Goal: Task Accomplishment & Management: Complete application form

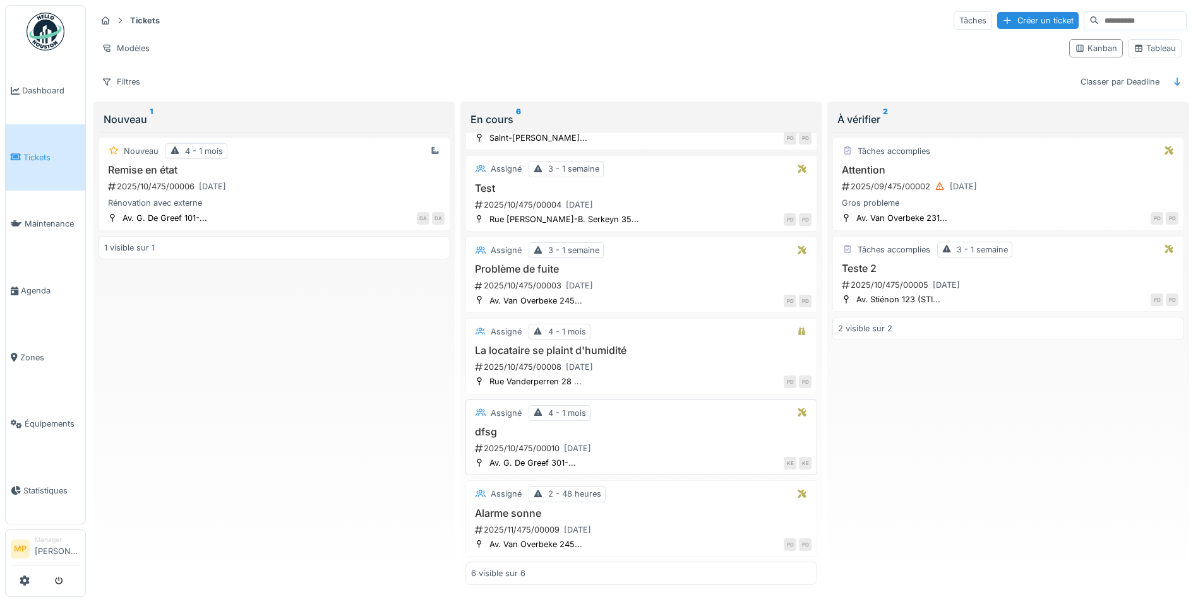
scroll to position [8, 0]
click at [39, 287] on span "Agenda" at bounding box center [50, 291] width 59 height 12
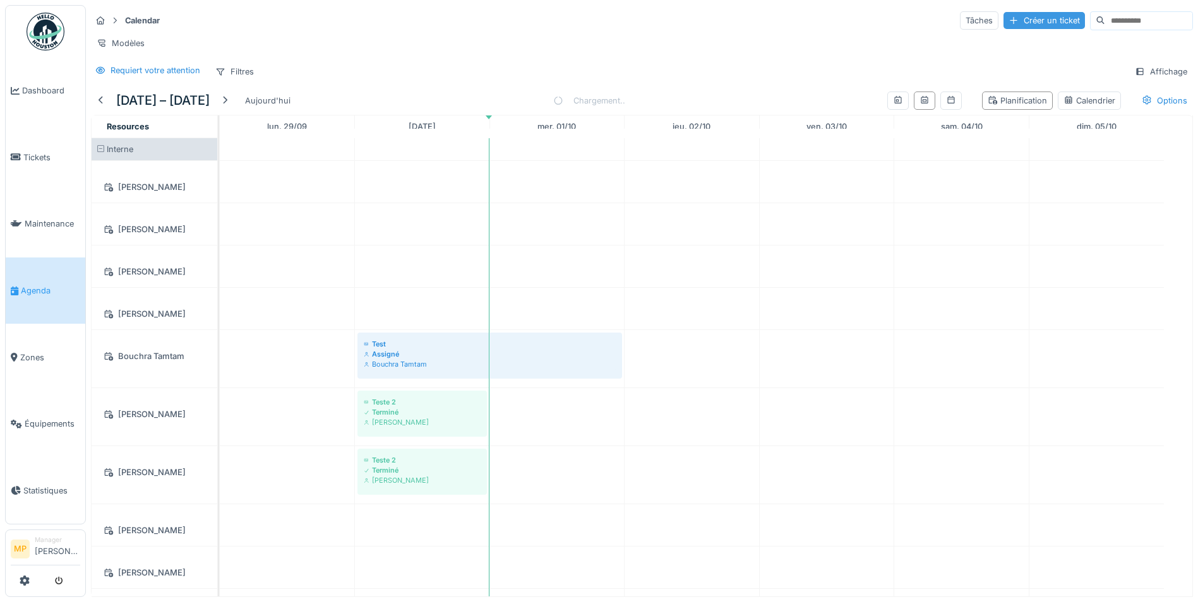
click at [1011, 20] on div "Créer un ticket" at bounding box center [1043, 20] width 81 height 17
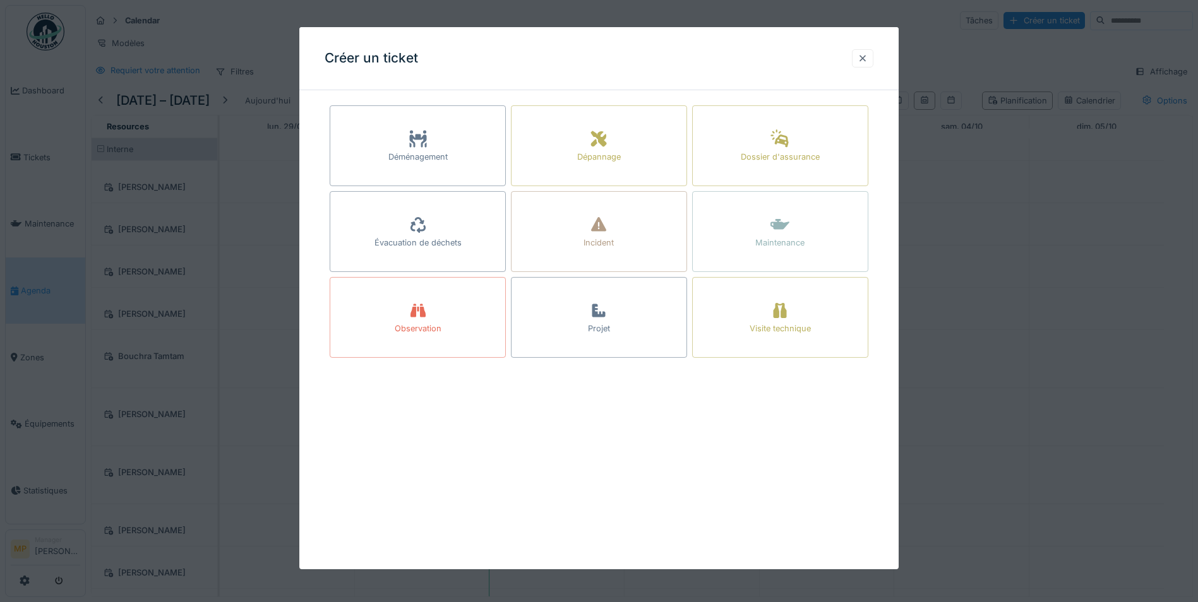
click at [867, 64] on div at bounding box center [862, 58] width 10 height 12
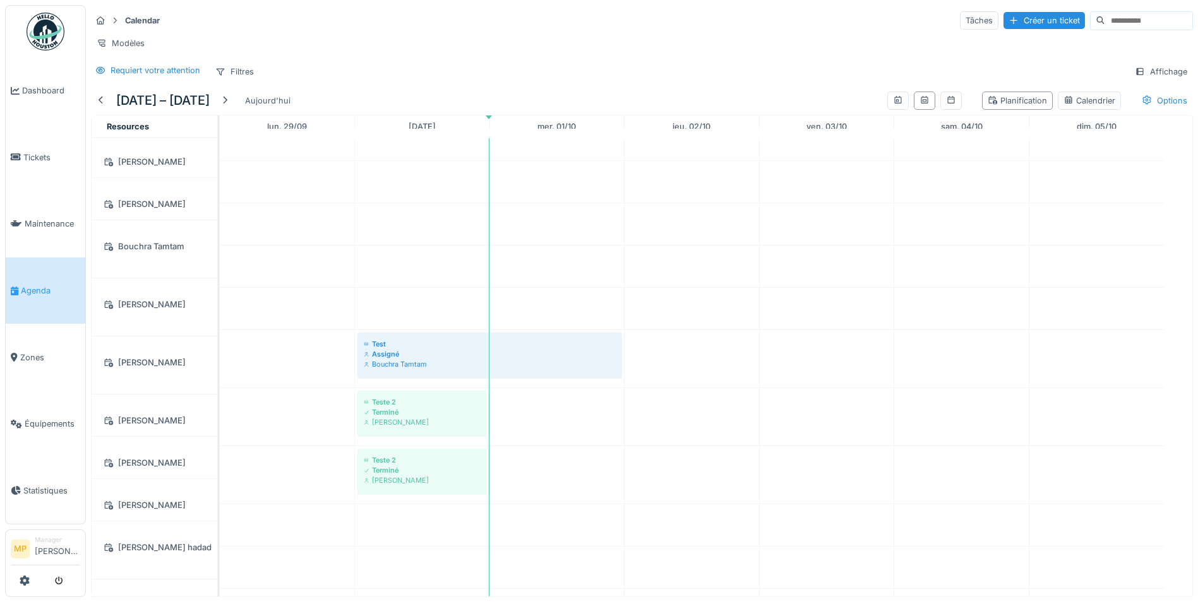
scroll to position [253, 0]
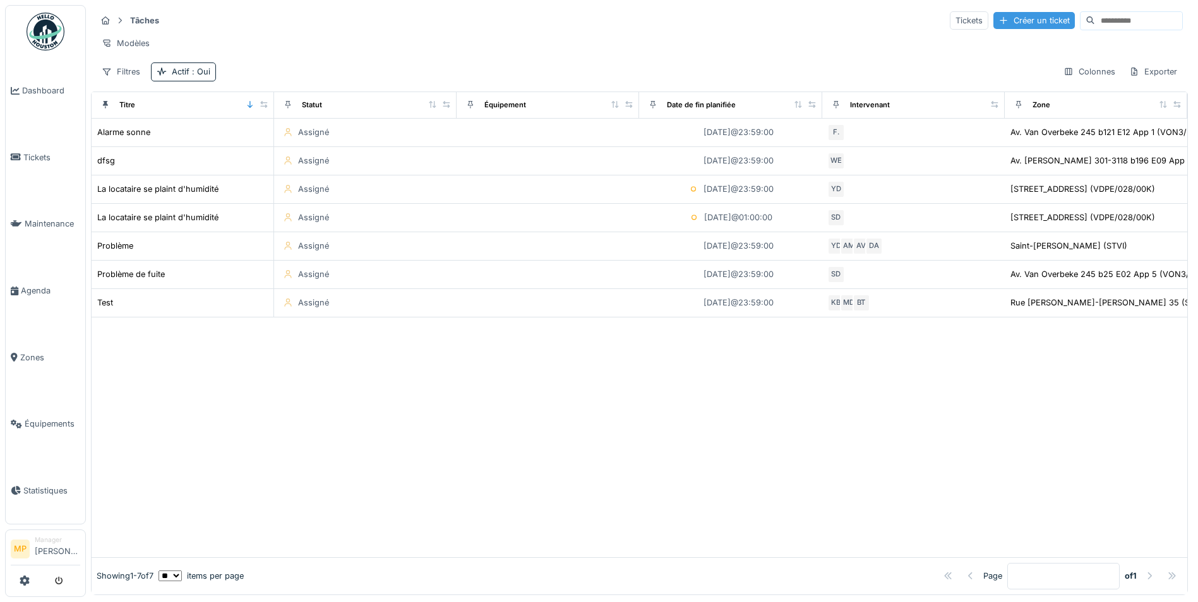
click at [993, 18] on div "Créer un ticket" at bounding box center [1033, 20] width 81 height 17
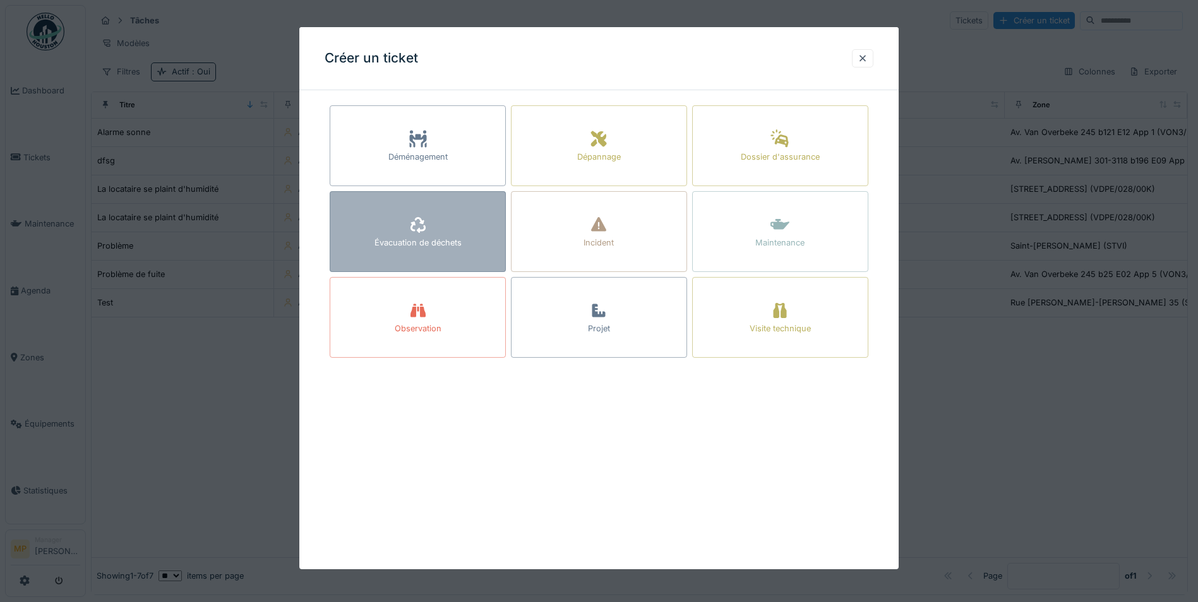
click at [388, 239] on div "Évacuation de déchets" at bounding box center [417, 243] width 87 height 12
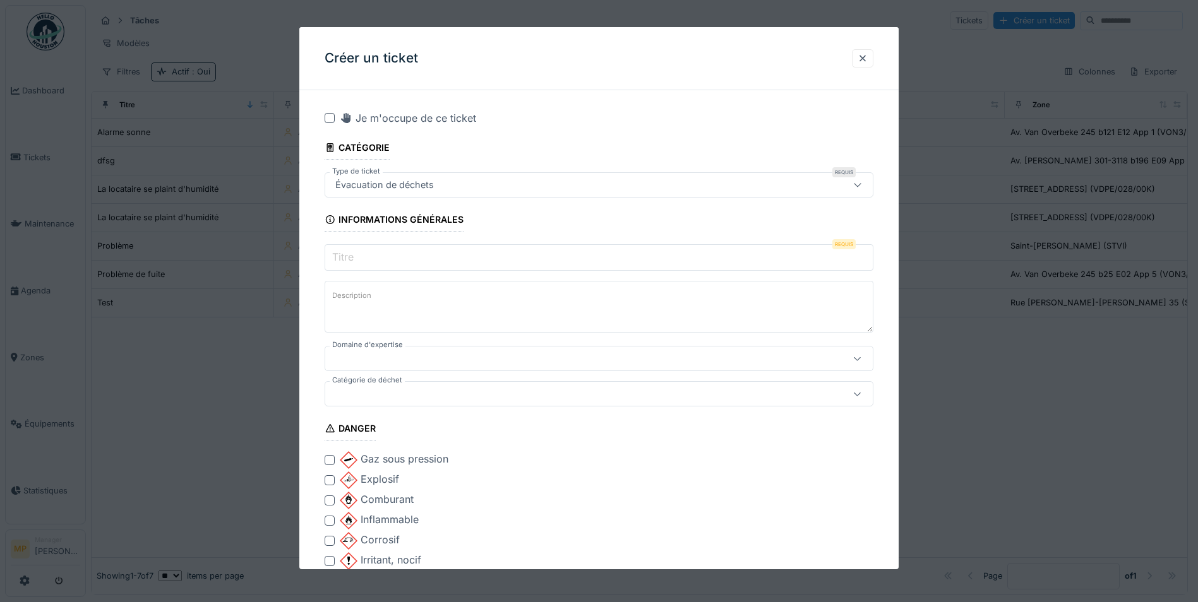
click at [425, 257] on input "Titre" at bounding box center [599, 257] width 549 height 27
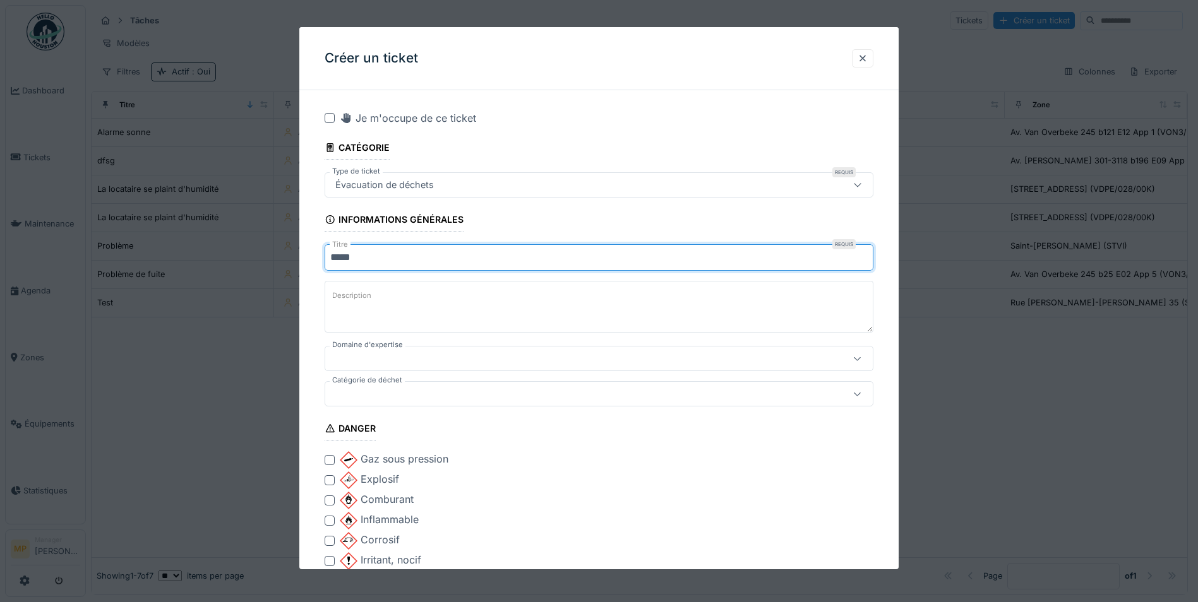
type input "****"
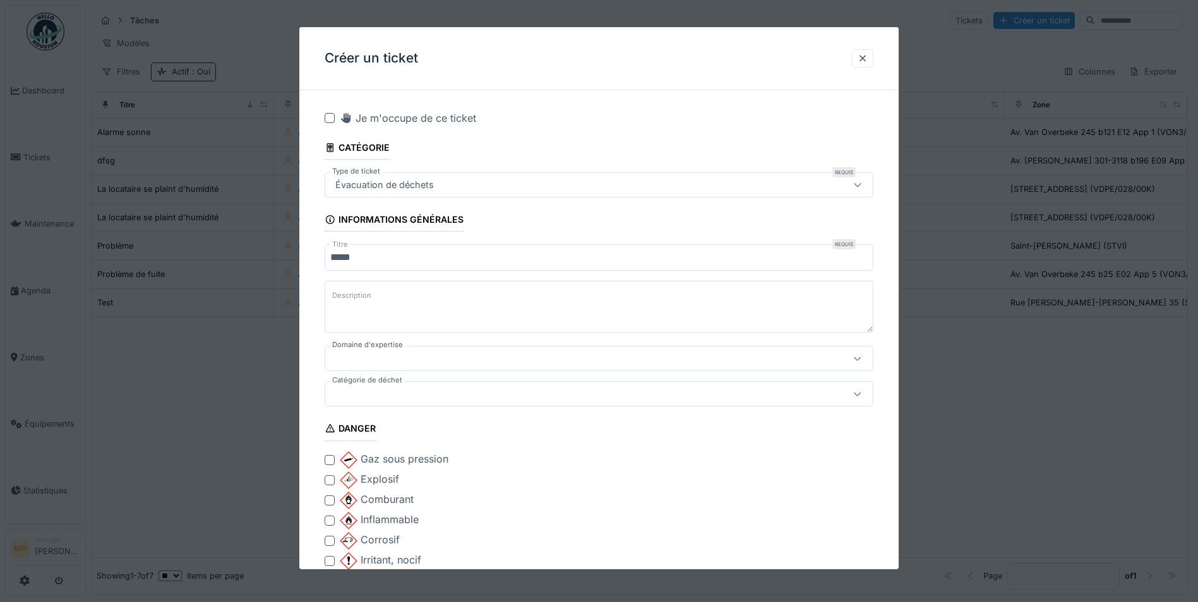
click at [420, 298] on textarea "Description" at bounding box center [599, 307] width 549 height 52
type textarea "**********"
click at [862, 355] on icon at bounding box center [857, 359] width 10 height 8
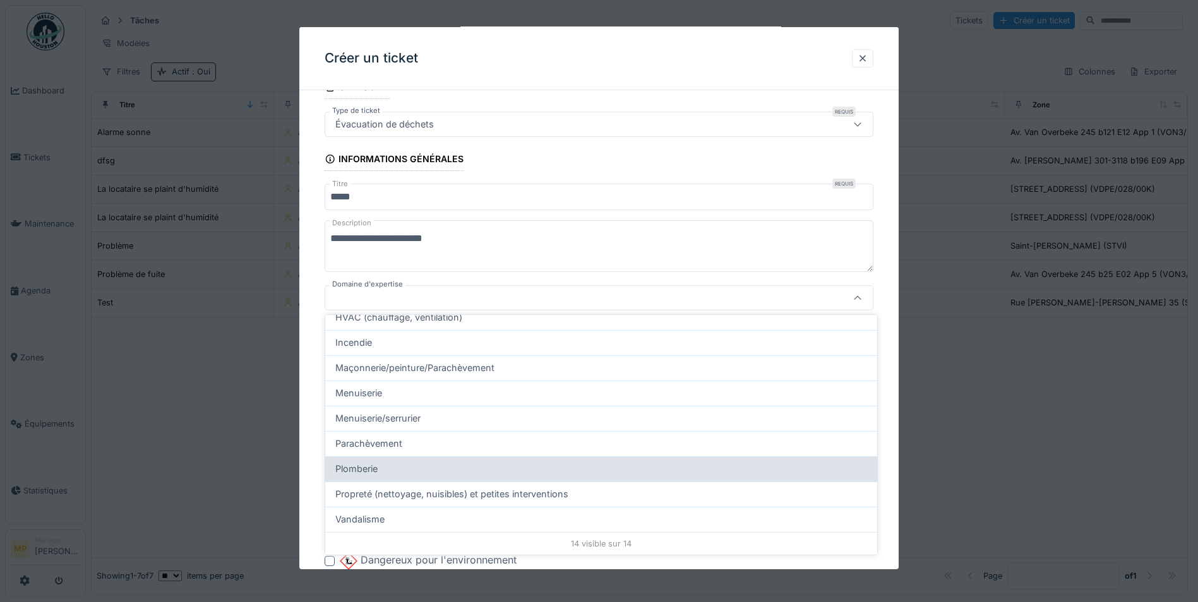
scroll to position [8, 0]
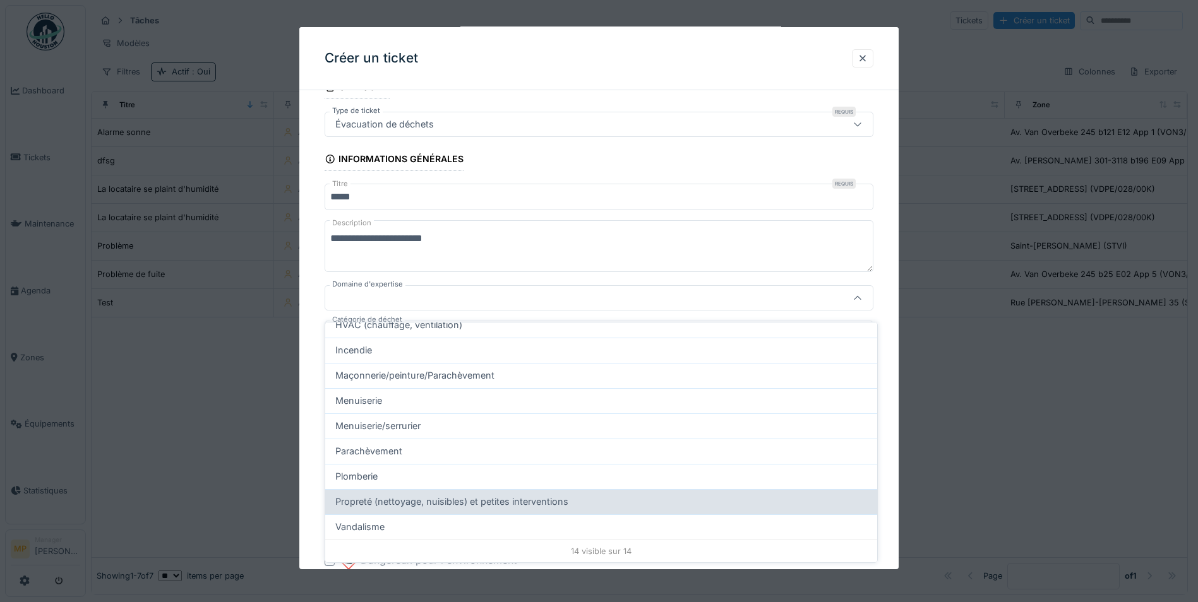
click at [415, 500] on span "Propreté (nettoyage, nuisibles) et petites interventions" at bounding box center [451, 502] width 233 height 14
type input "****"
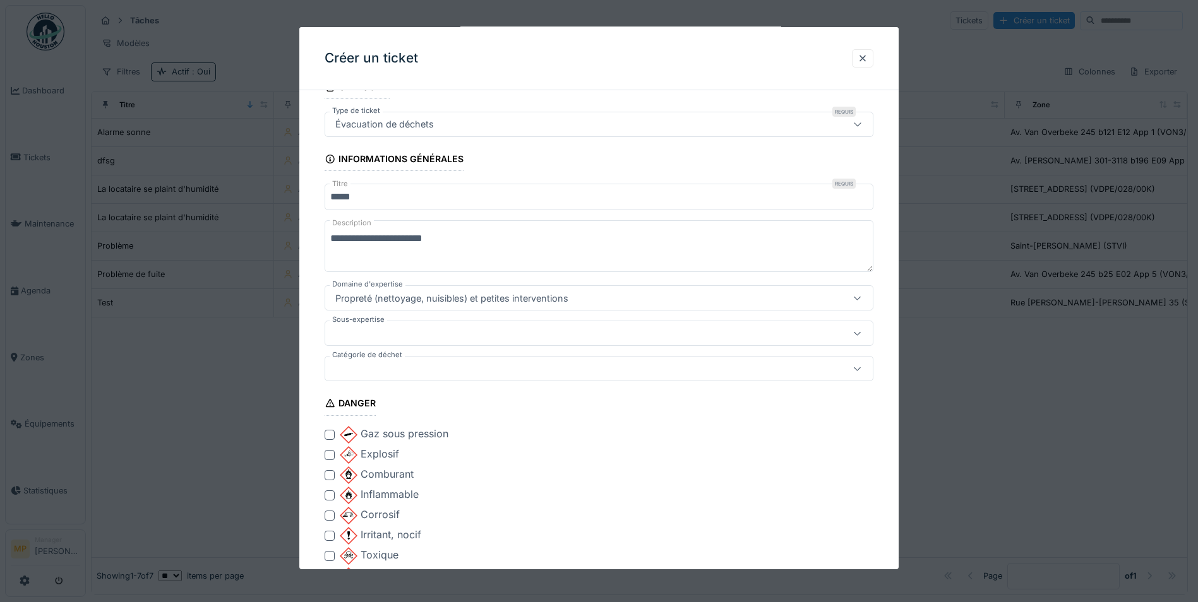
click at [862, 335] on icon at bounding box center [857, 334] width 10 height 8
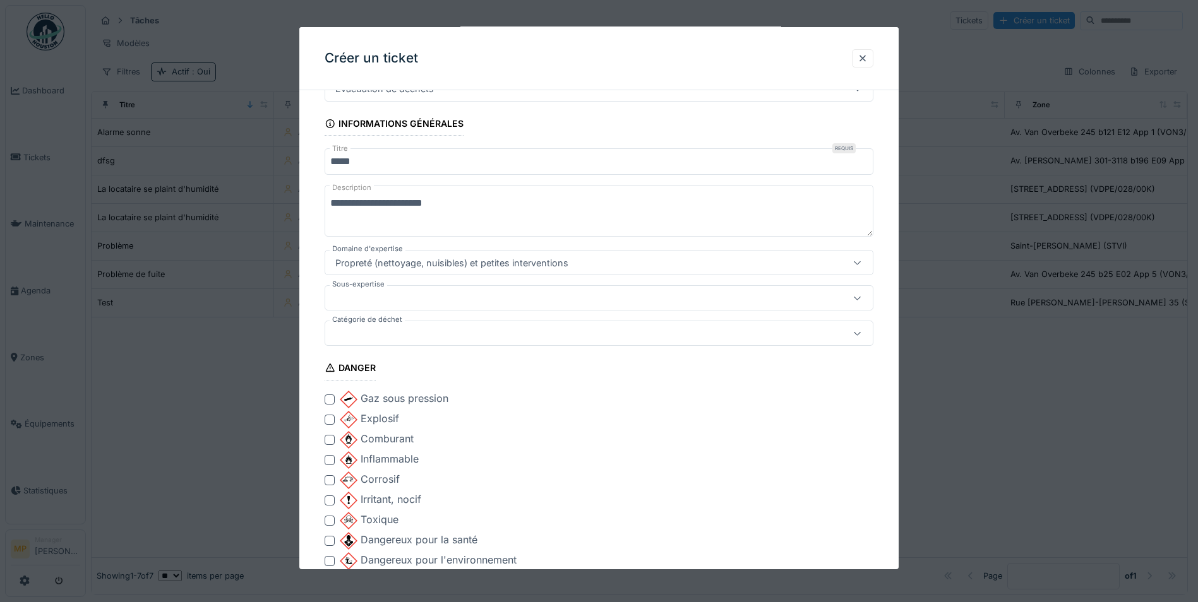
click at [402, 203] on textarea "**********" at bounding box center [599, 211] width 549 height 52
click at [405, 203] on textarea "**********" at bounding box center [599, 211] width 549 height 52
type textarea "**********"
click at [862, 299] on icon at bounding box center [857, 298] width 10 height 8
click at [391, 422] on div "Nettoyage" at bounding box center [601, 427] width 532 height 14
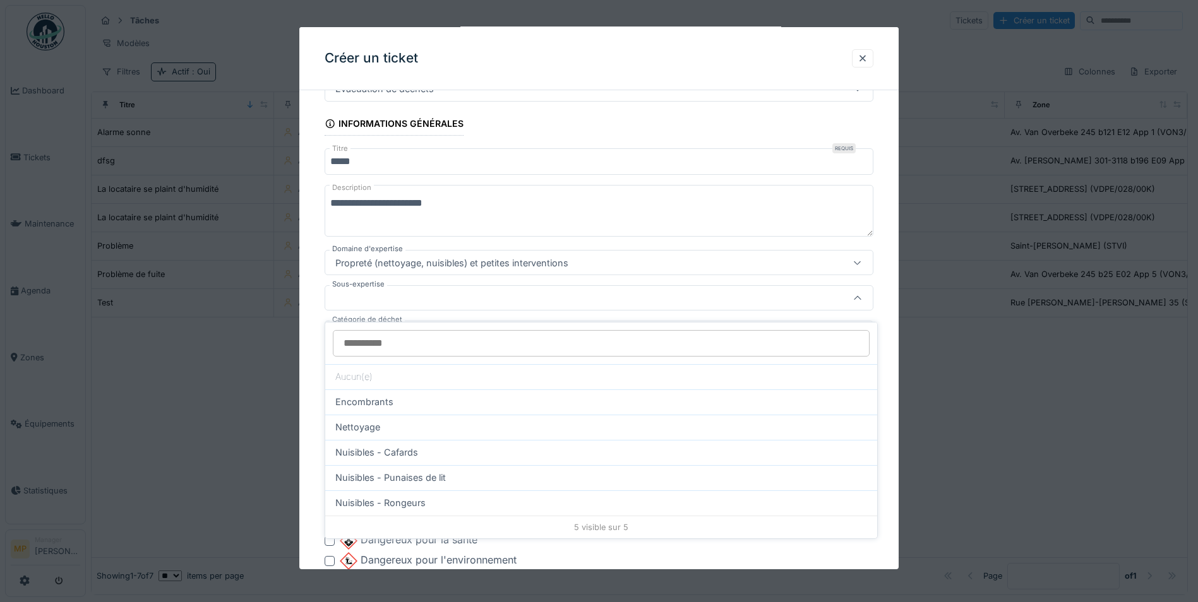
type input "****"
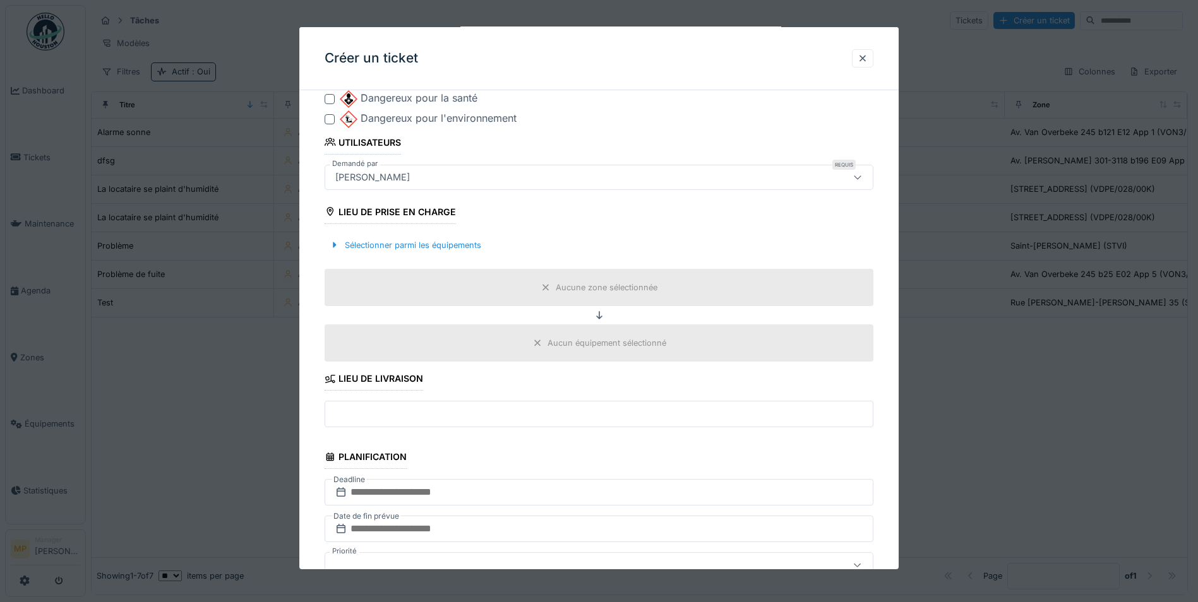
scroll to position [664, 0]
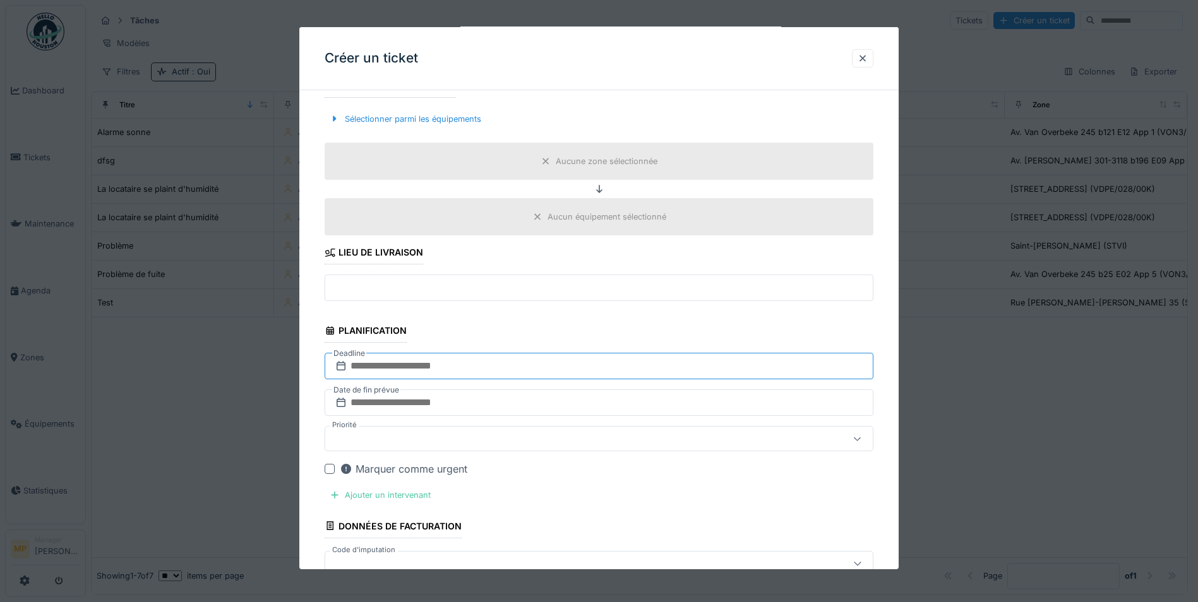
click at [391, 363] on input "text" at bounding box center [599, 366] width 549 height 27
click at [602, 451] on div "2" at bounding box center [601, 449] width 17 height 17
click at [439, 403] on input "text" at bounding box center [599, 403] width 549 height 27
click at [600, 287] on div "2" at bounding box center [601, 285] width 17 height 17
click at [854, 442] on div at bounding box center [857, 439] width 30 height 24
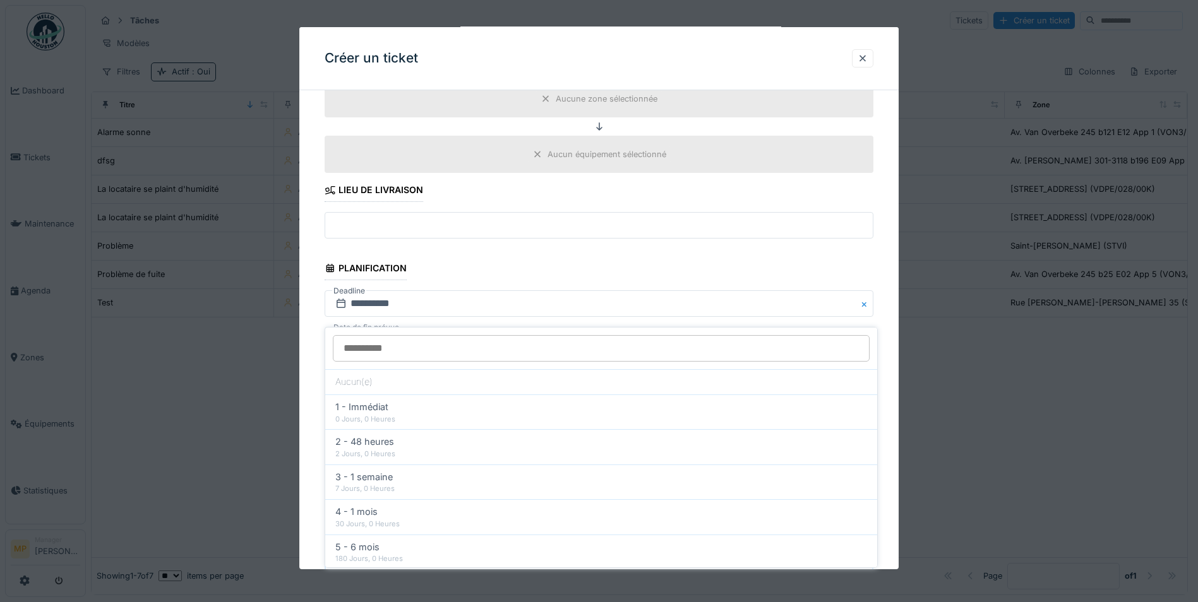
scroll to position [805, 0]
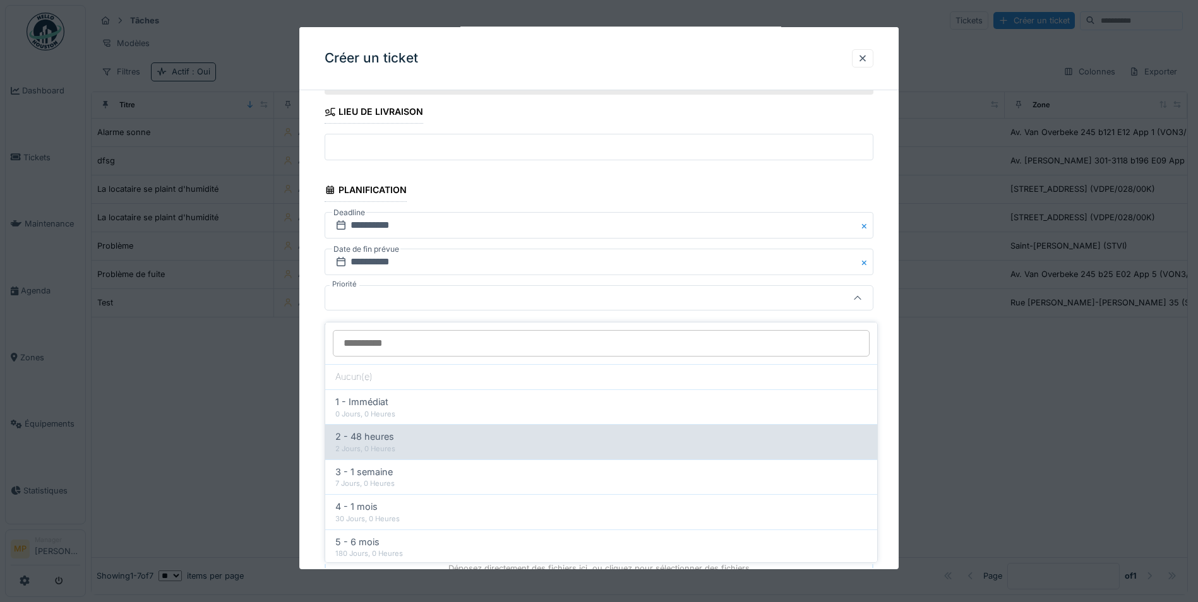
click at [363, 435] on span "2 - 48 heures" at bounding box center [364, 437] width 59 height 14
type input "***"
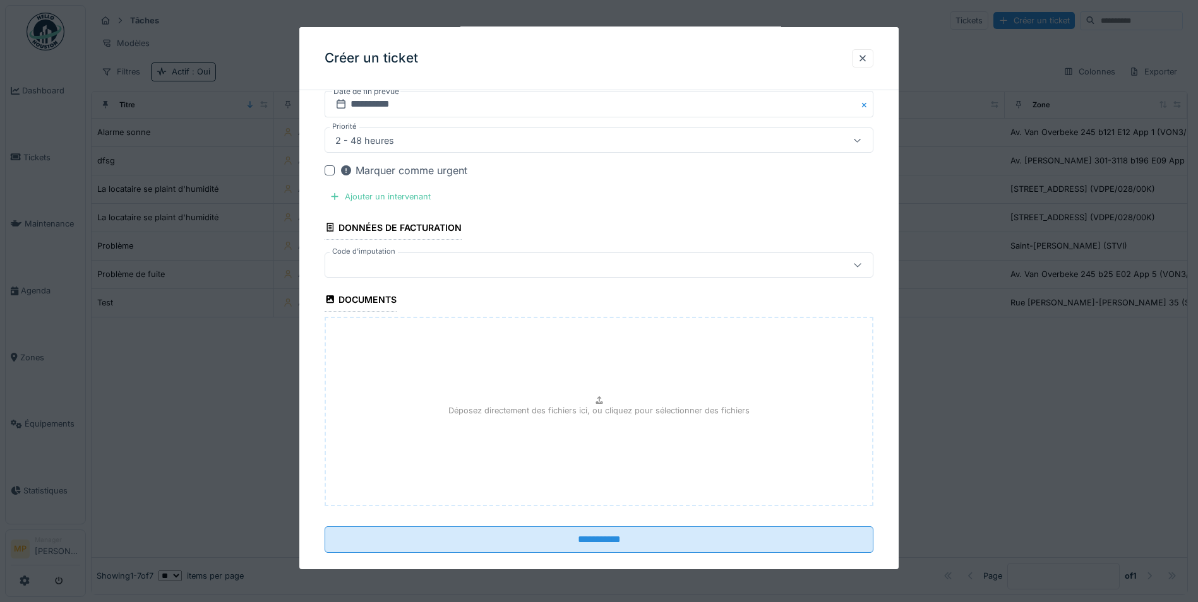
scroll to position [982, 0]
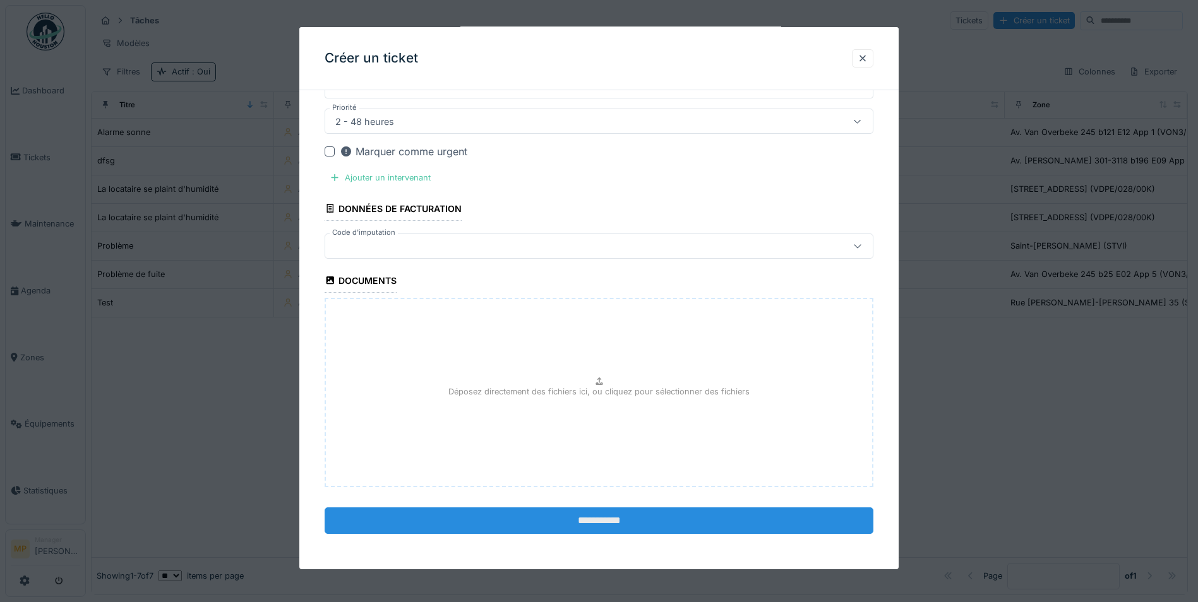
click at [596, 523] on input "**********" at bounding box center [599, 521] width 549 height 27
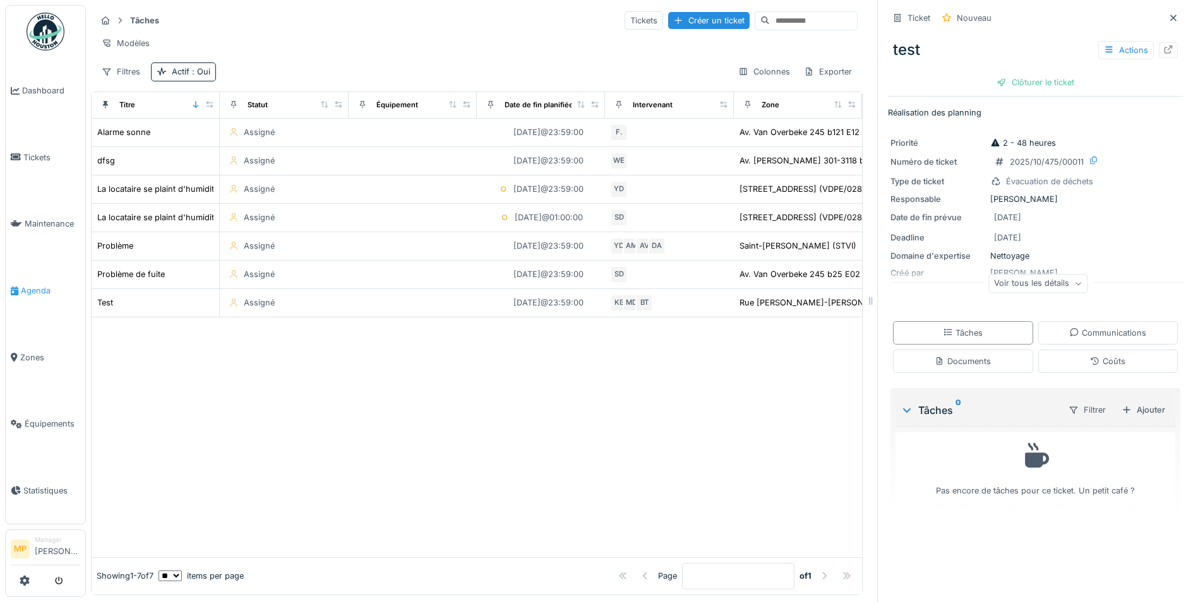
click at [24, 285] on span "Agenda" at bounding box center [50, 291] width 59 height 12
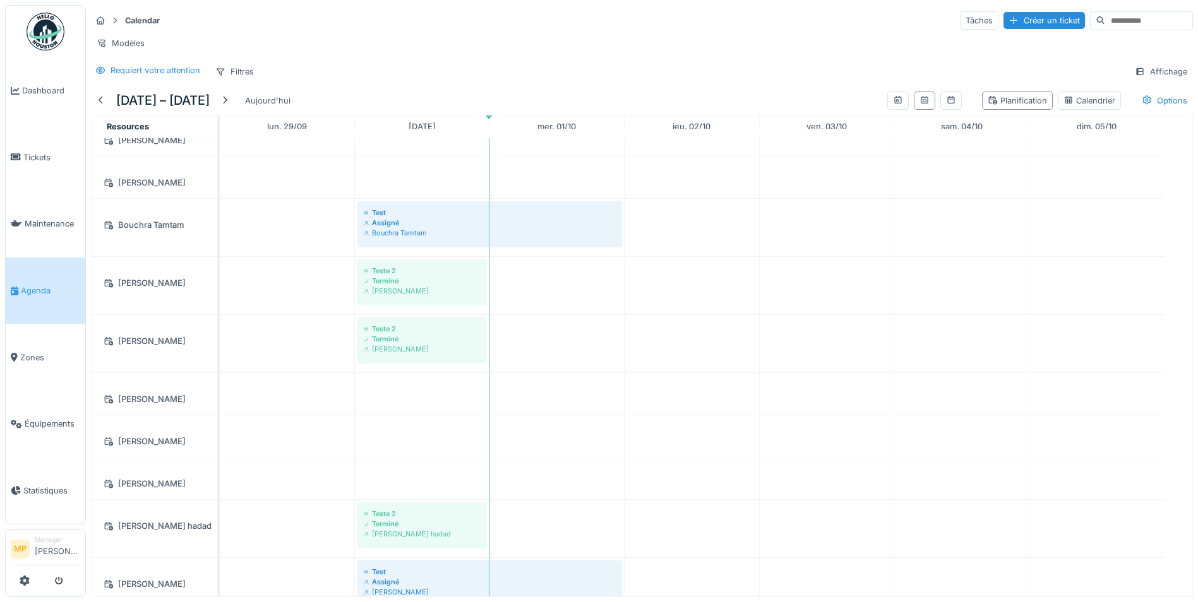
scroll to position [253, 0]
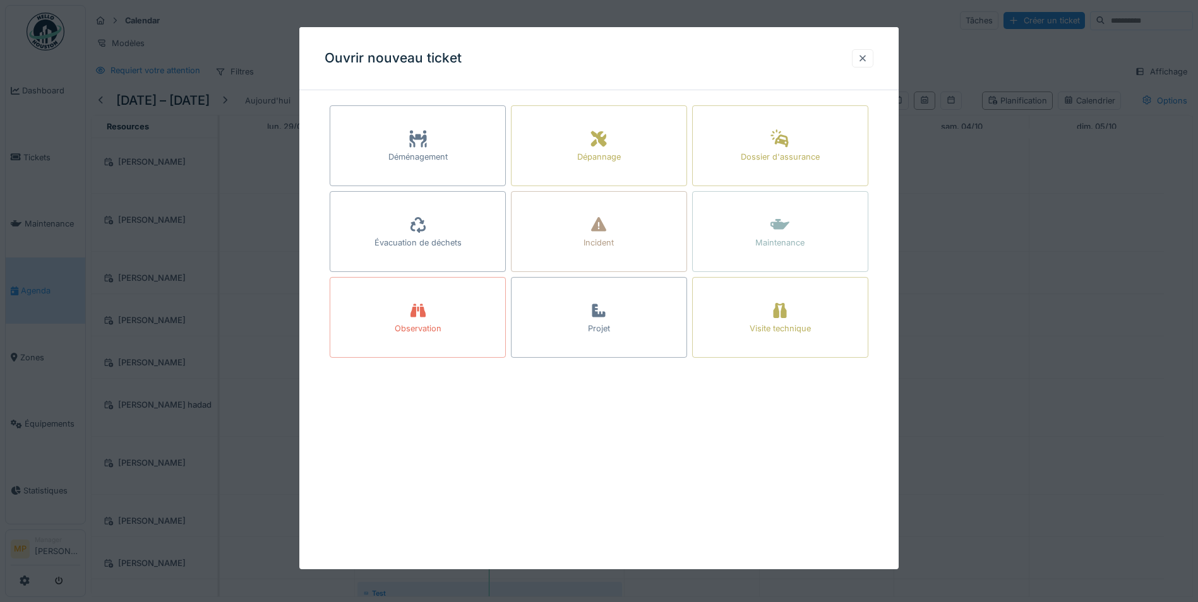
click at [867, 52] on div at bounding box center [862, 58] width 10 height 12
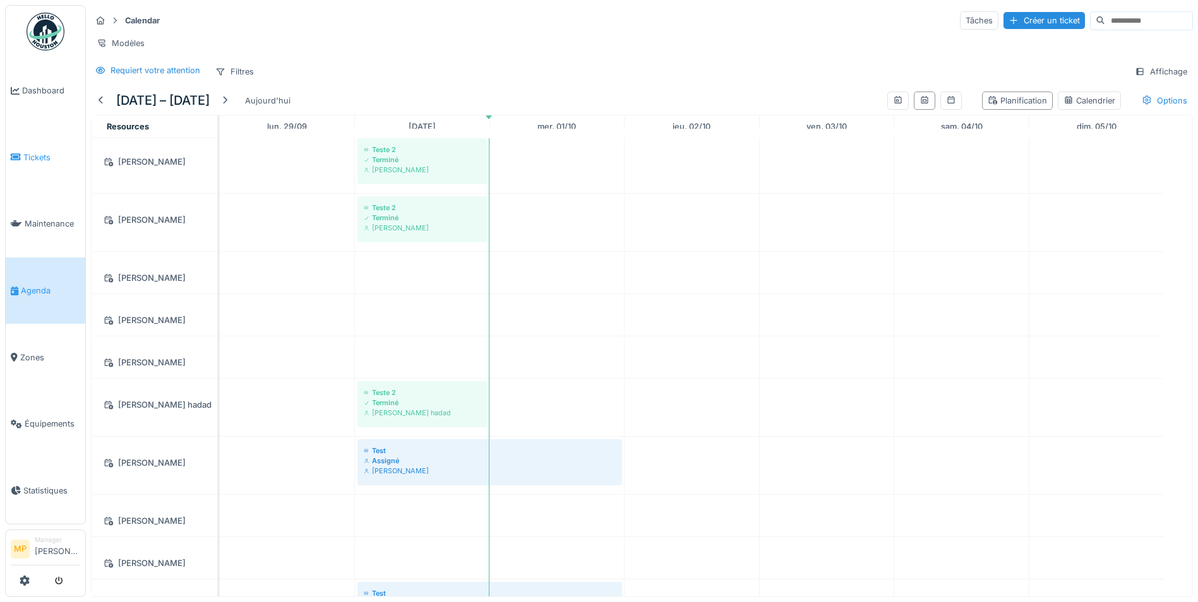
click at [30, 153] on span "Tickets" at bounding box center [51, 158] width 57 height 12
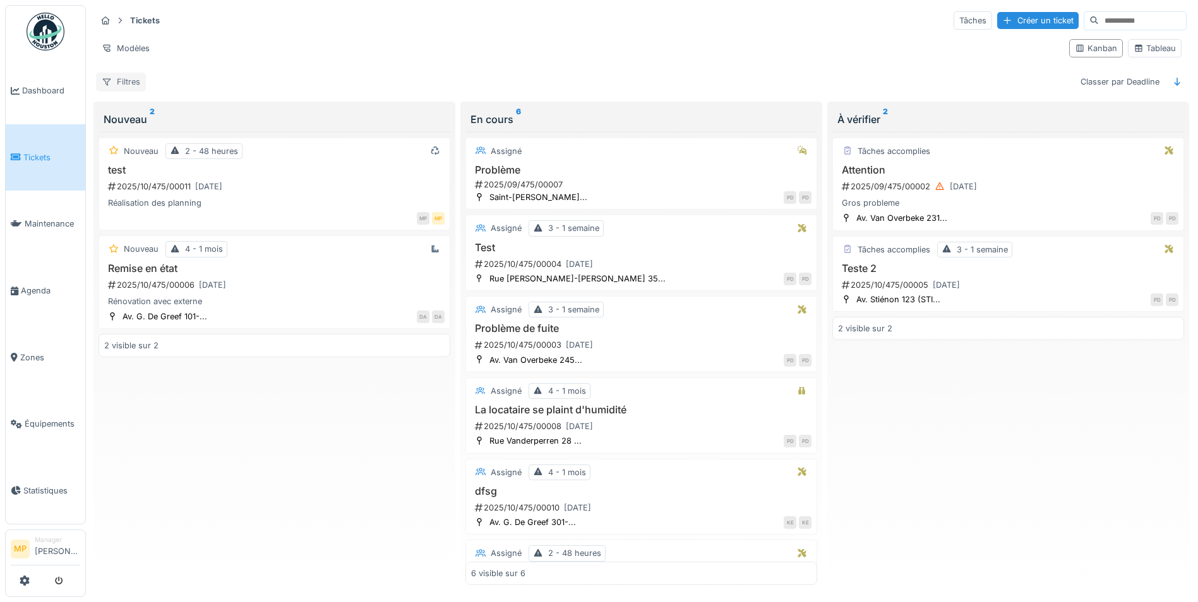
click at [121, 78] on div "Filtres" at bounding box center [121, 82] width 50 height 18
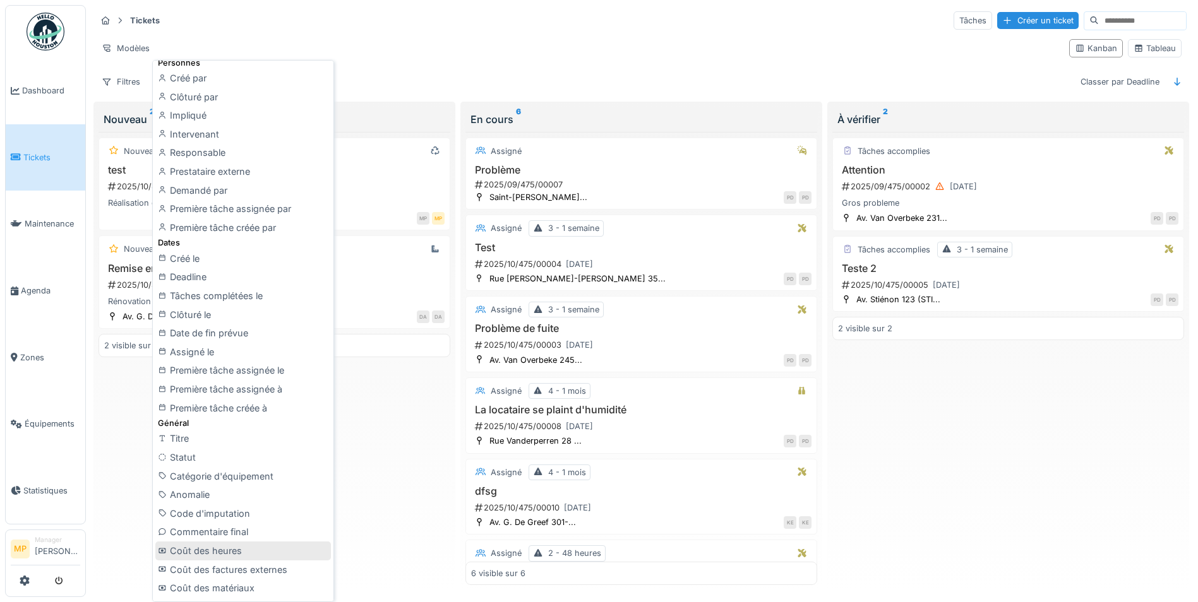
scroll to position [253, 0]
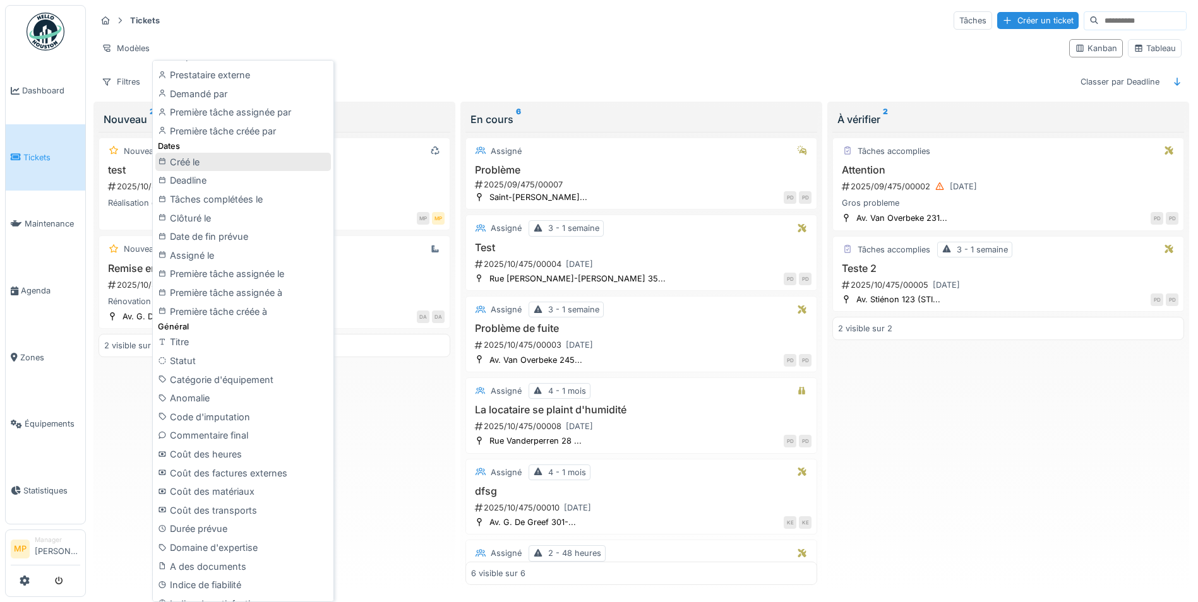
click at [196, 159] on div "Créé le" at bounding box center [243, 162] width 176 height 19
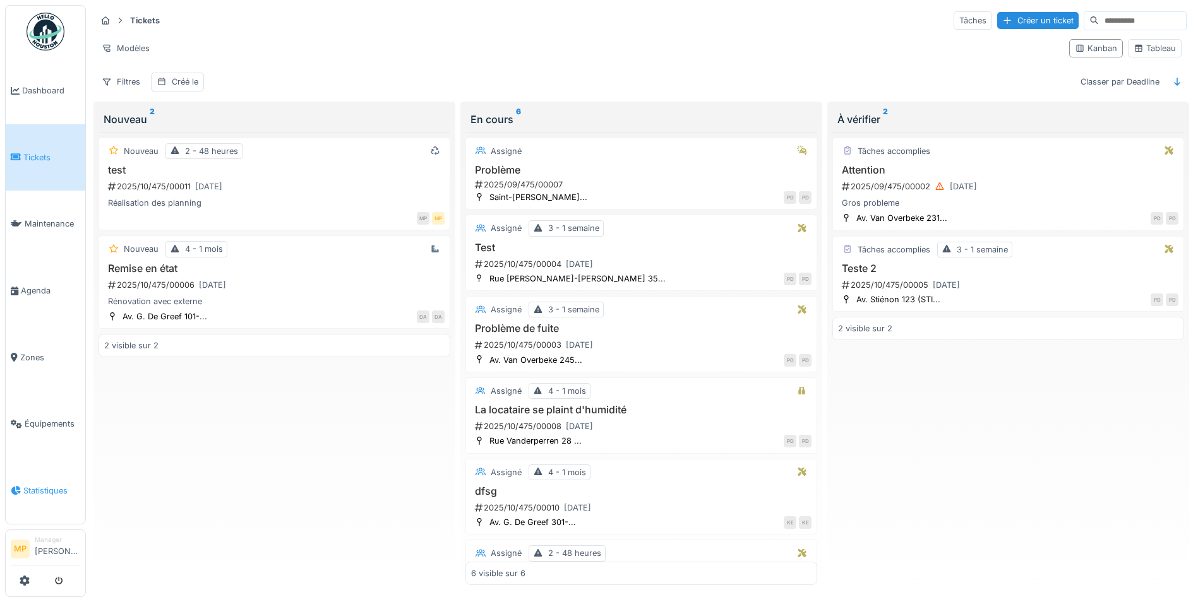
click at [42, 485] on span "Statistiques" at bounding box center [51, 491] width 57 height 12
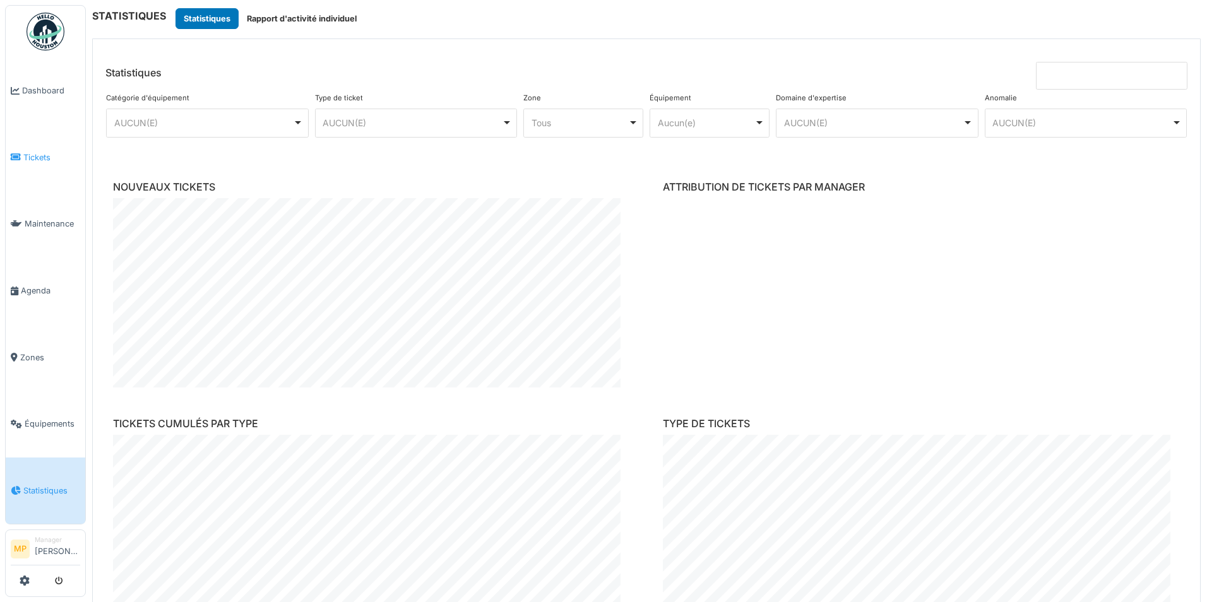
click at [33, 155] on span "Tickets" at bounding box center [51, 158] width 57 height 12
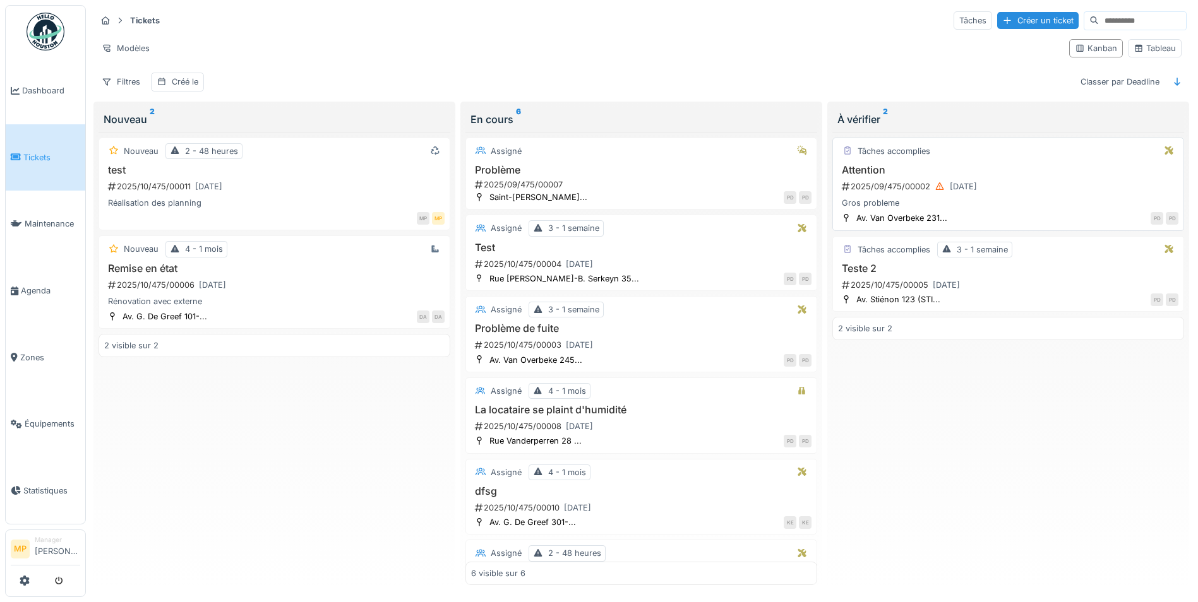
click at [883, 196] on div "Attention 2025/09/475/00002 [DATE] Gros probleme" at bounding box center [1008, 186] width 340 height 45
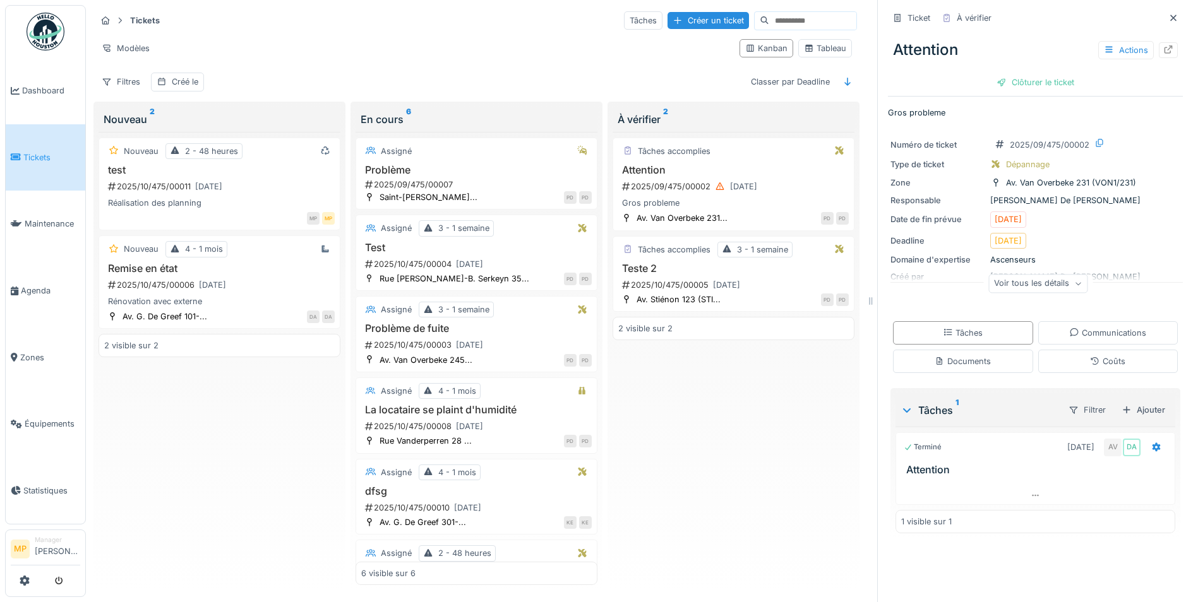
scroll to position [9, 0]
click at [1059, 275] on div "Voir tous les détails" at bounding box center [1037, 284] width 99 height 18
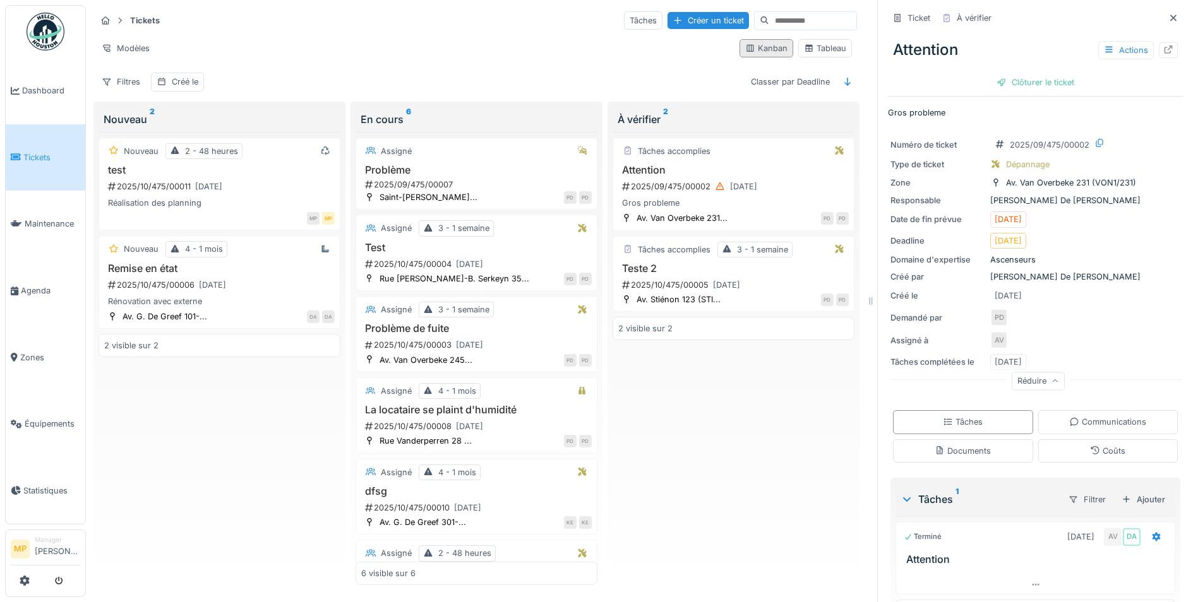
click at [758, 42] on div "Kanban" at bounding box center [766, 48] width 42 height 12
click at [831, 42] on div "Tableau" at bounding box center [825, 48] width 42 height 12
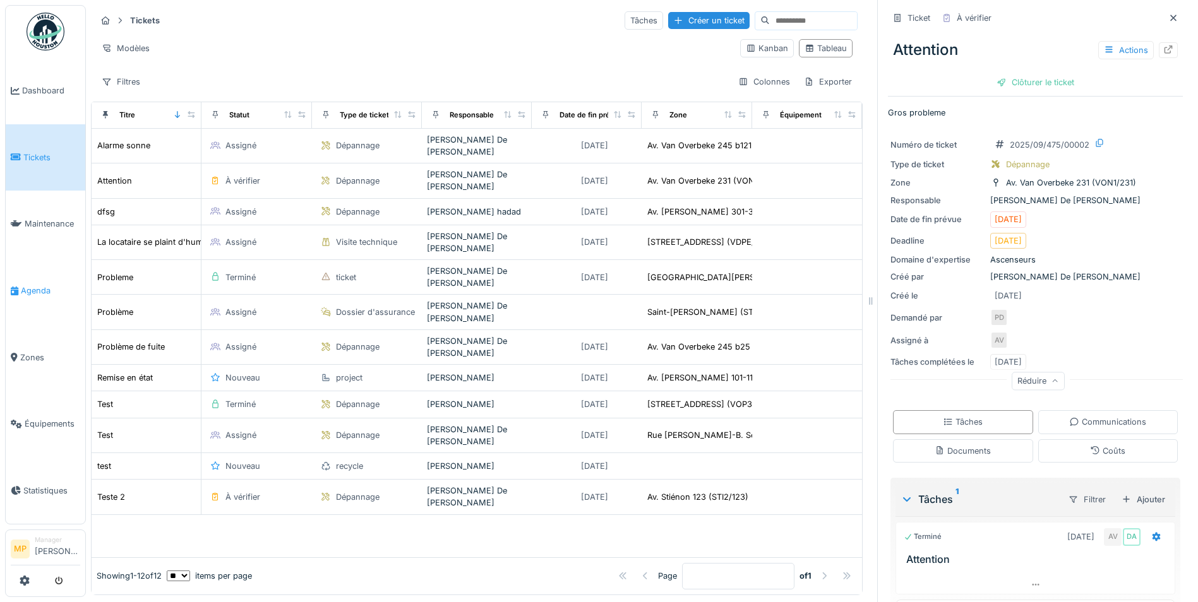
click at [40, 290] on span "Agenda" at bounding box center [50, 291] width 59 height 12
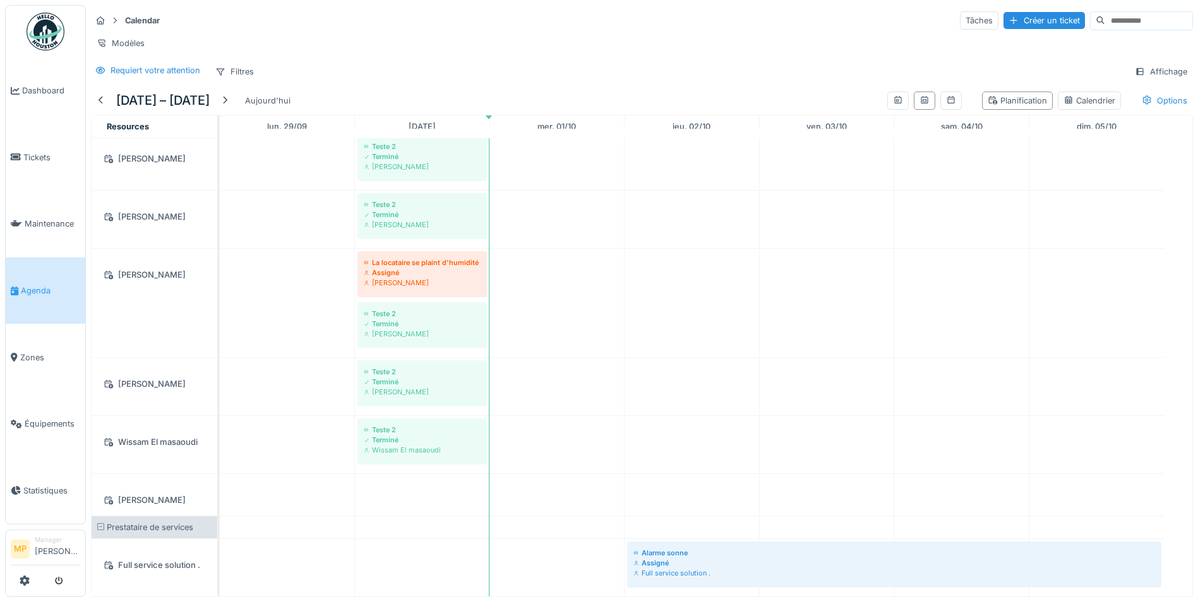
scroll to position [9, 0]
click at [30, 85] on span "Dashboard" at bounding box center [51, 91] width 58 height 12
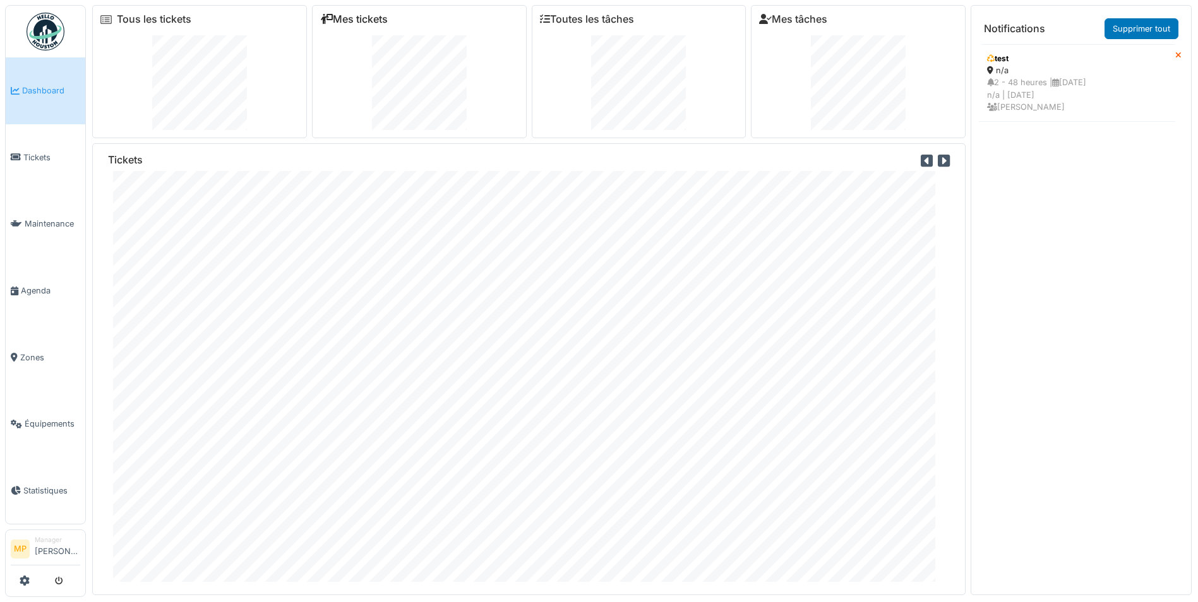
click at [349, 13] on link "Mes tickets" at bounding box center [354, 19] width 68 height 12
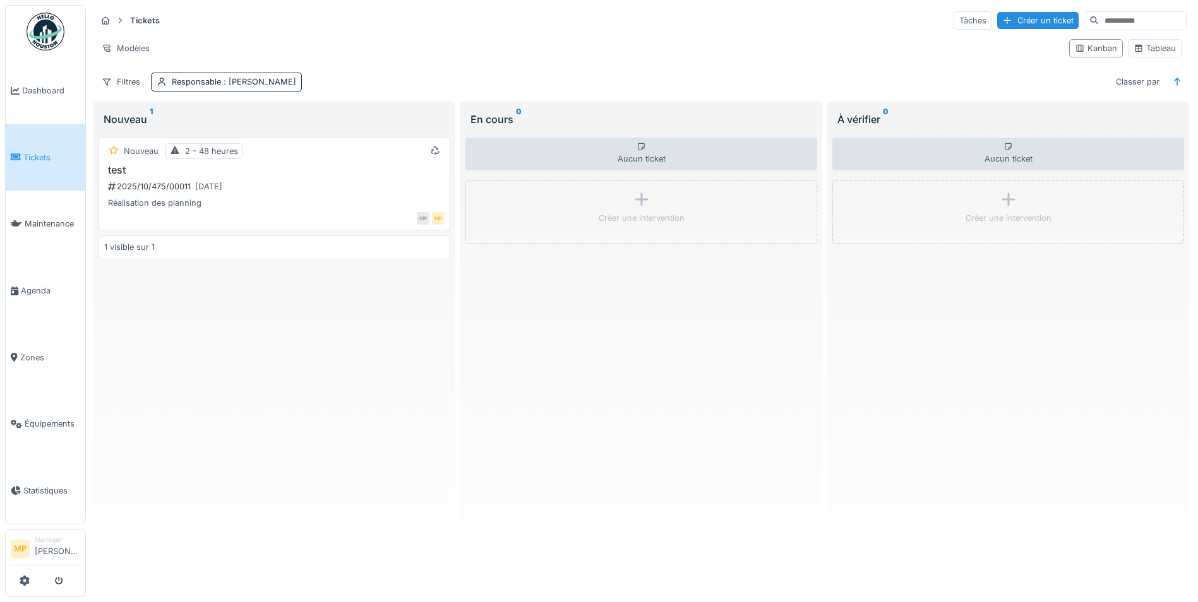
click at [160, 197] on div "Réalisation des planning" at bounding box center [274, 203] width 340 height 12
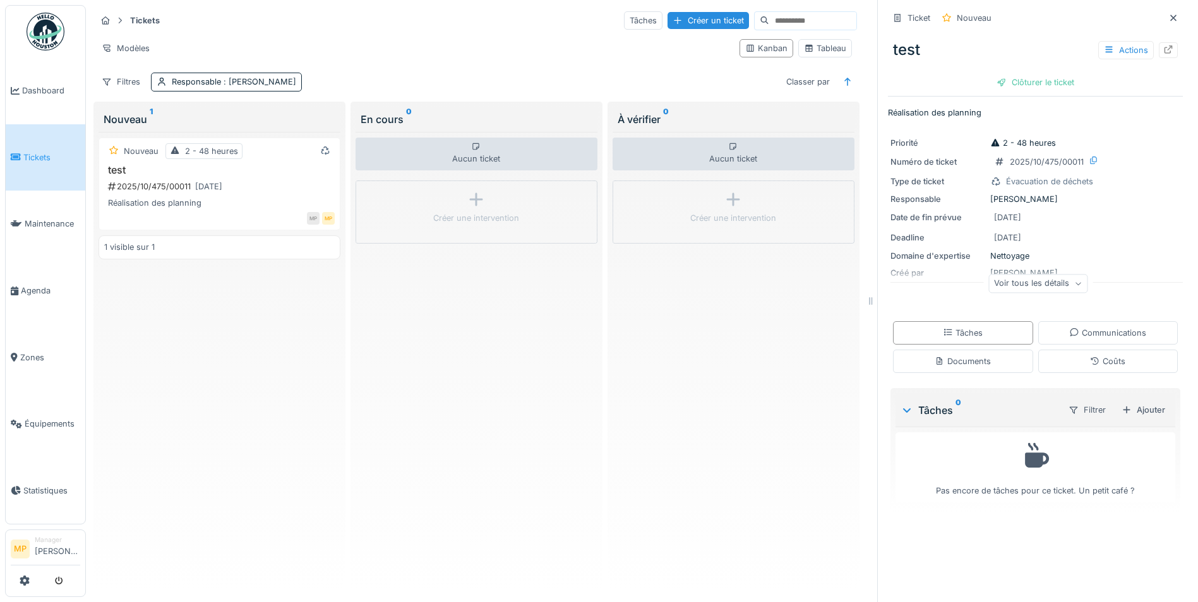
click at [1074, 287] on icon at bounding box center [1078, 284] width 8 height 6
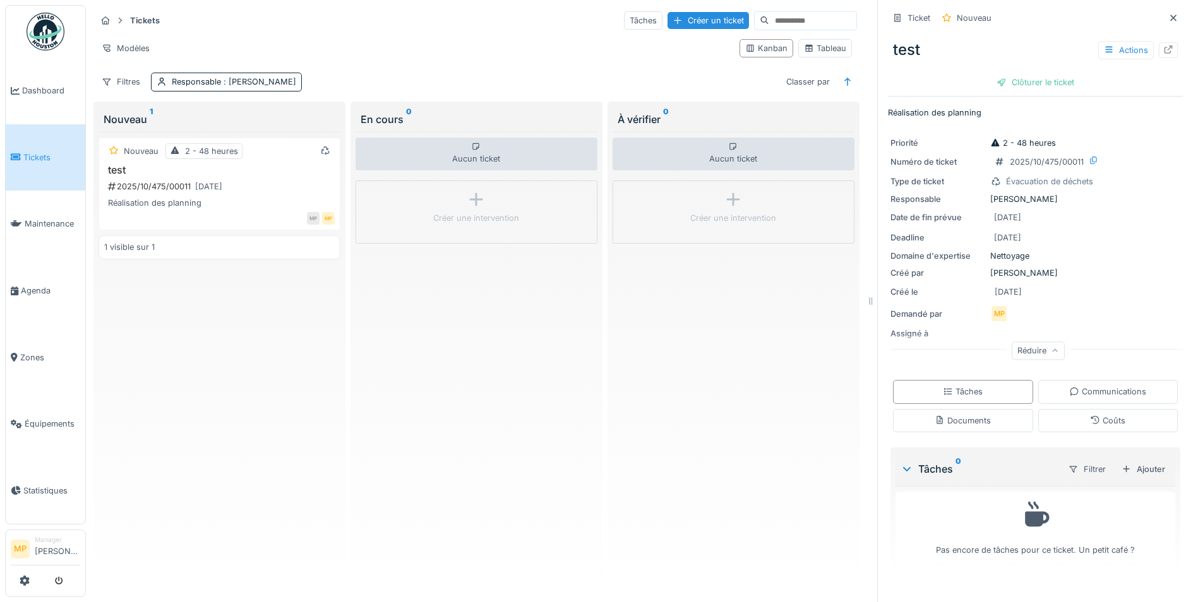
click at [905, 332] on div "Assigné à" at bounding box center [937, 334] width 95 height 12
click at [1007, 74] on div "Clôturer le ticket" at bounding box center [1035, 82] width 88 height 17
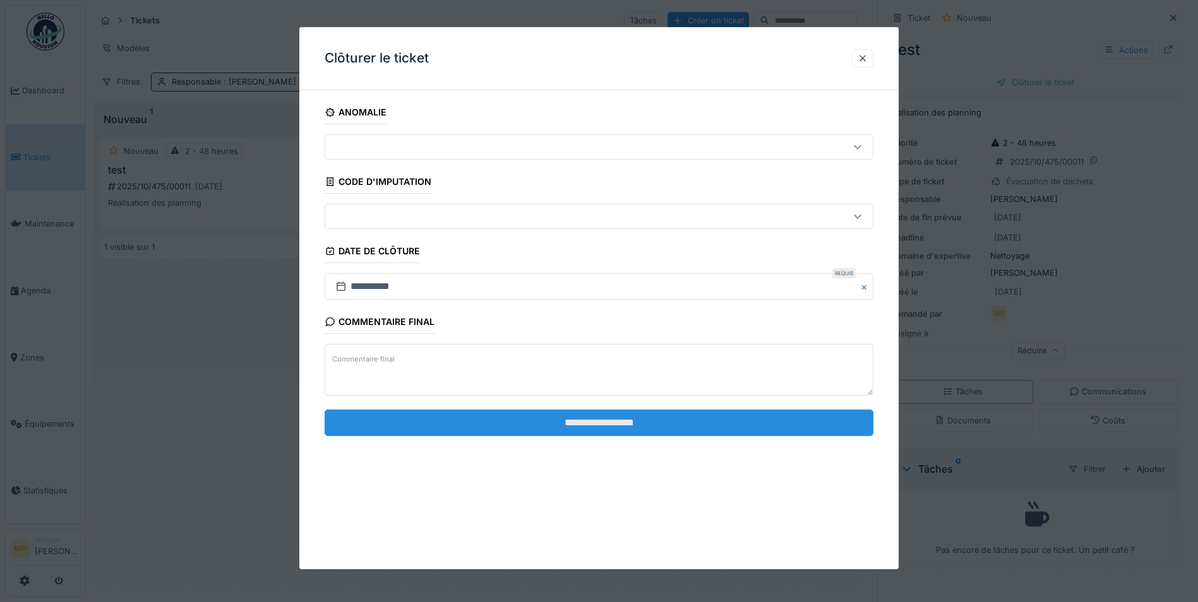
click at [605, 424] on input "**********" at bounding box center [599, 423] width 549 height 27
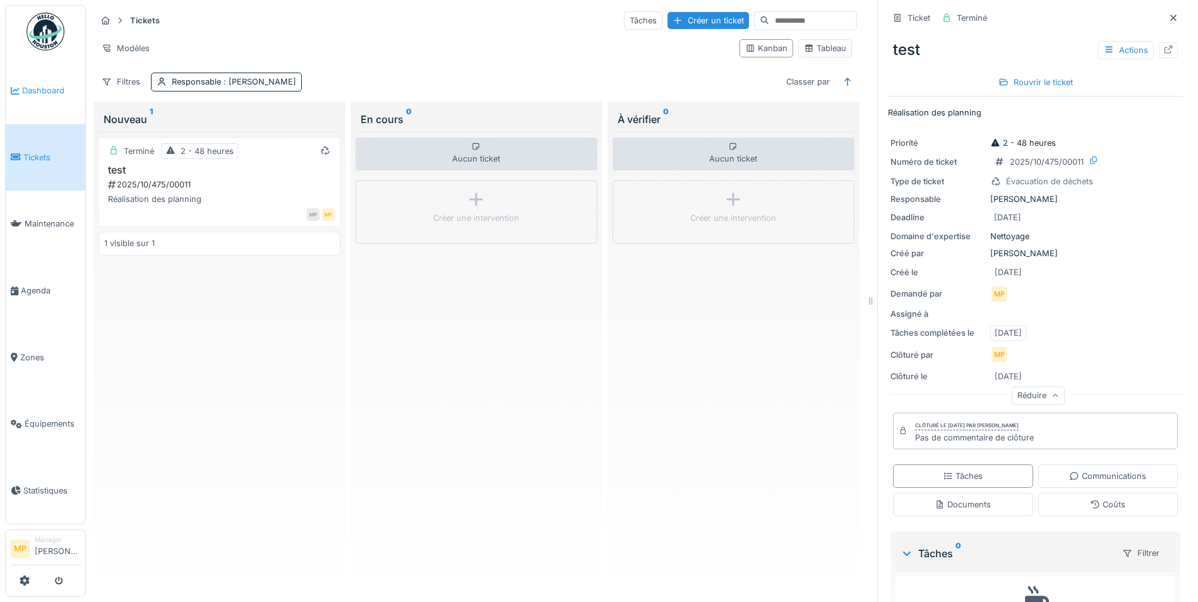
click at [32, 86] on span "Dashboard" at bounding box center [51, 91] width 58 height 12
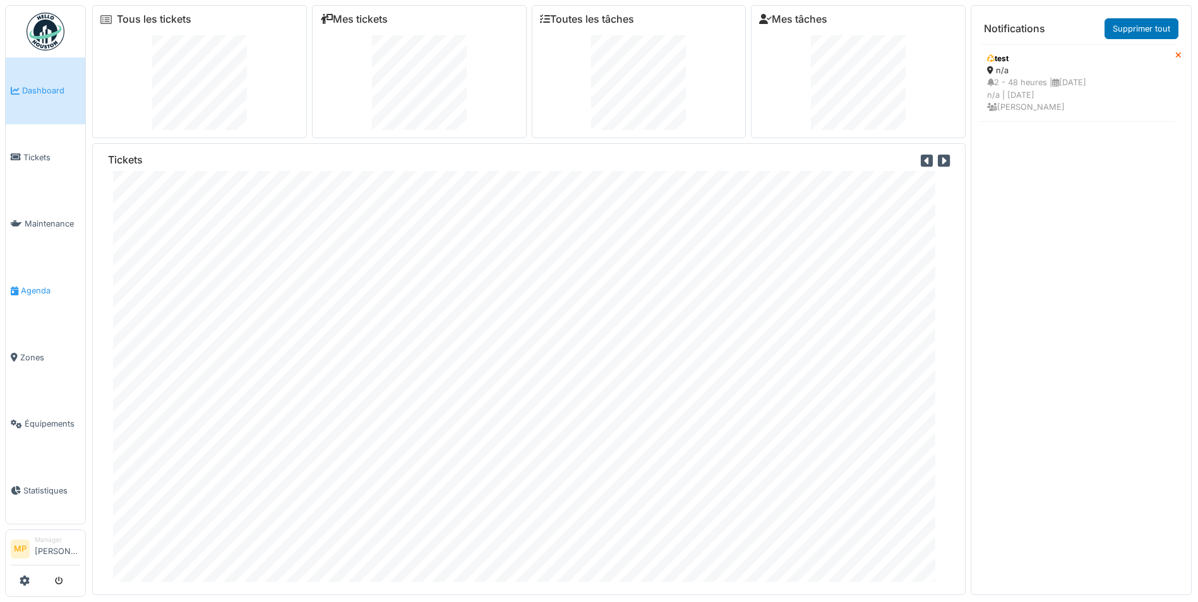
click at [45, 285] on span "Agenda" at bounding box center [50, 291] width 59 height 12
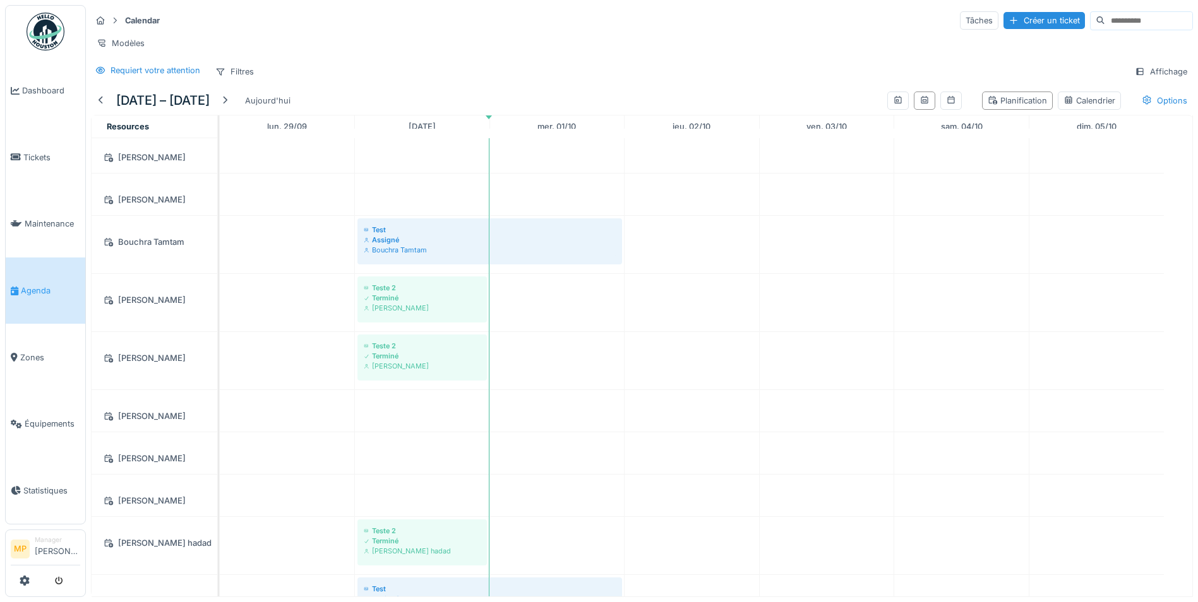
scroll to position [379, 0]
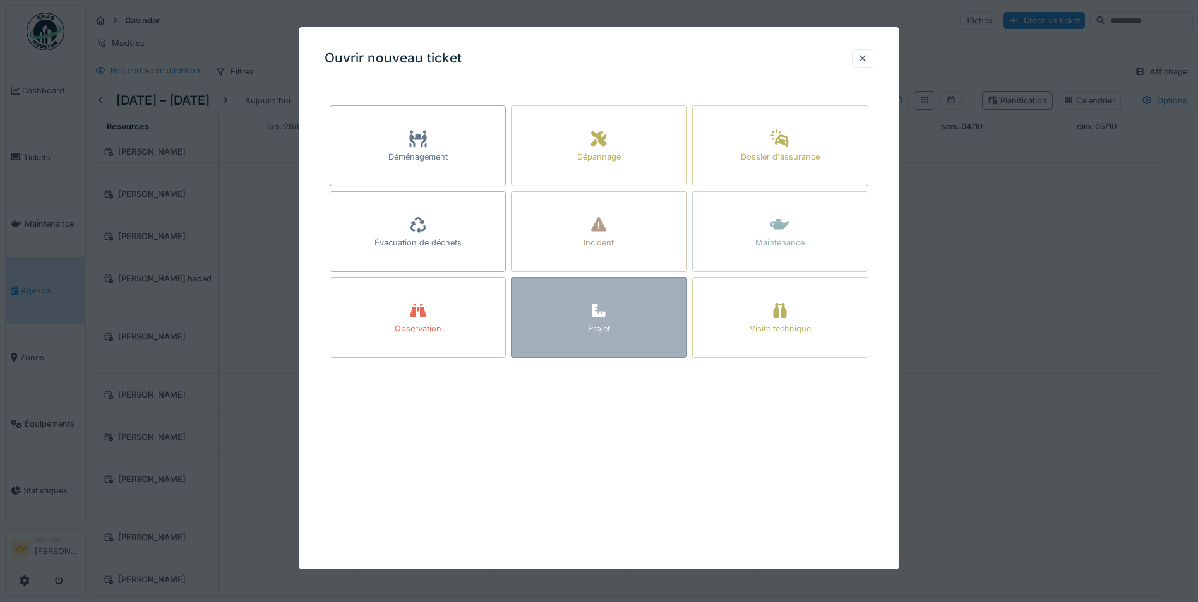
click at [557, 329] on div "Projet" at bounding box center [599, 317] width 176 height 81
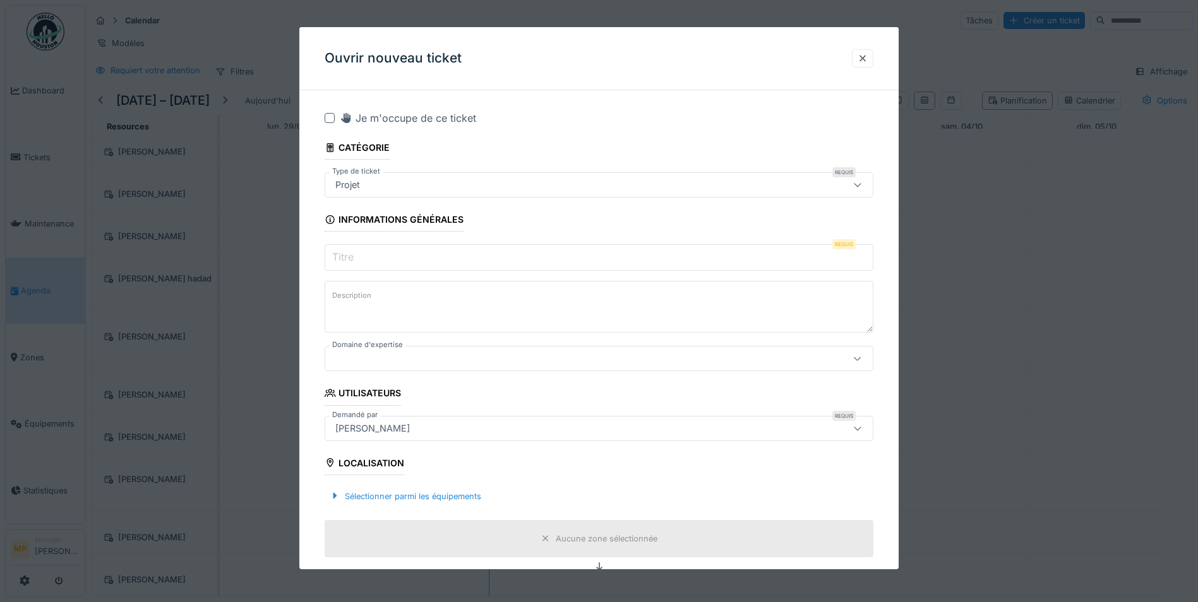
click at [862, 186] on icon at bounding box center [857, 185] width 10 height 8
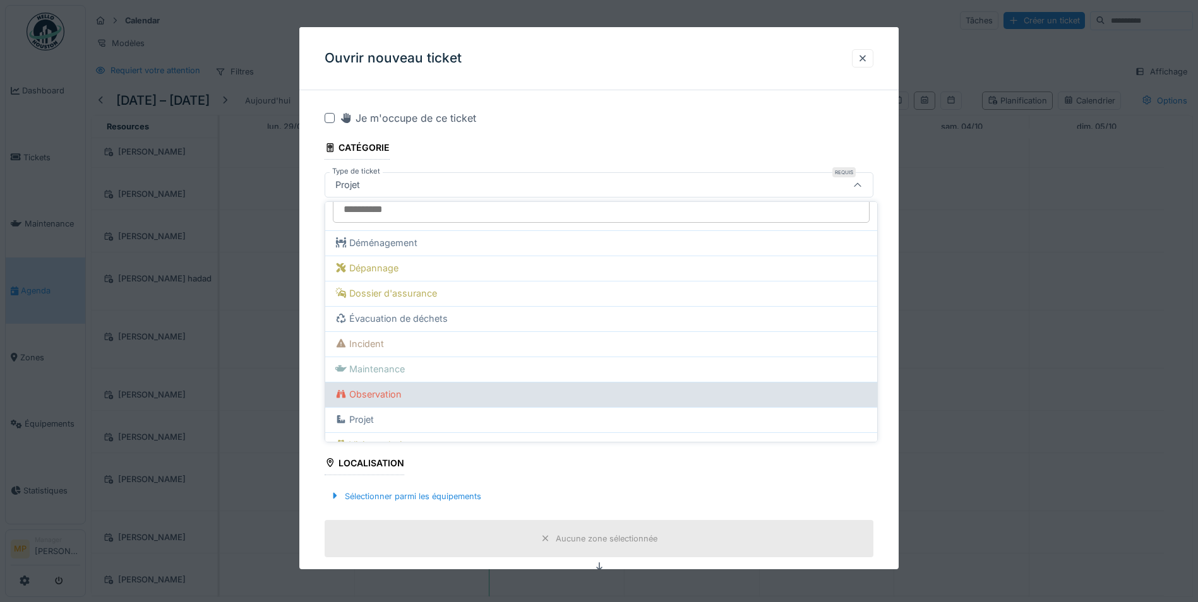
scroll to position [52, 0]
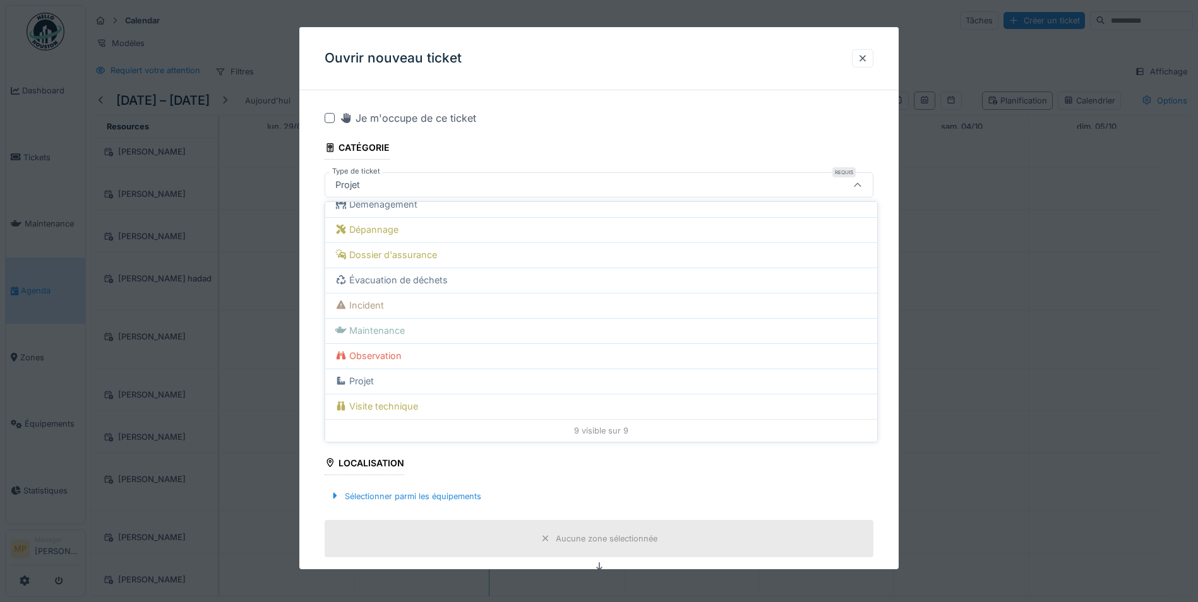
click at [386, 230] on div "Dépannage" at bounding box center [601, 230] width 532 height 14
type input "****"
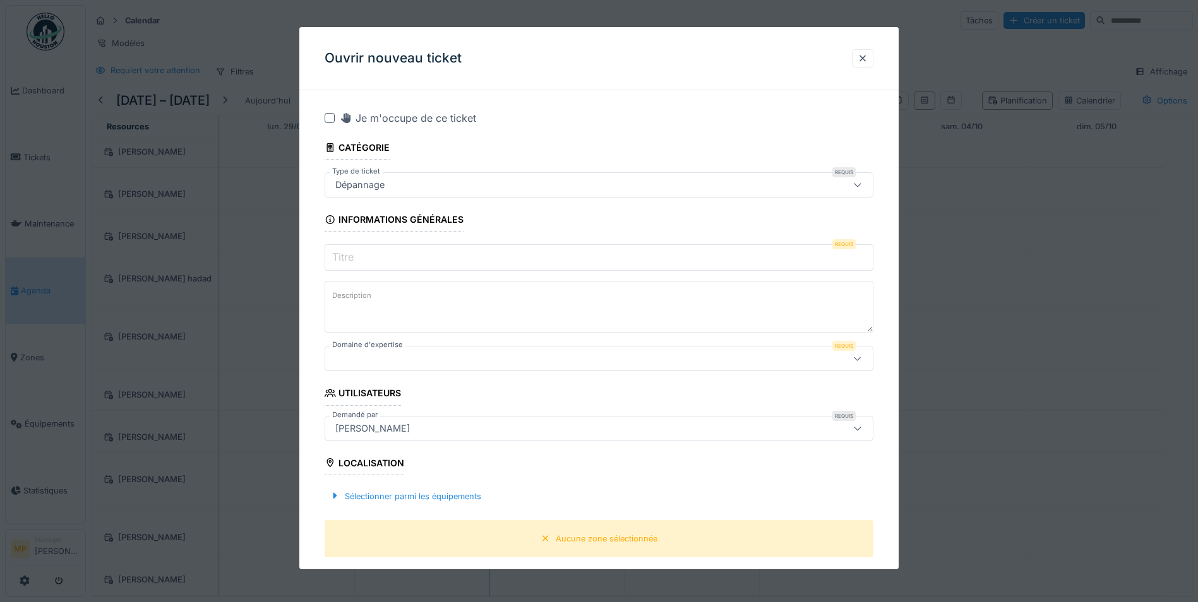
click at [789, 258] on input "Titre" at bounding box center [599, 257] width 549 height 27
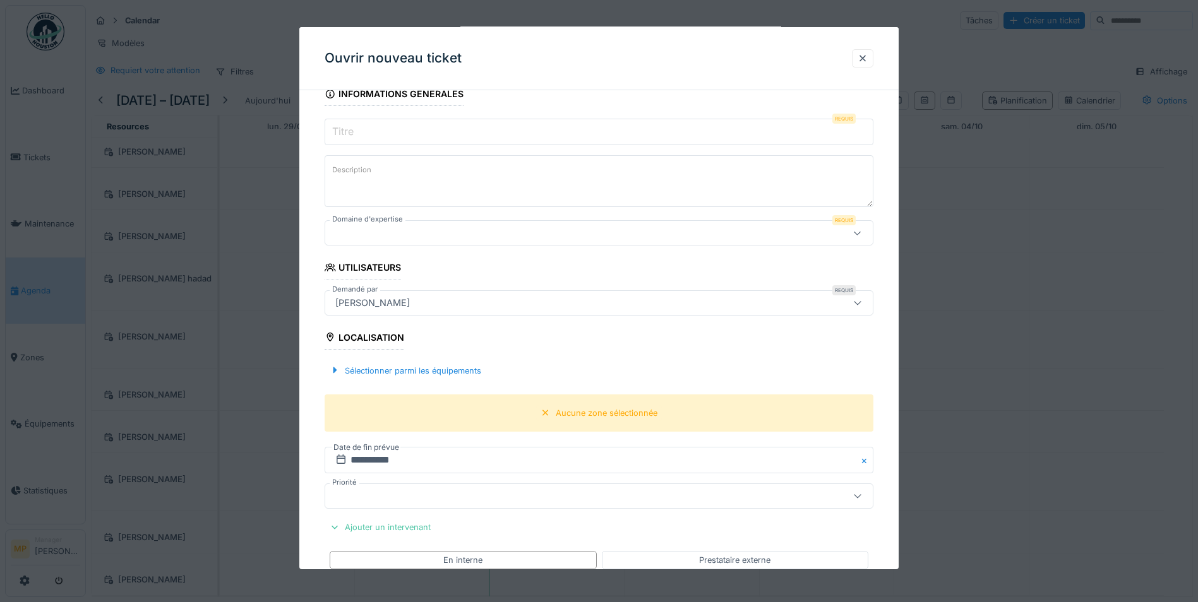
scroll to position [0, 0]
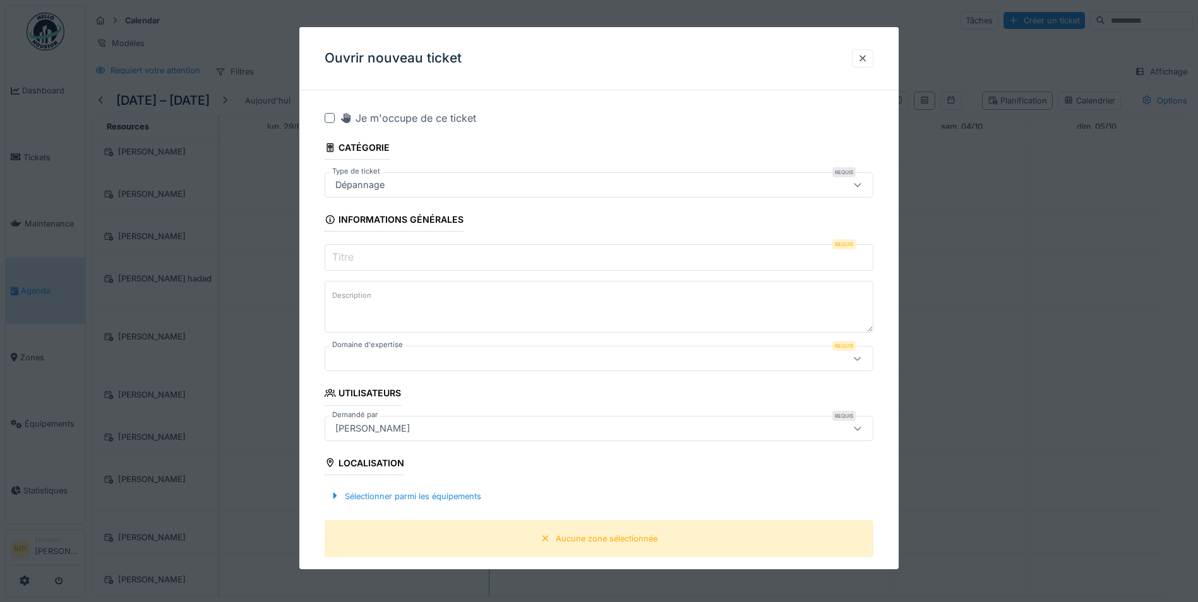
click at [329, 118] on div at bounding box center [330, 118] width 10 height 10
click at [330, 118] on icon at bounding box center [330, 118] width 8 height 6
click at [329, 116] on div at bounding box center [330, 118] width 10 height 10
click at [406, 264] on input "Titre" at bounding box center [599, 257] width 549 height 27
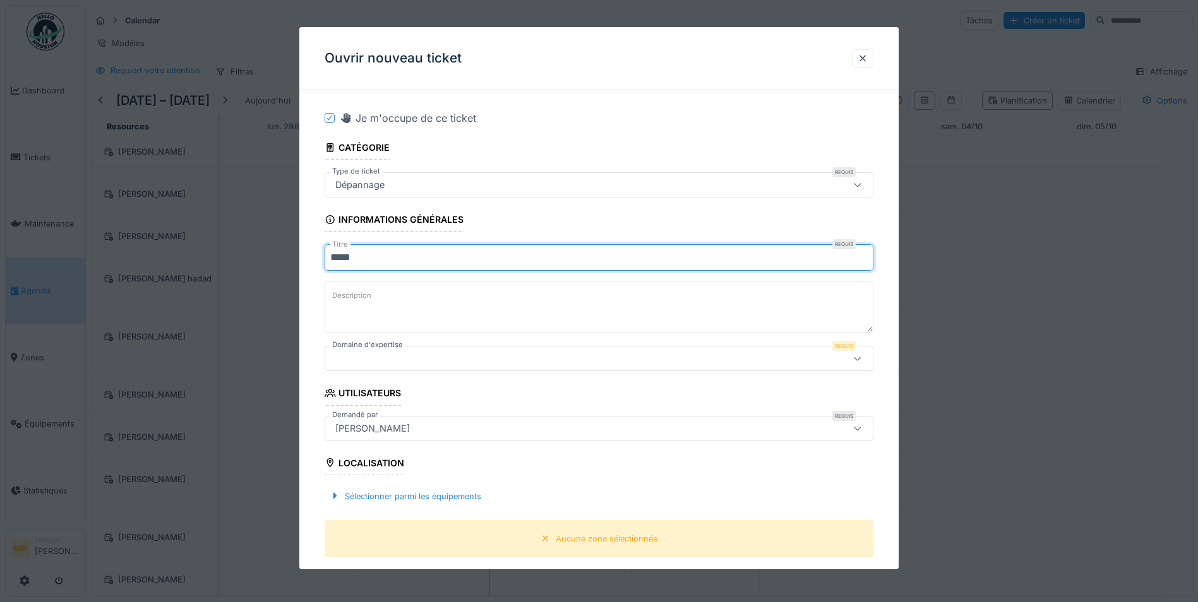
type input "****"
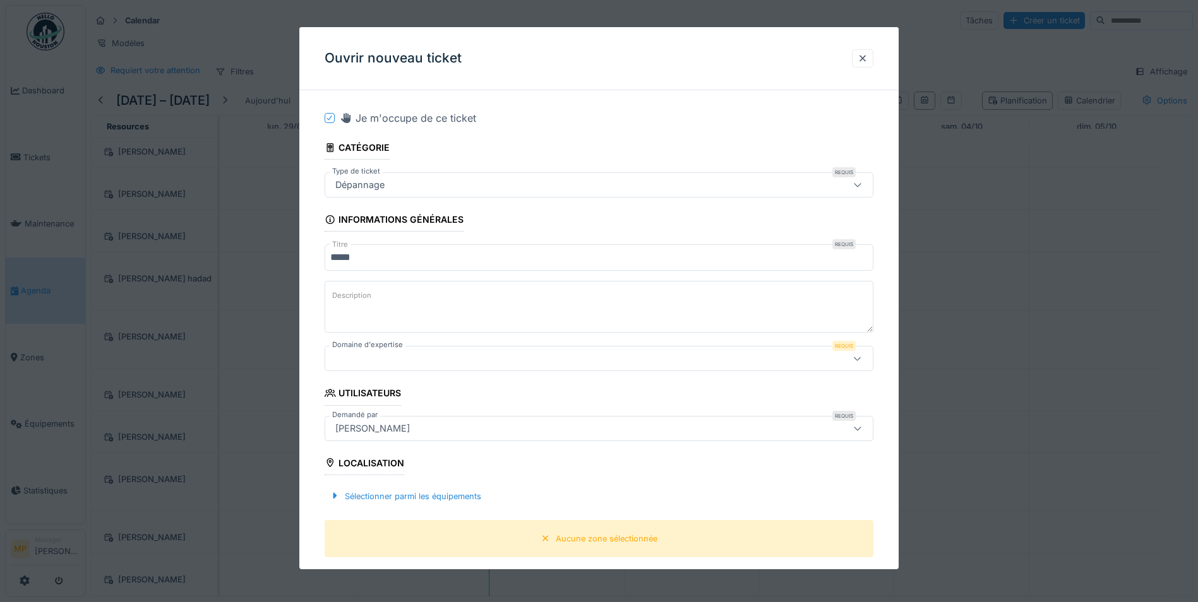
click at [862, 355] on icon at bounding box center [857, 359] width 10 height 8
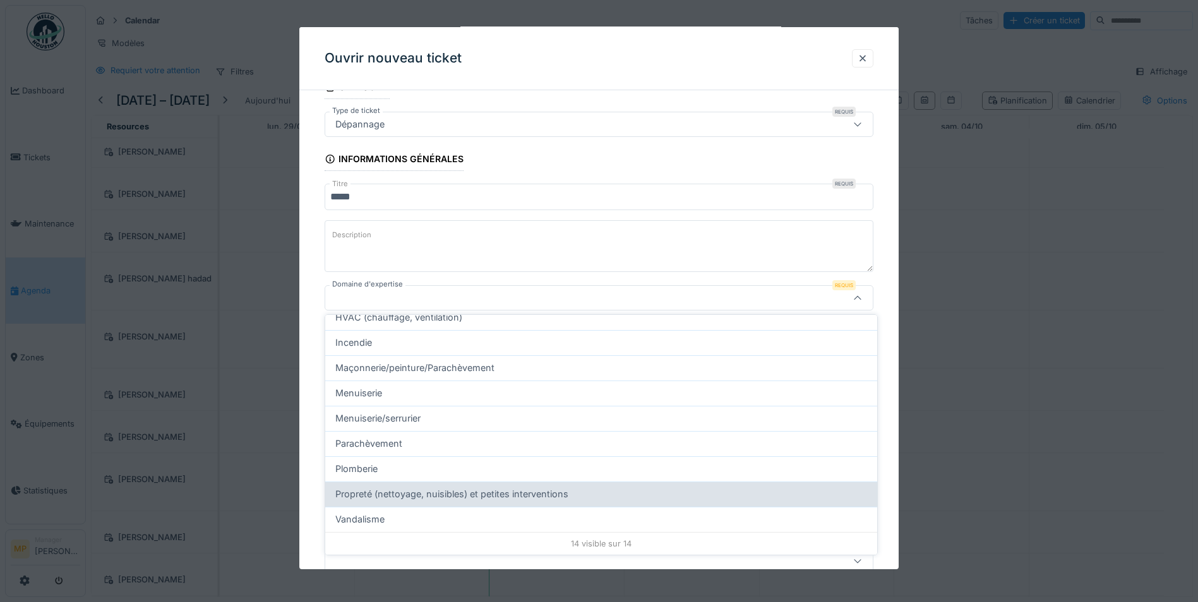
click at [377, 491] on span "Propreté (nettoyage, nuisibles) et petites interventions" at bounding box center [451, 494] width 233 height 14
type input "****"
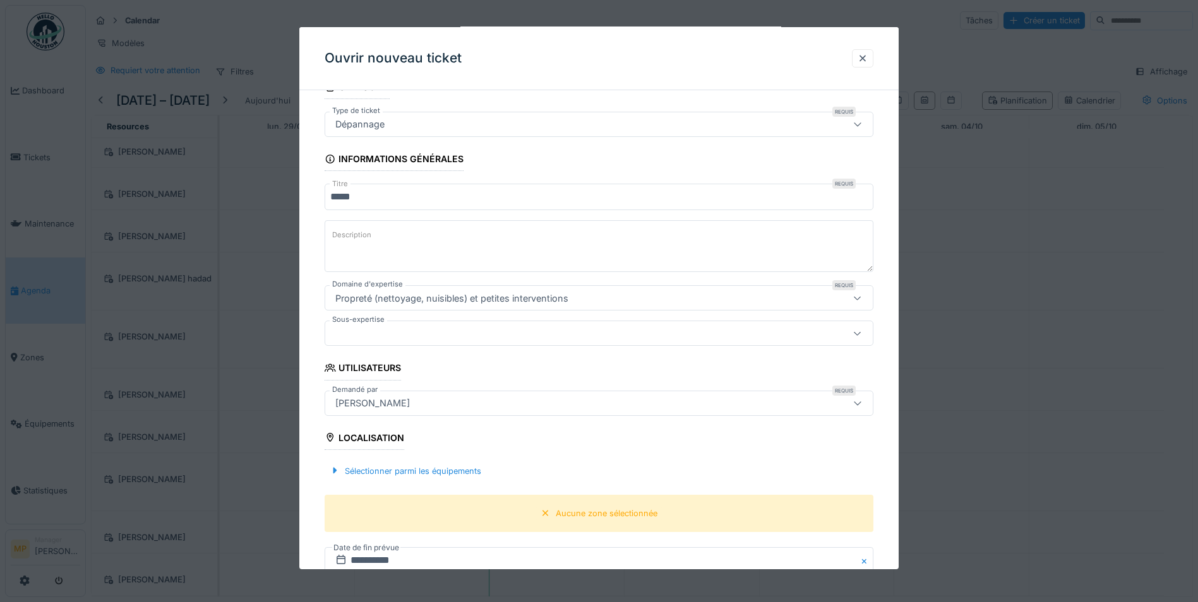
click at [858, 332] on icon at bounding box center [857, 334] width 10 height 8
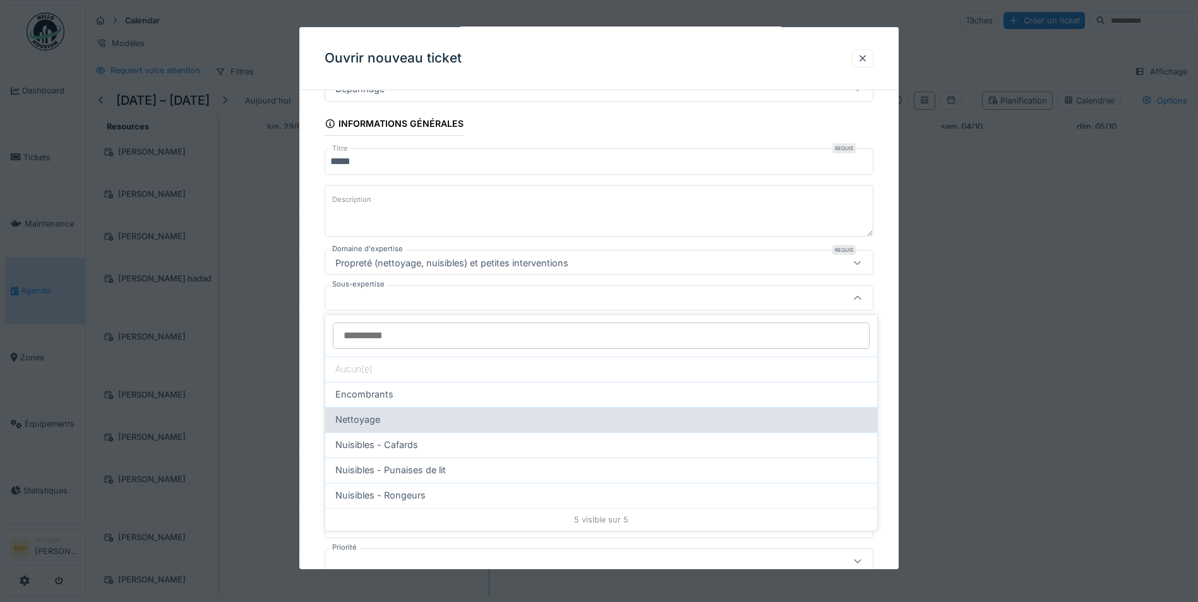
click at [347, 422] on span "Nettoyage" at bounding box center [357, 420] width 45 height 14
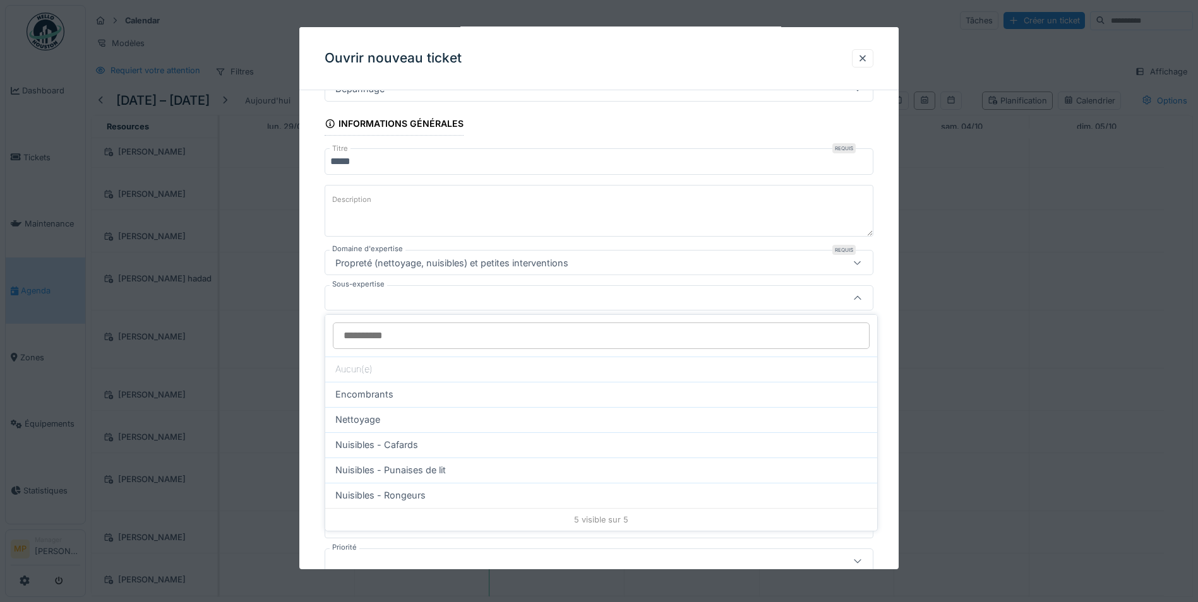
type input "****"
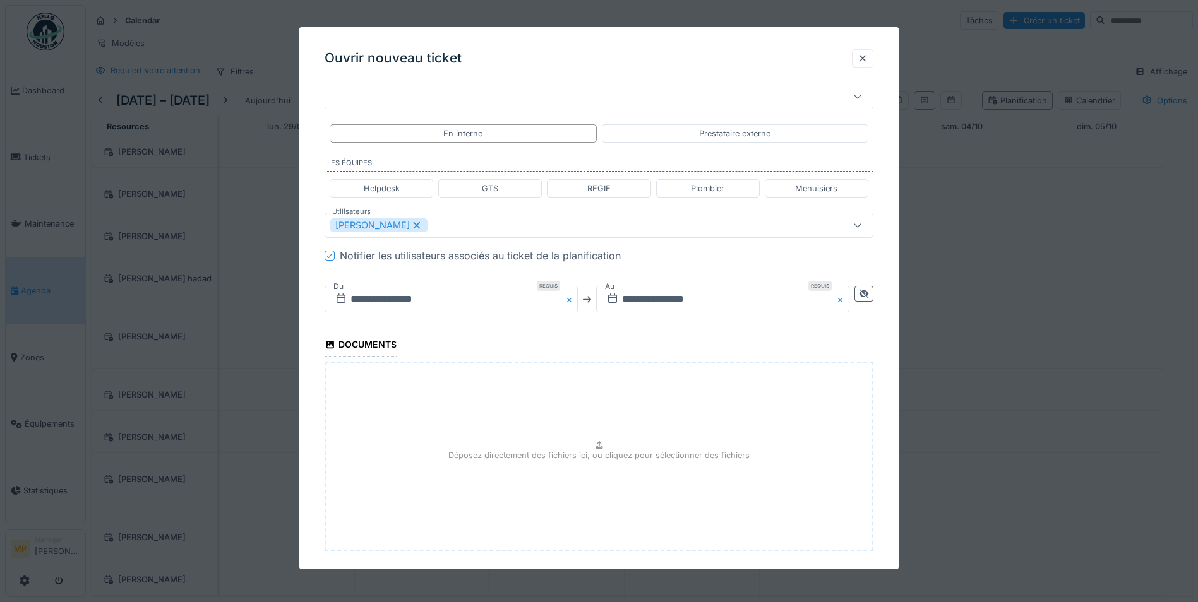
scroll to position [624, 0]
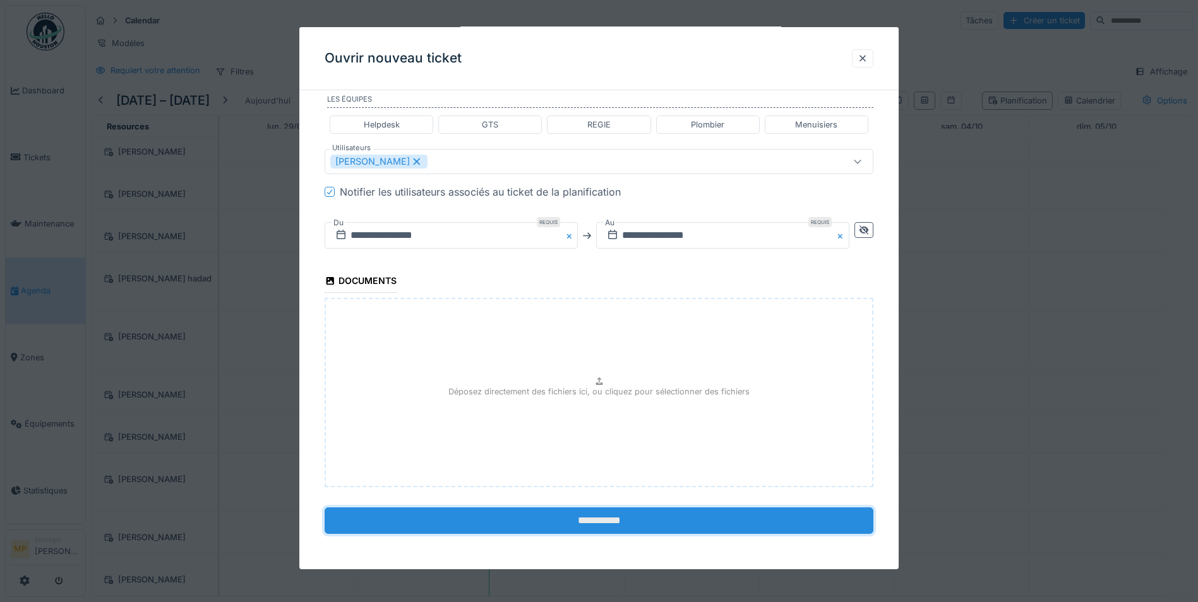
click at [599, 524] on input "**********" at bounding box center [599, 521] width 549 height 27
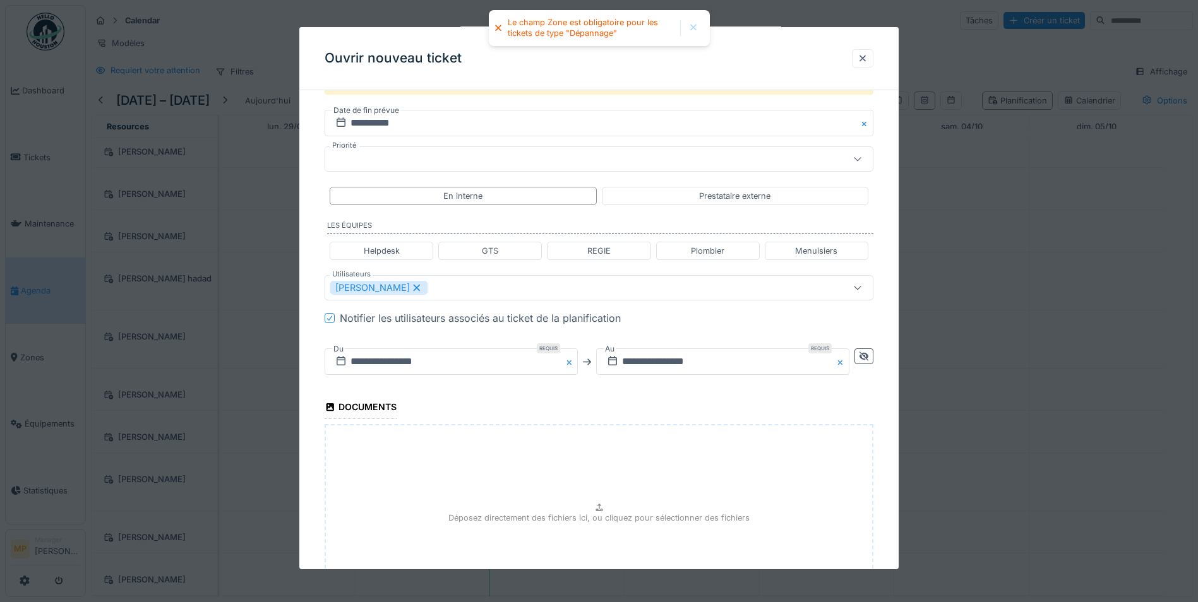
scroll to position [309, 0]
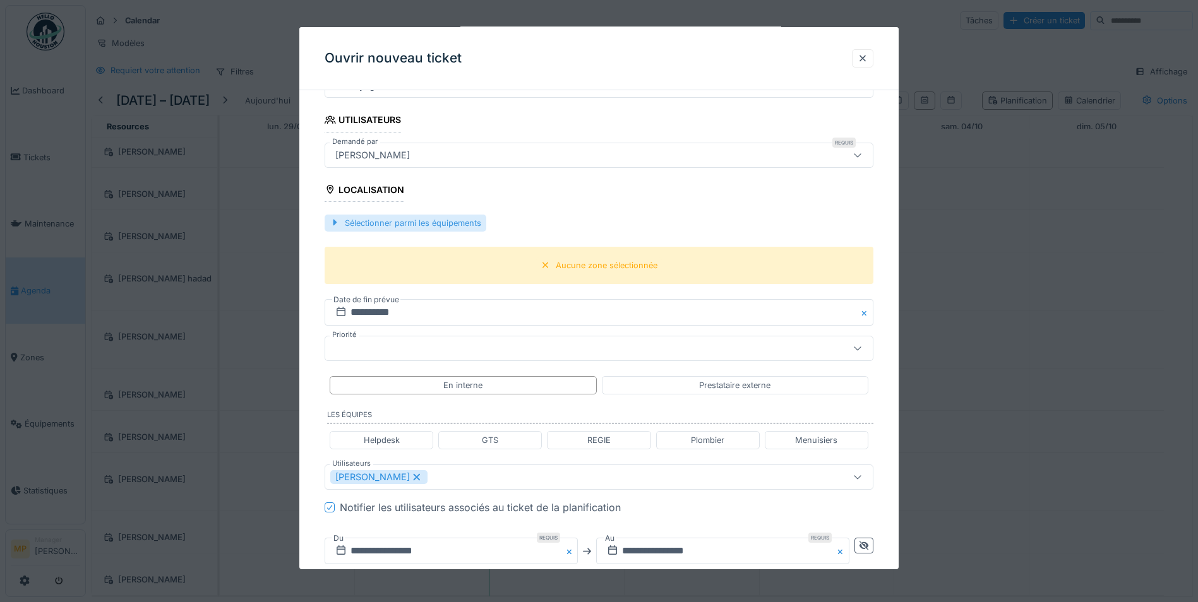
click at [393, 225] on div "Sélectionner parmi les équipements" at bounding box center [406, 223] width 162 height 17
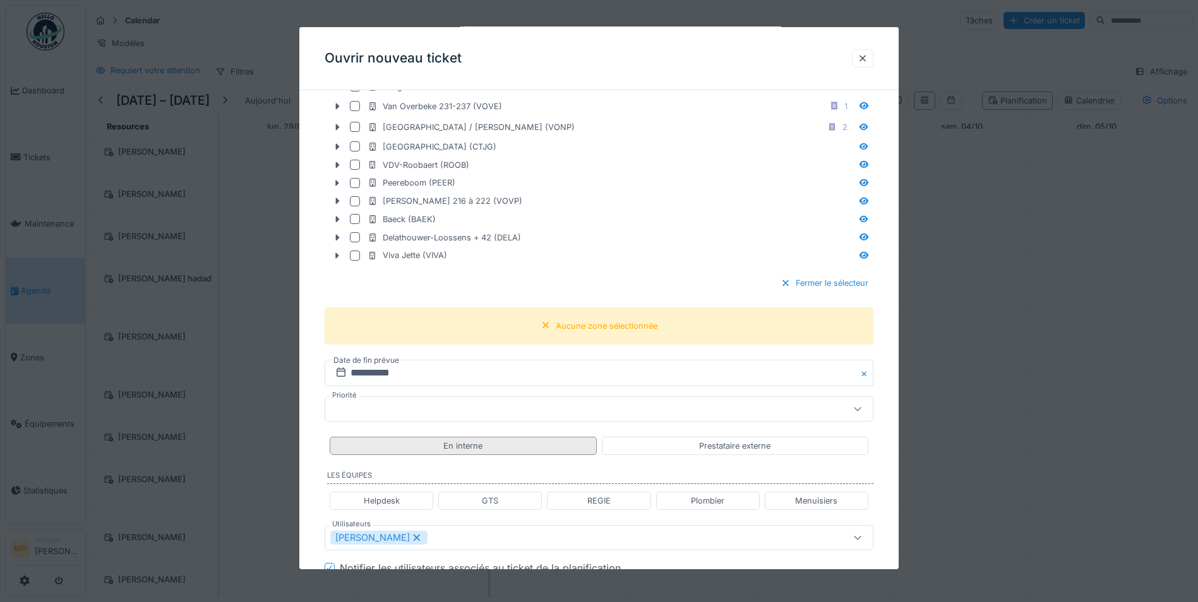
scroll to position [751, 0]
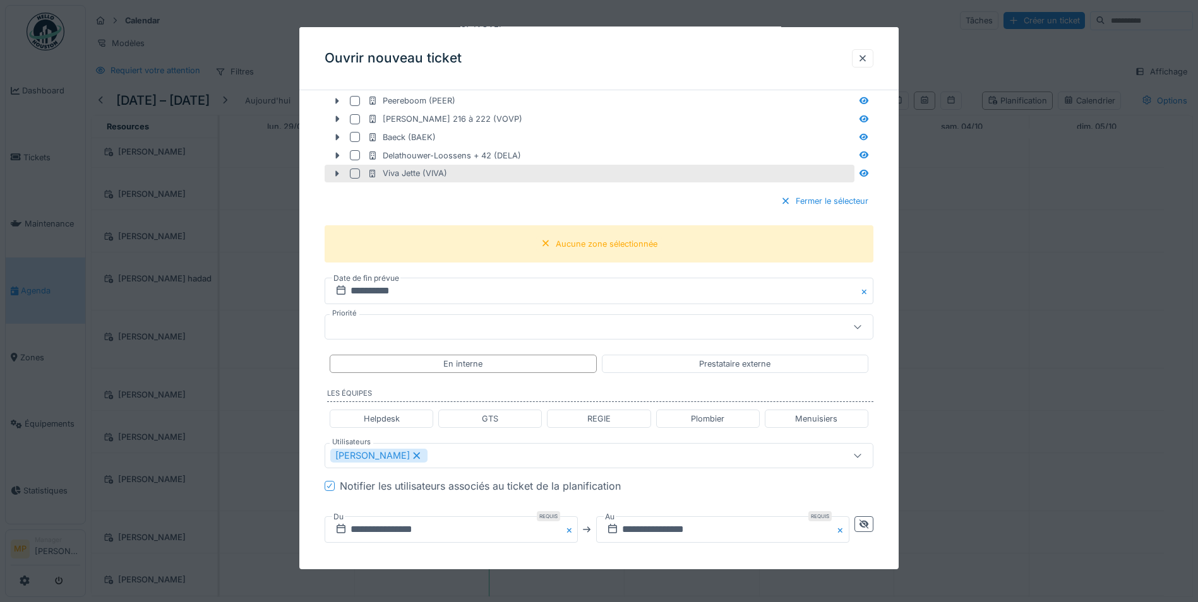
click at [352, 173] on div at bounding box center [355, 174] width 10 height 10
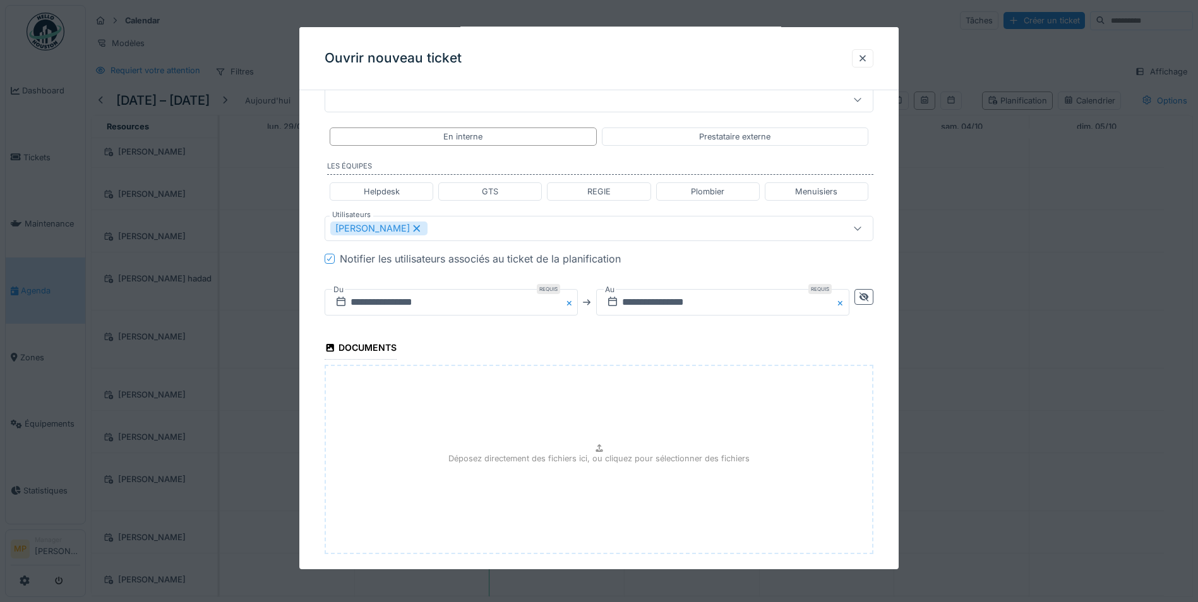
scroll to position [1045, 0]
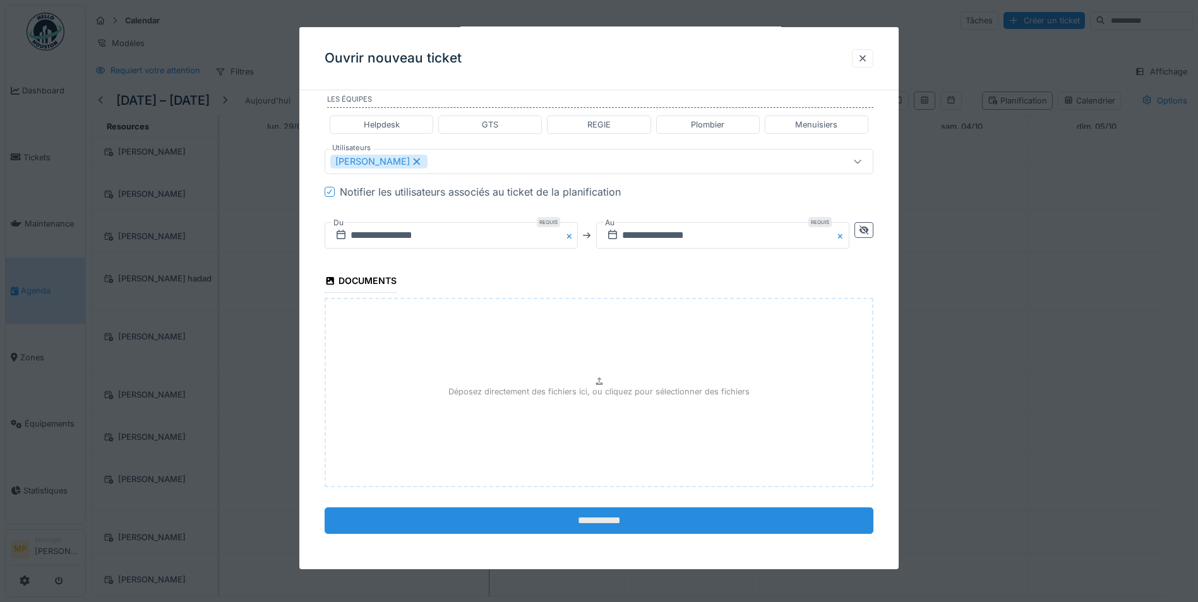
click at [612, 523] on input "**********" at bounding box center [599, 521] width 549 height 27
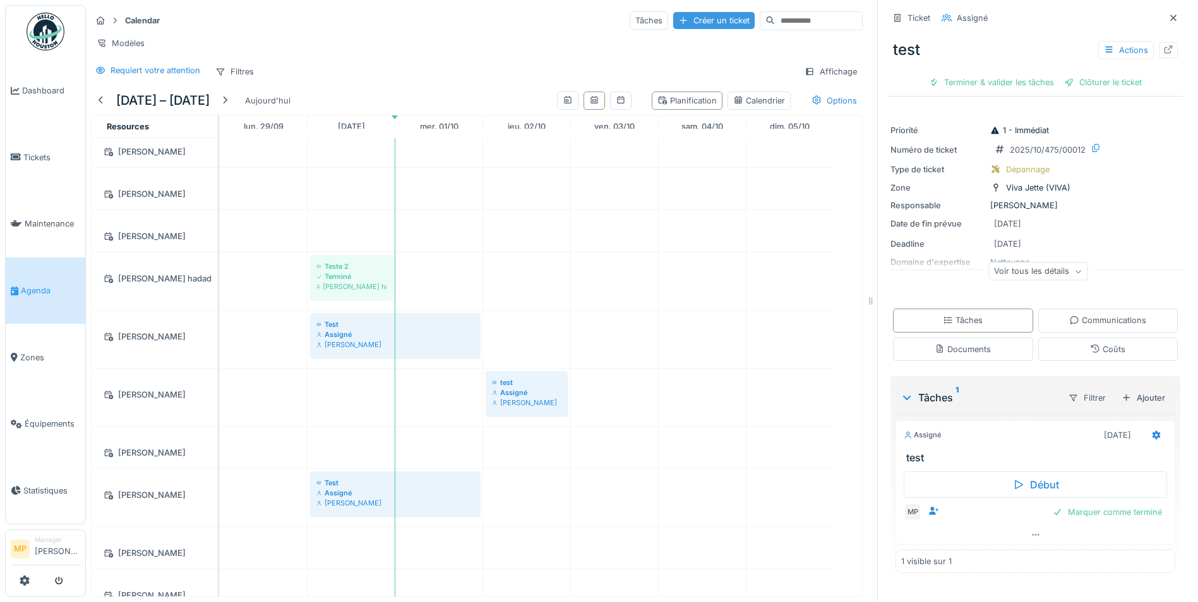
click at [673, 17] on div "Créer un ticket" at bounding box center [713, 20] width 81 height 17
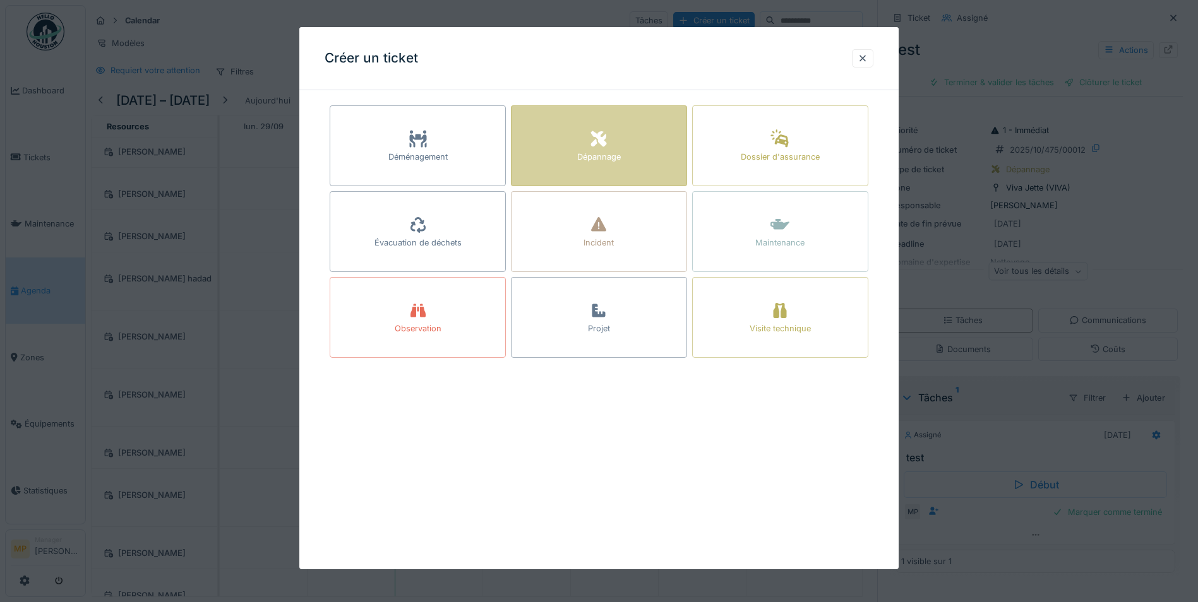
click at [599, 141] on icon at bounding box center [598, 138] width 19 height 15
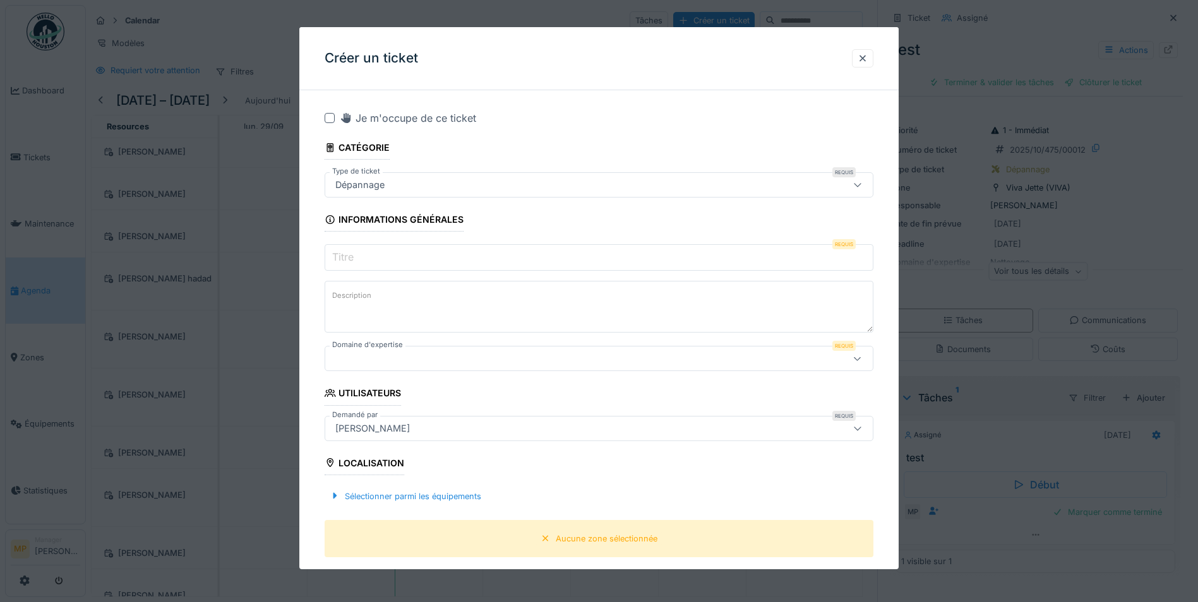
click at [442, 258] on input "Titre" at bounding box center [599, 257] width 549 height 27
click at [862, 357] on icon at bounding box center [857, 359] width 10 height 8
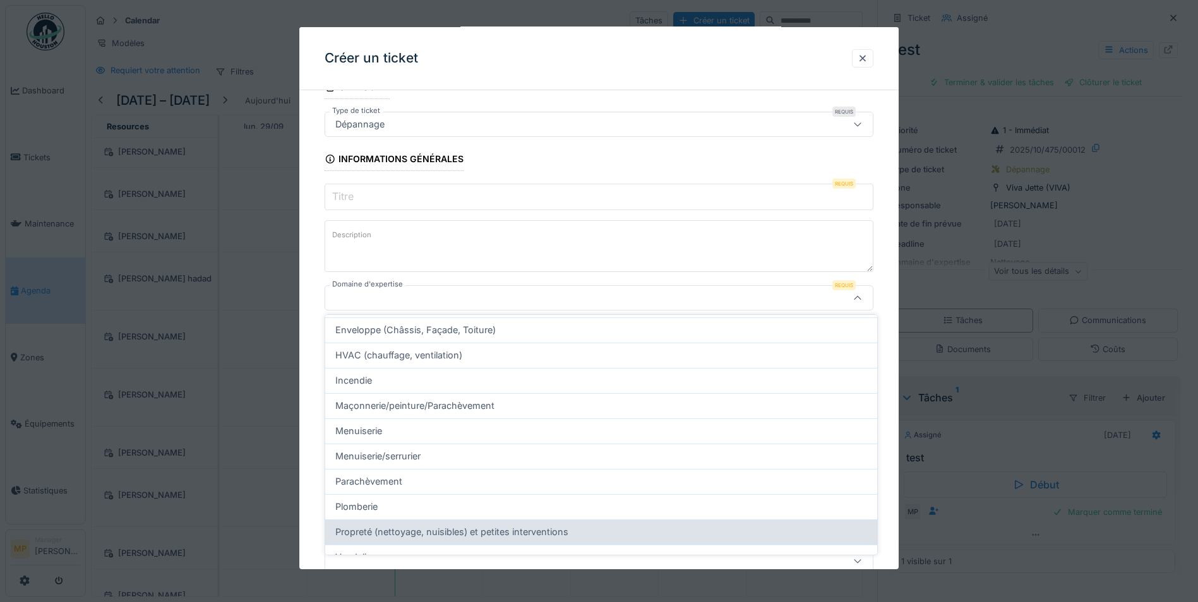
scroll to position [203, 0]
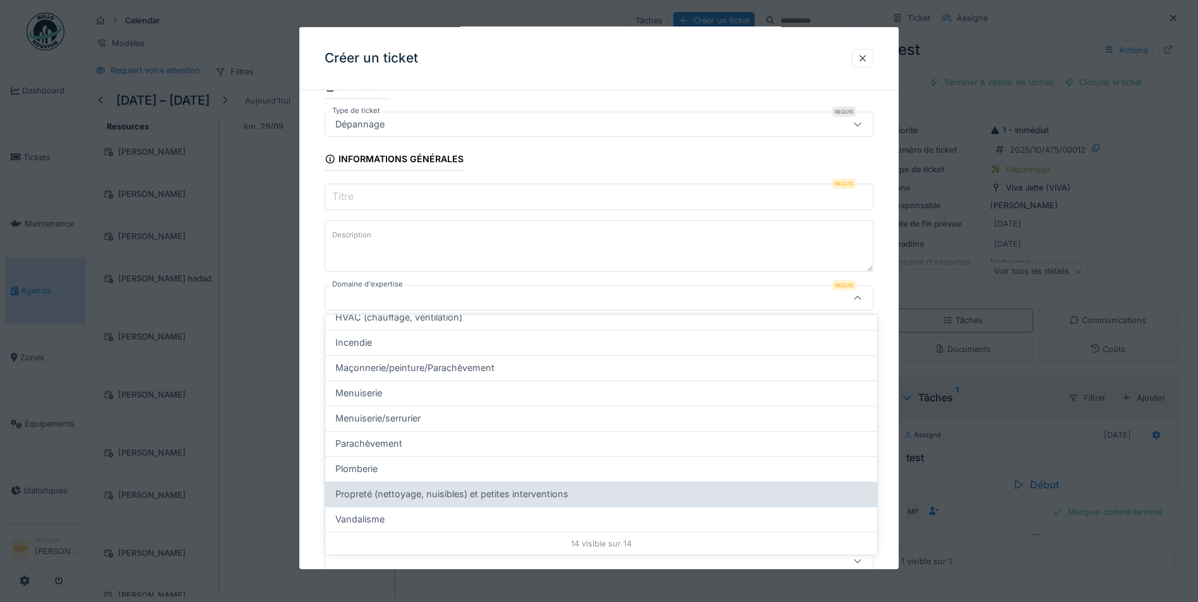
click at [361, 498] on span "Propreté (nettoyage, nuisibles) et petites interventions" at bounding box center [451, 494] width 233 height 14
type input "****"
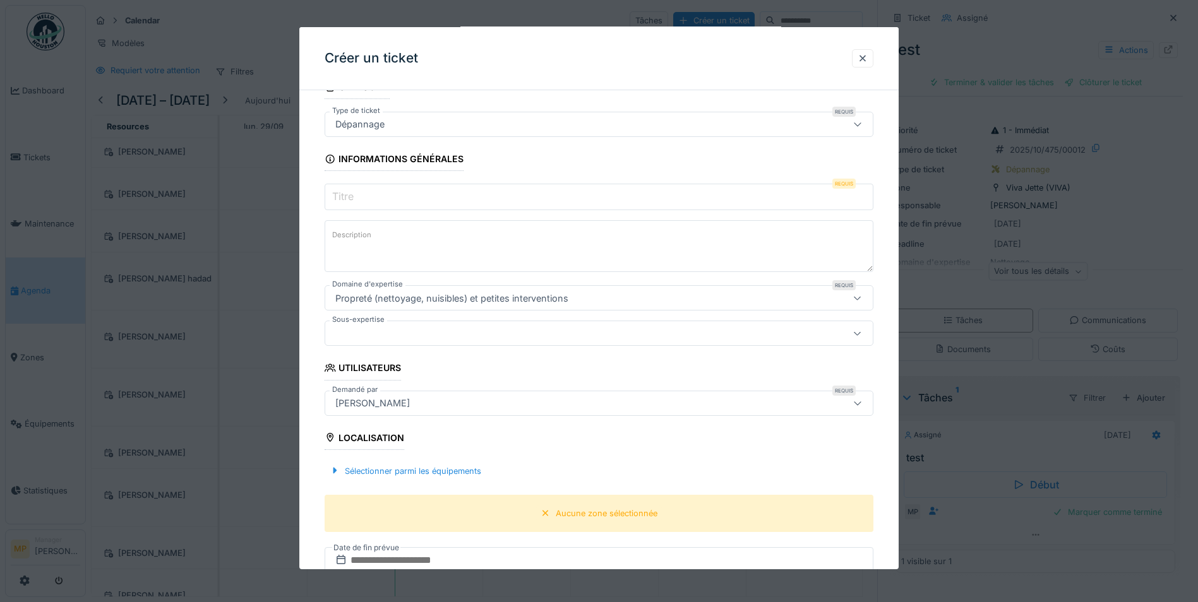
click at [873, 333] on div at bounding box center [857, 333] width 30 height 24
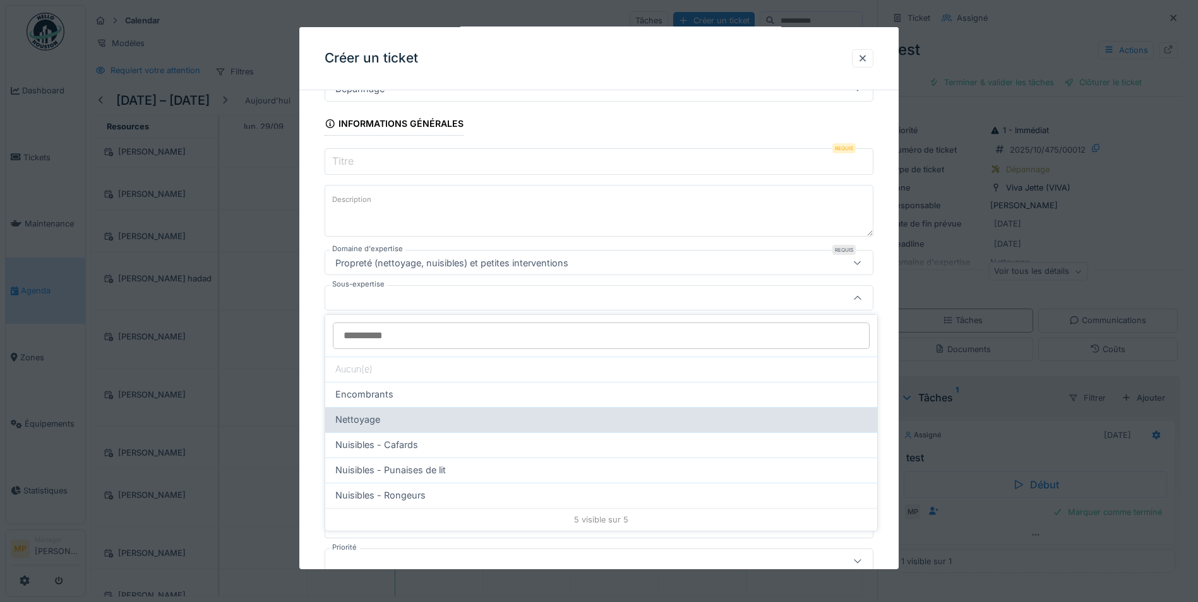
click at [363, 419] on span "Nettoyage" at bounding box center [357, 420] width 45 height 14
type input "****"
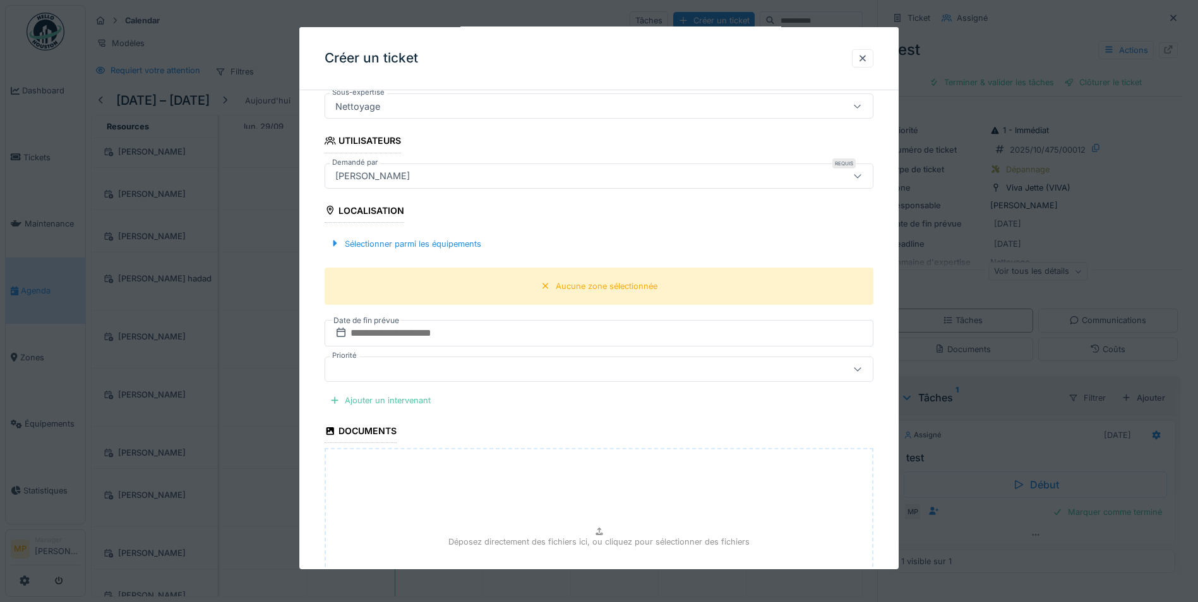
scroll to position [412, 0]
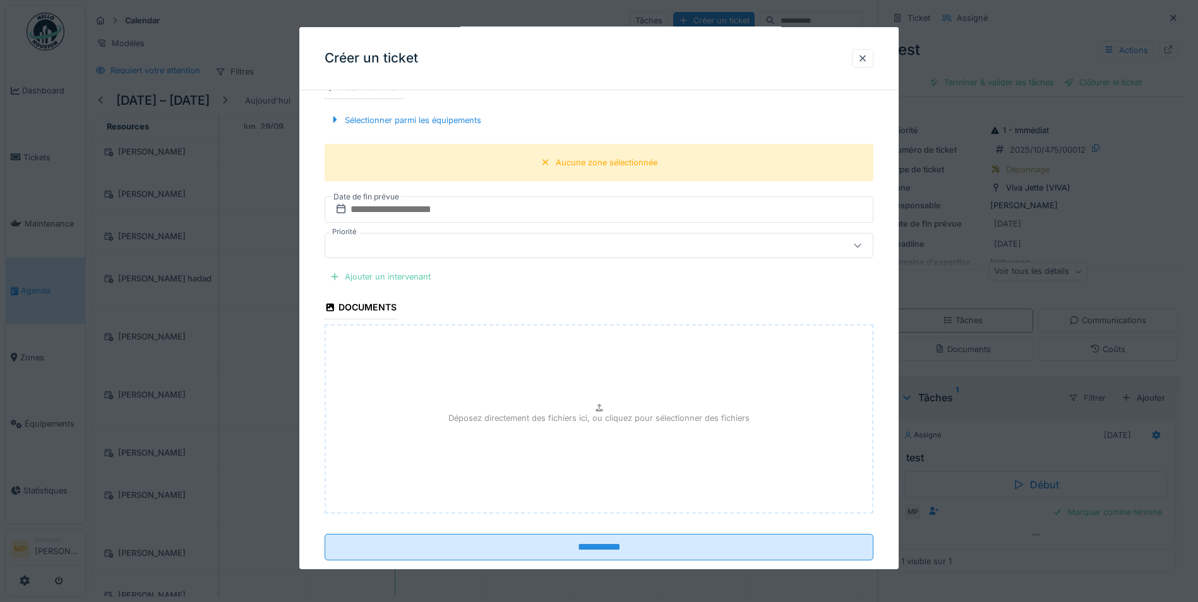
click at [362, 275] on div "Ajouter un intervenant" at bounding box center [380, 276] width 111 height 17
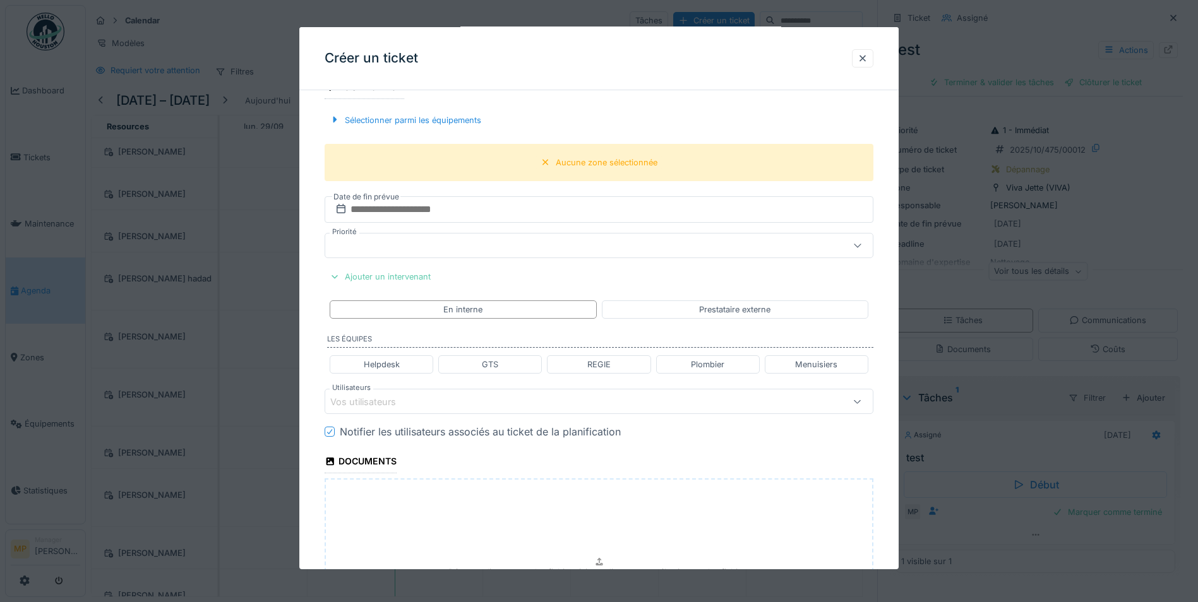
click at [330, 278] on div at bounding box center [335, 277] width 10 height 12
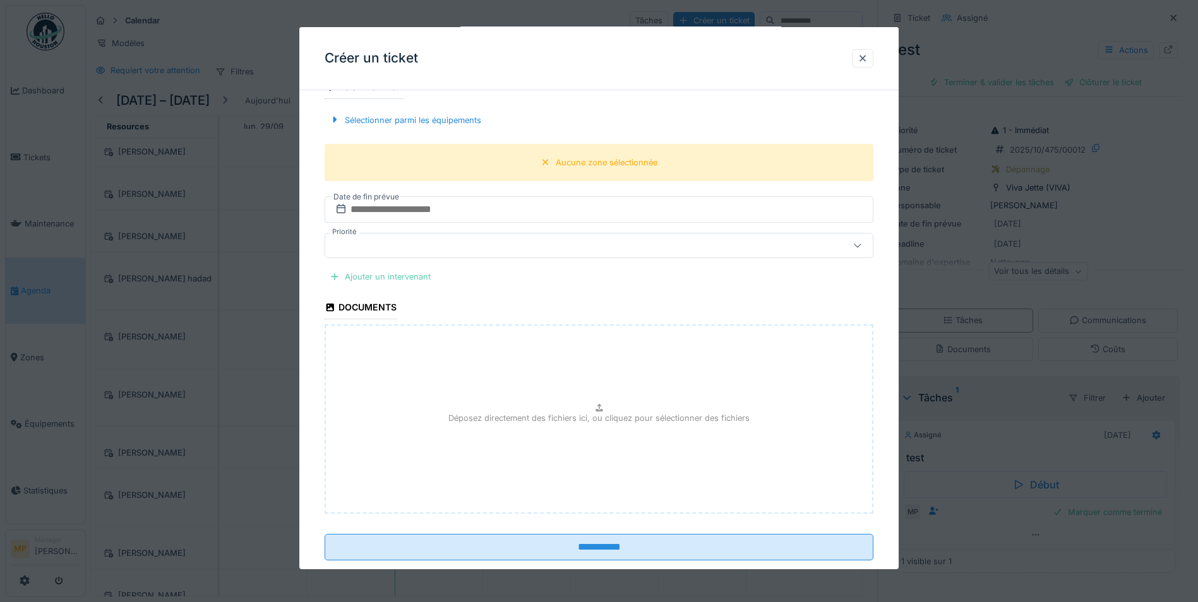
click at [335, 274] on div at bounding box center [335, 277] width 10 height 12
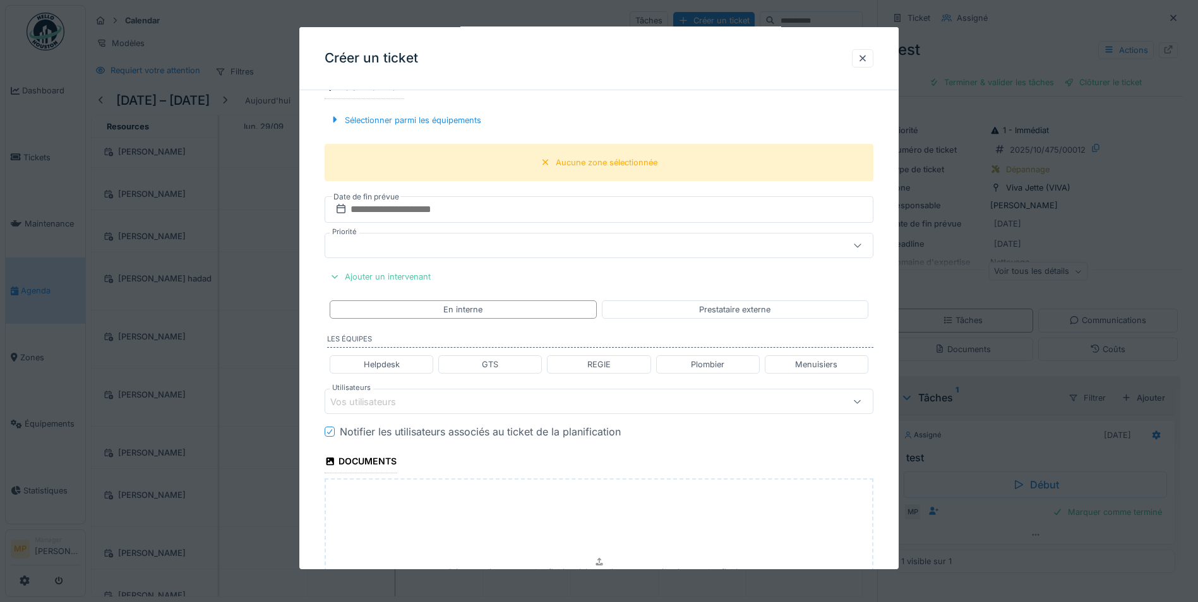
click at [868, 403] on div at bounding box center [857, 402] width 30 height 24
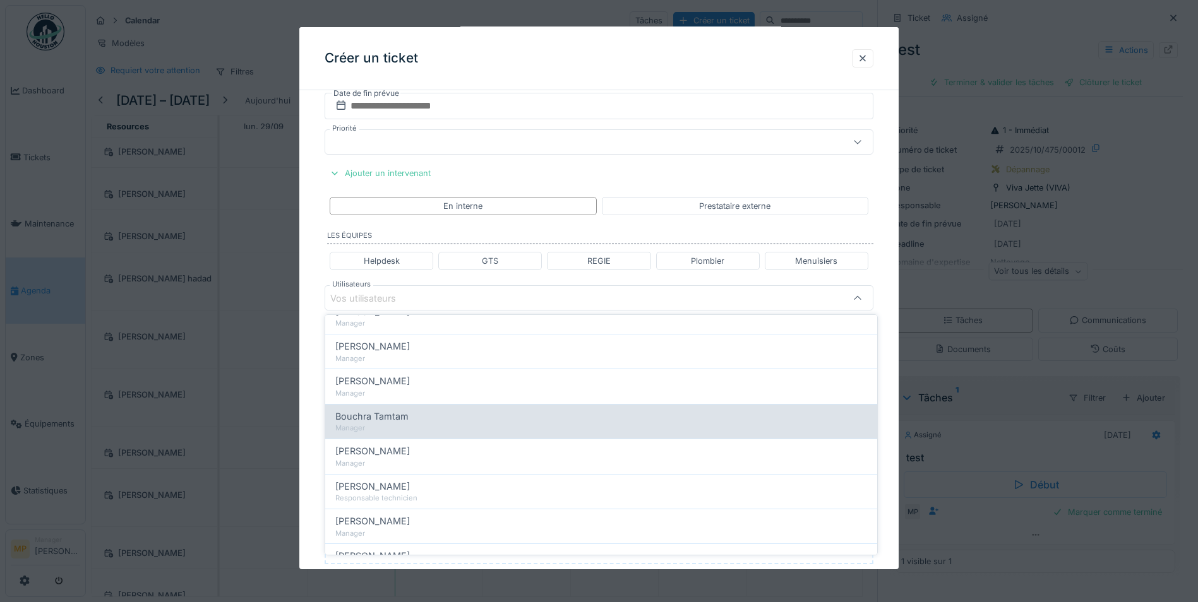
scroll to position [0, 0]
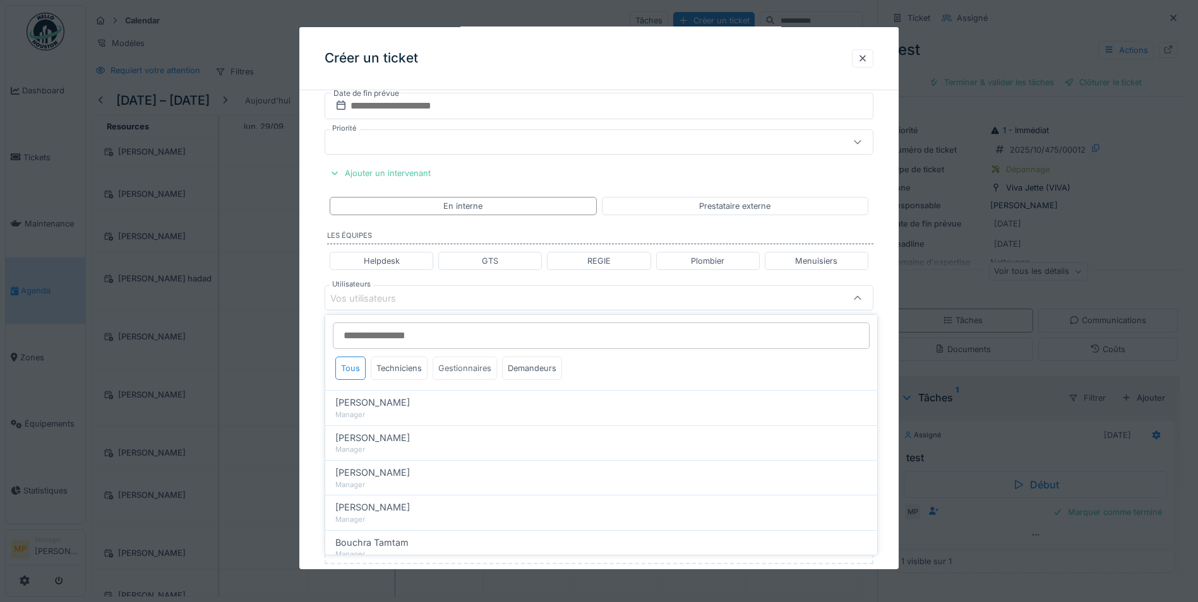
click at [463, 365] on div "Gestionnaires" at bounding box center [464, 368] width 64 height 23
click at [449, 368] on div "Gestionnaires" at bounding box center [464, 368] width 64 height 23
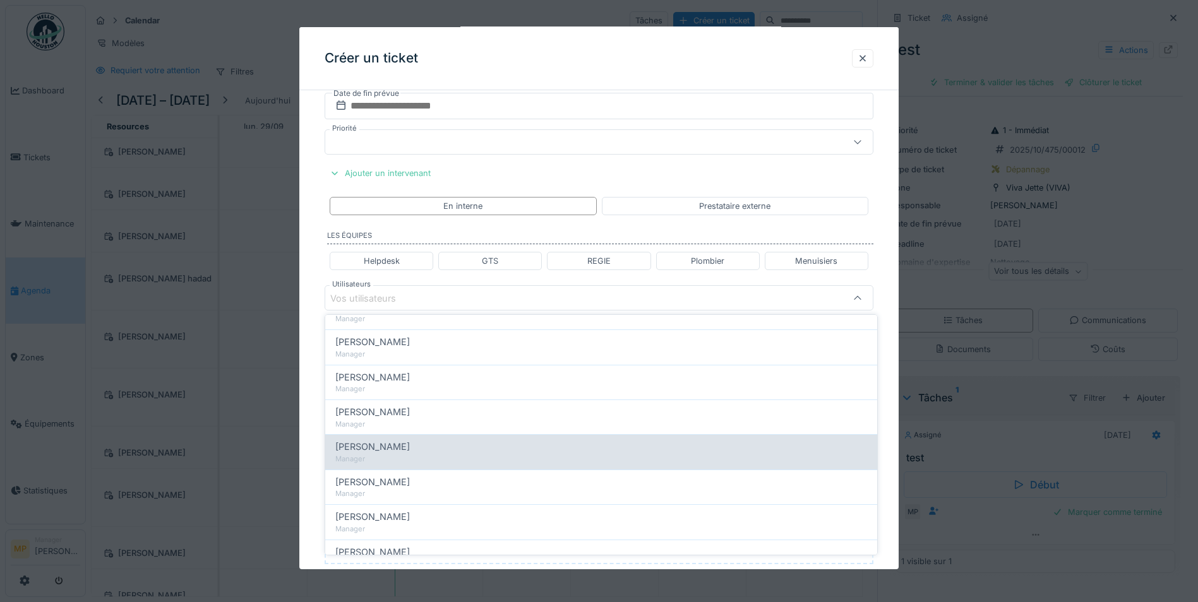
scroll to position [390, 0]
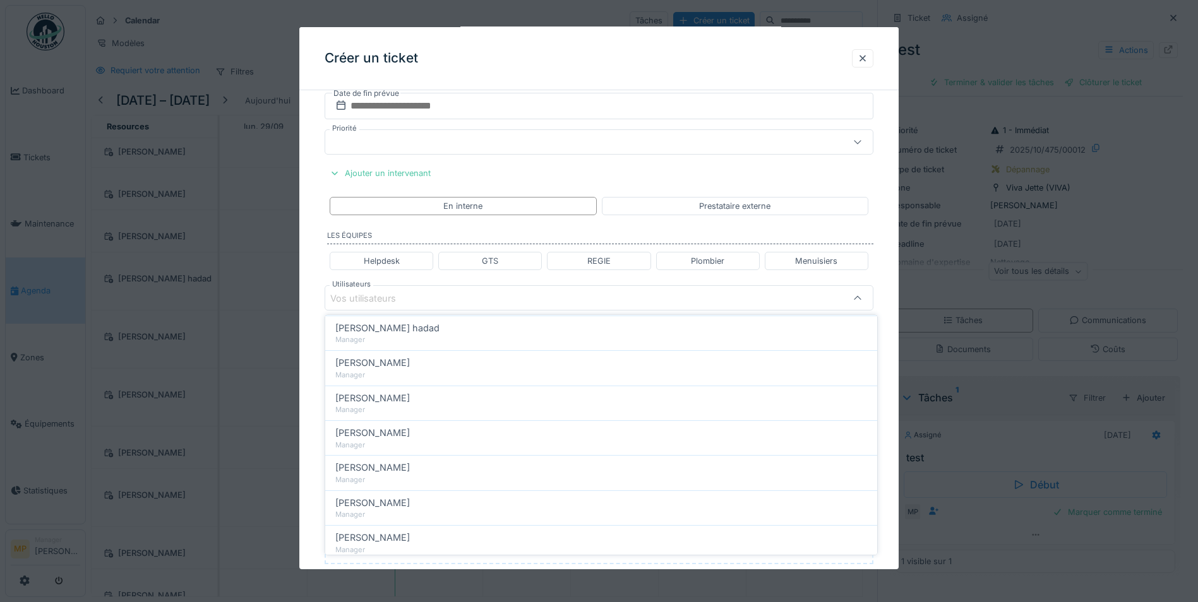
click at [374, 403] on span "[PERSON_NAME]" at bounding box center [372, 398] width 74 height 14
type input "*****"
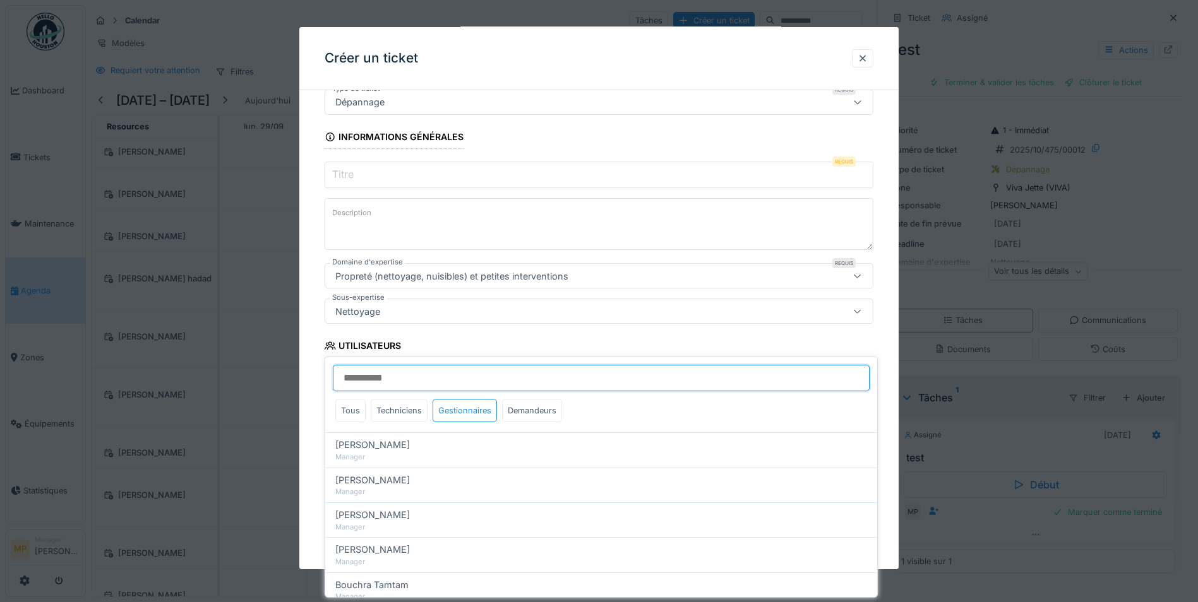
scroll to position [0, 0]
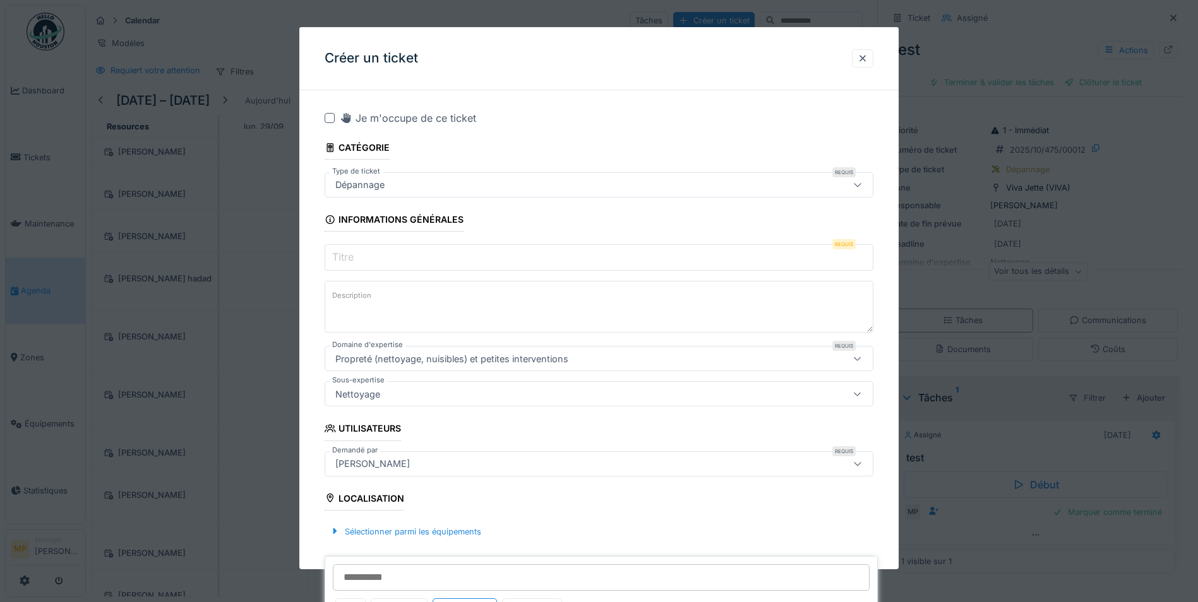
click at [382, 258] on input "Titre" at bounding box center [599, 257] width 549 height 27
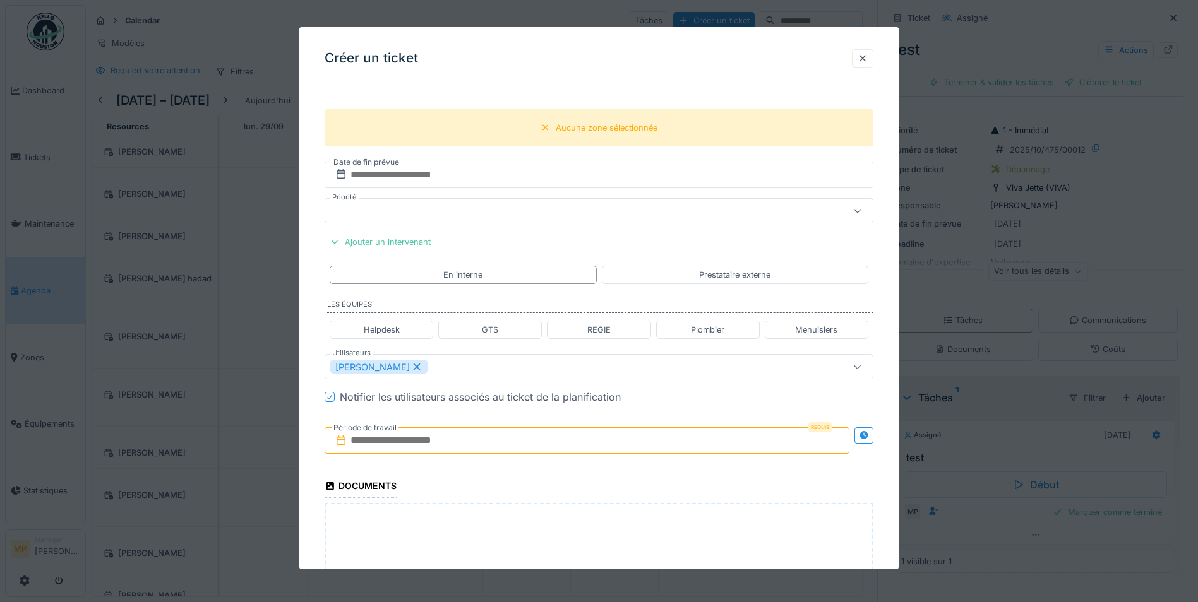
scroll to position [336, 0]
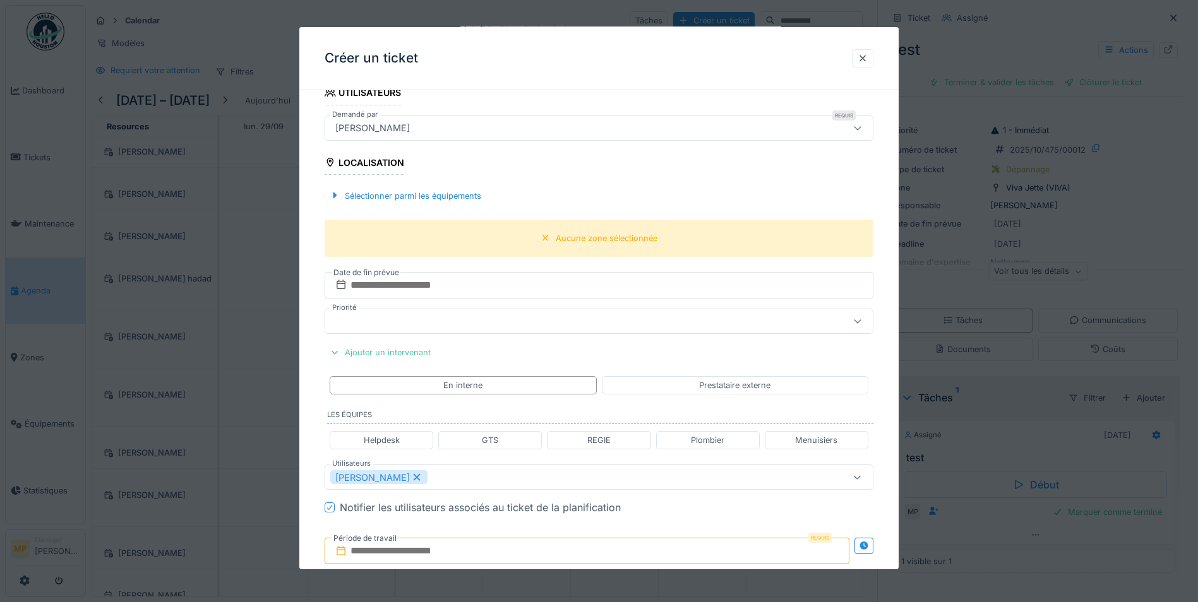
type input "****"
click at [426, 283] on input "text" at bounding box center [599, 285] width 549 height 27
click at [624, 369] on div "3" at bounding box center [621, 368] width 17 height 17
click at [857, 323] on icon at bounding box center [857, 321] width 10 height 8
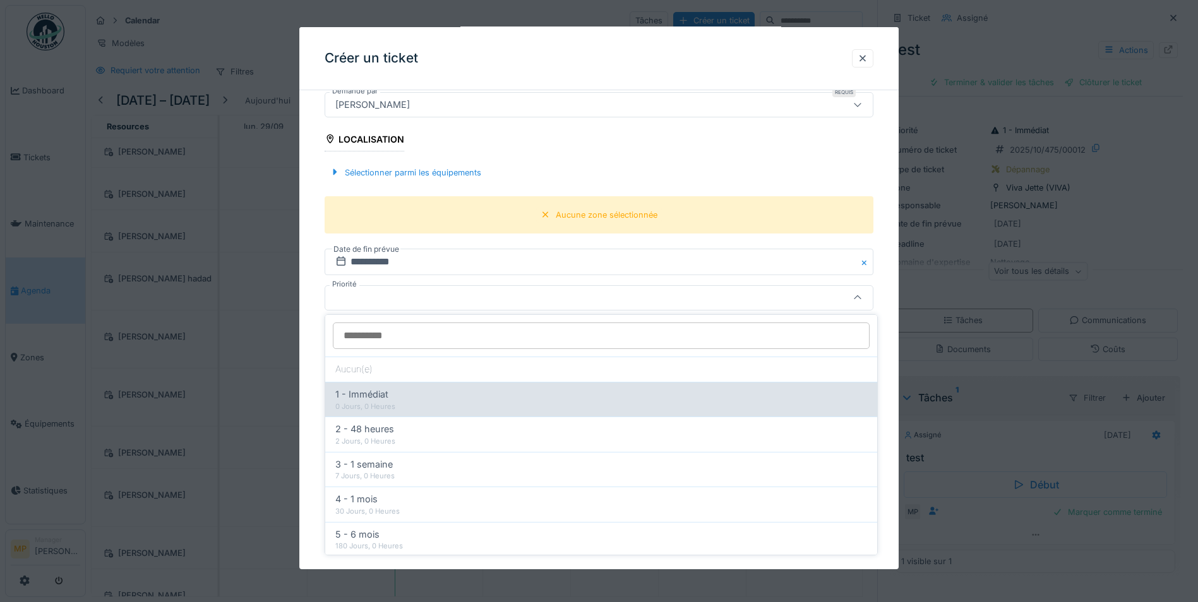
click at [352, 397] on span "1 - Immédiat" at bounding box center [361, 395] width 53 height 14
type input "***"
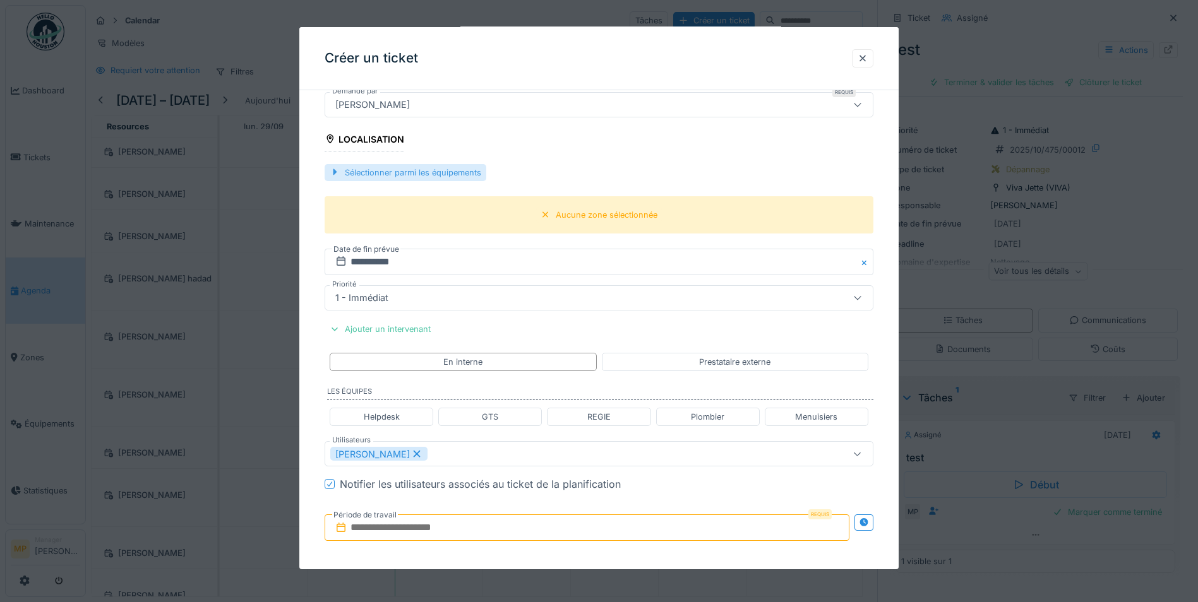
click at [437, 173] on div "Sélectionner parmi les équipements" at bounding box center [406, 172] width 162 height 17
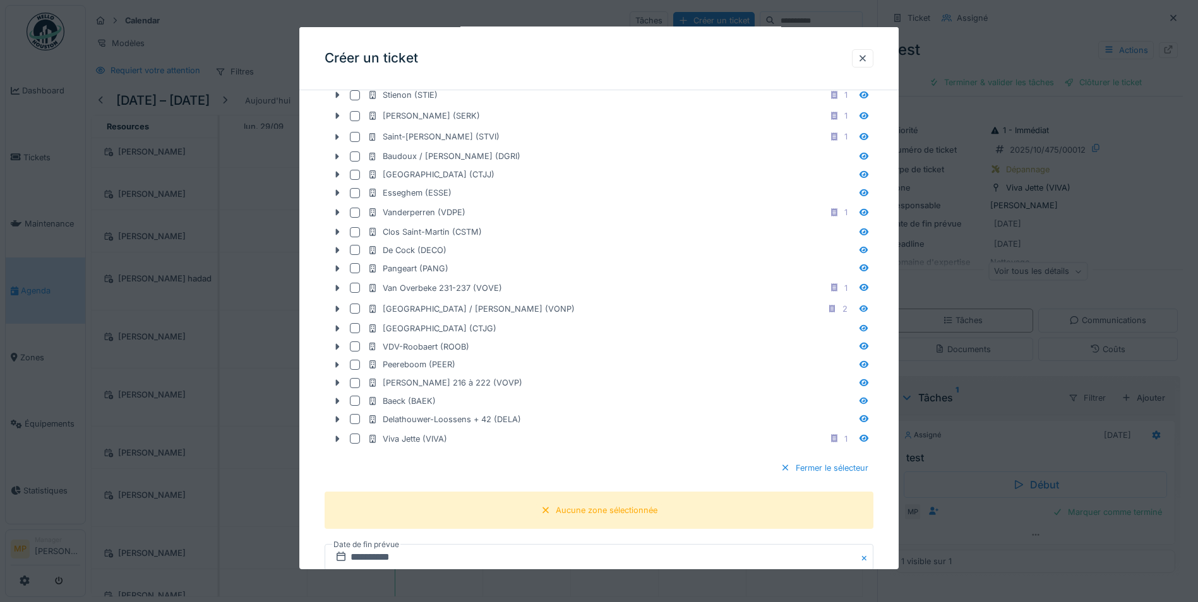
scroll to position [486, 0]
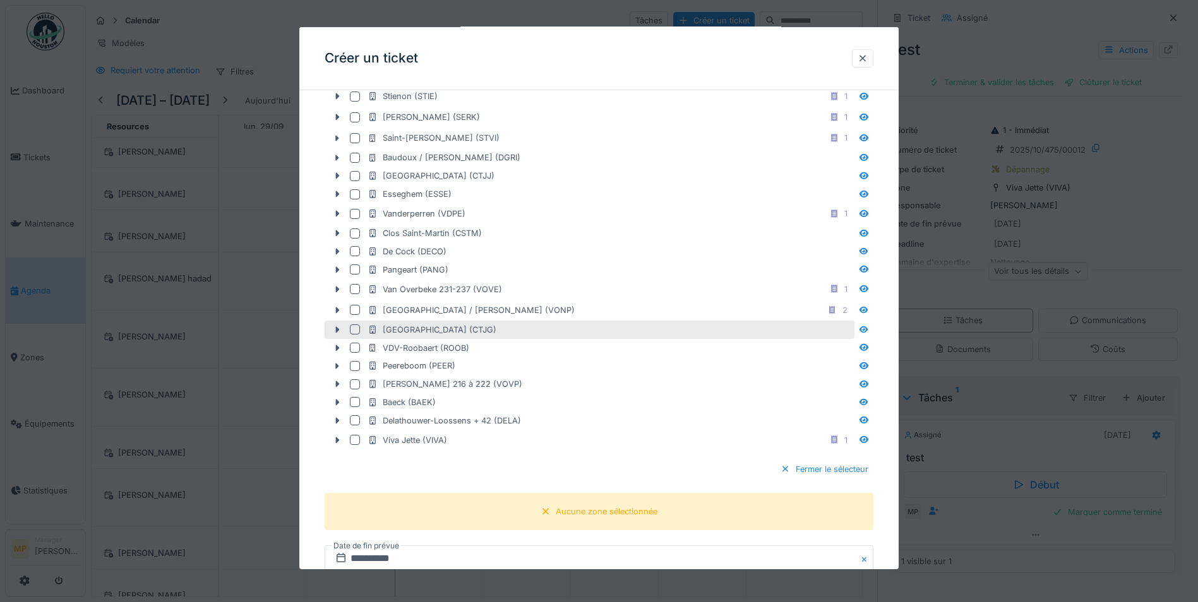
click at [356, 330] on div at bounding box center [355, 330] width 10 height 10
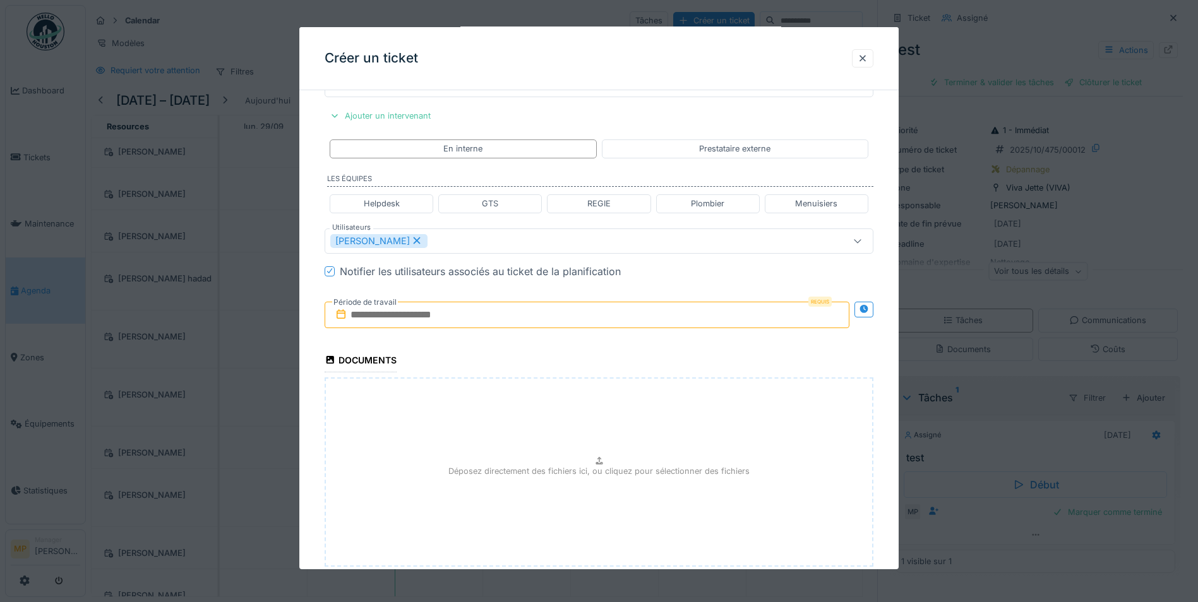
scroll to position [949, 0]
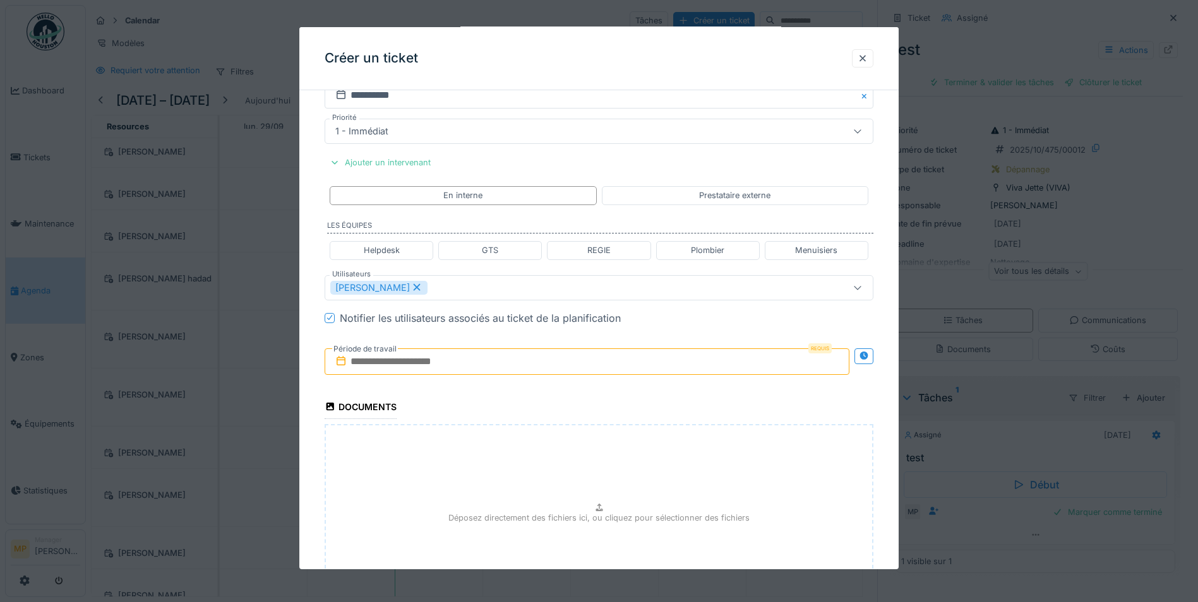
click at [381, 362] on input "text" at bounding box center [587, 362] width 525 height 27
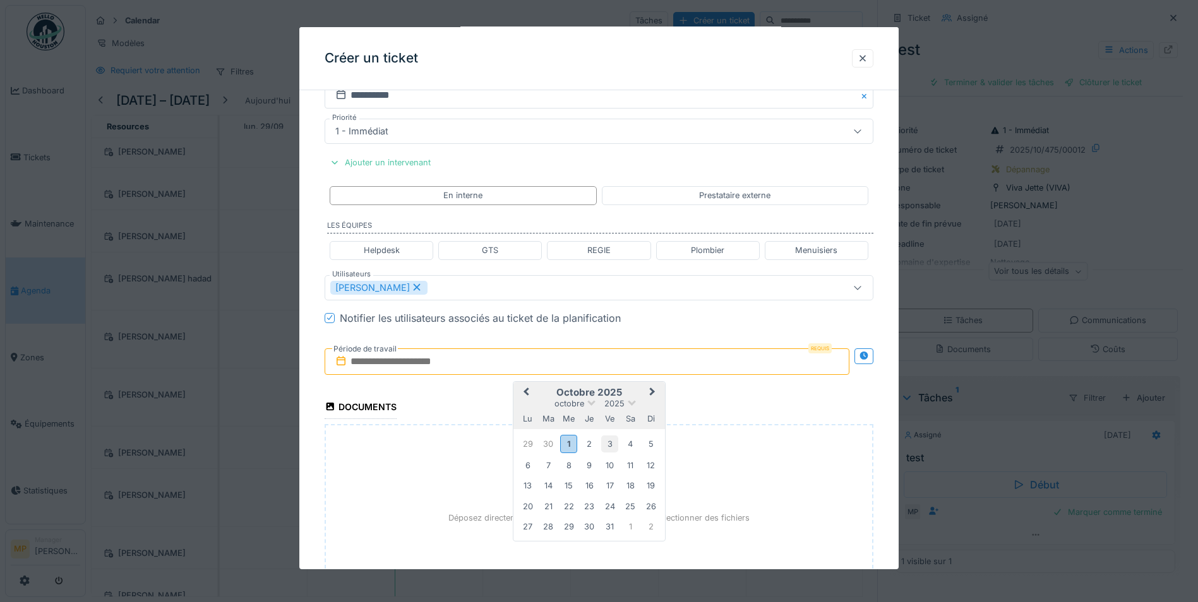
click at [608, 442] on div "3" at bounding box center [609, 444] width 17 height 17
click at [609, 446] on div "3" at bounding box center [609, 444] width 17 height 17
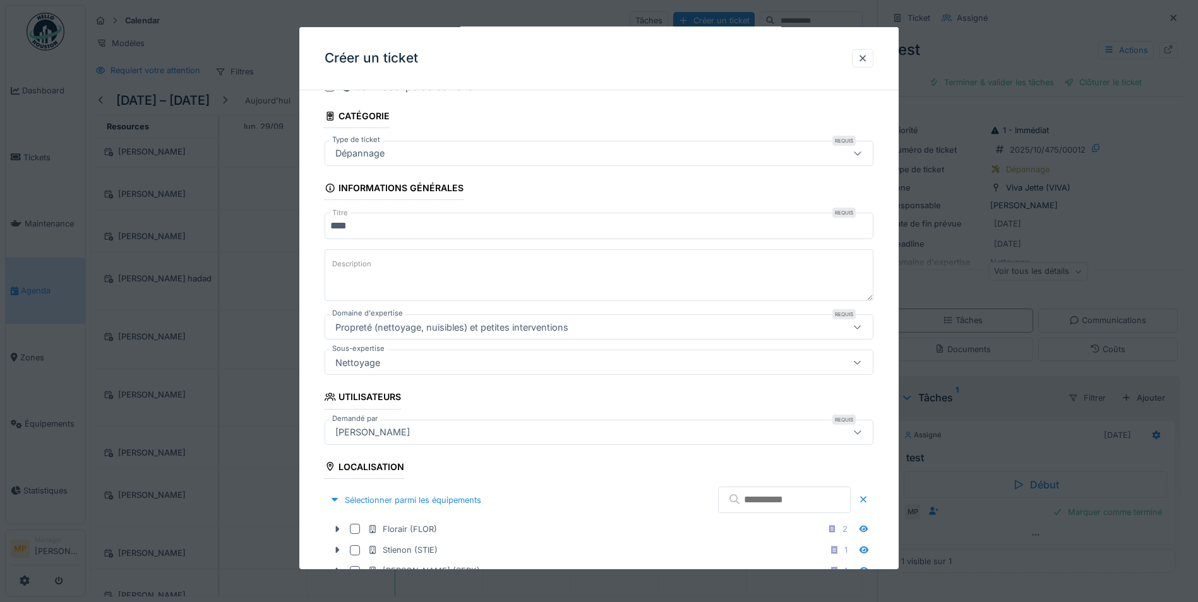
scroll to position [0, 0]
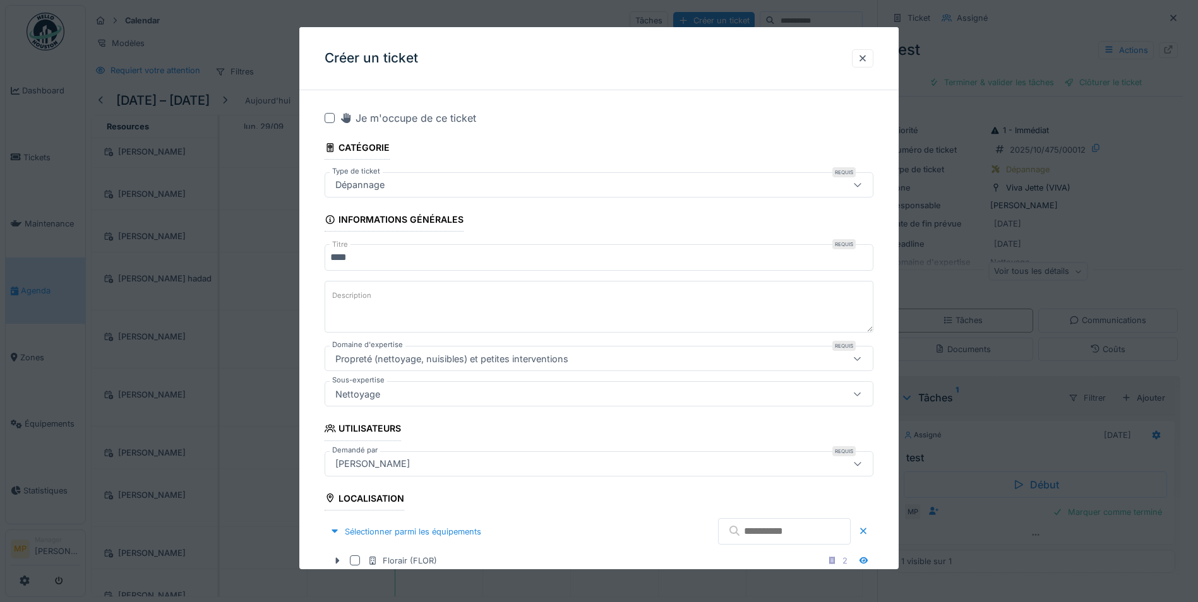
click at [412, 301] on textarea "Description" at bounding box center [599, 307] width 549 height 52
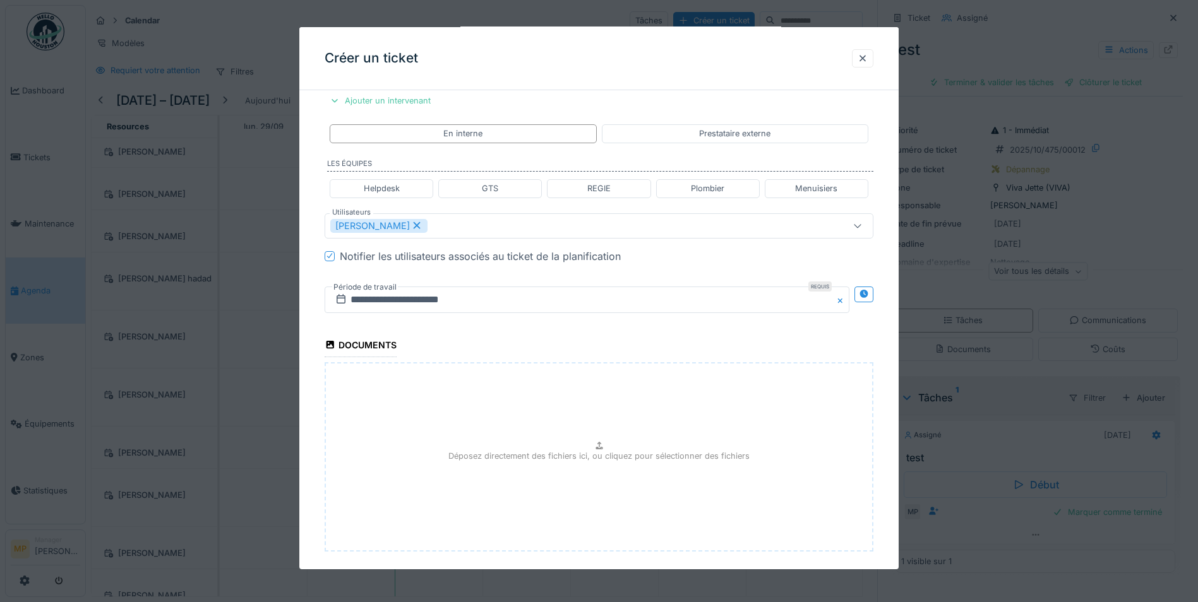
scroll to position [1075, 0]
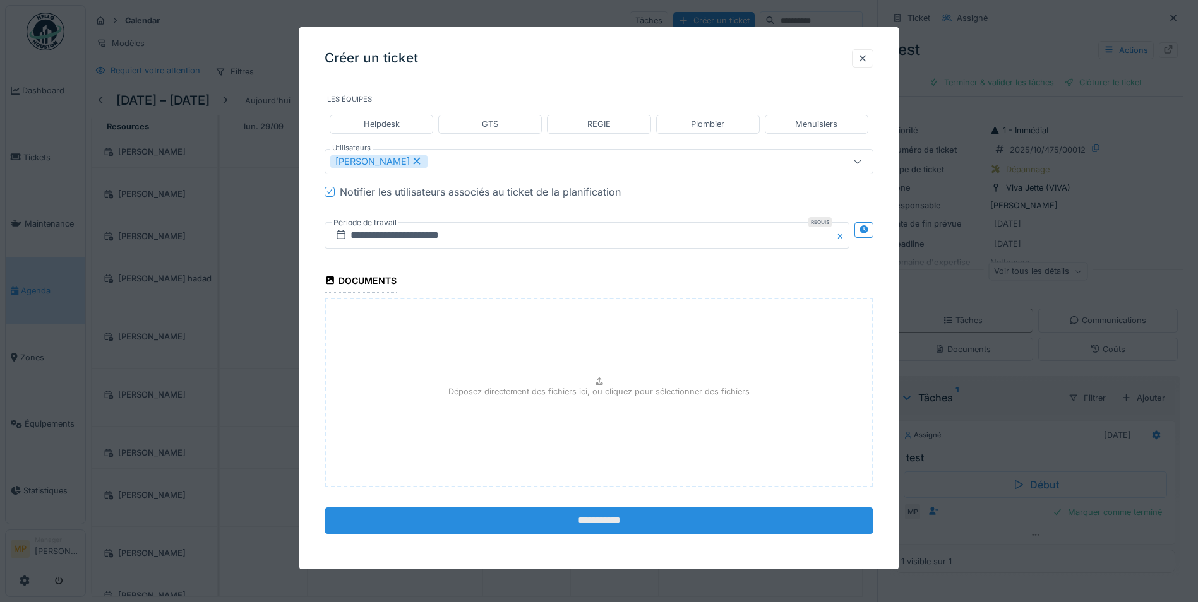
type textarea "**********"
click at [618, 523] on input "**********" at bounding box center [599, 521] width 549 height 27
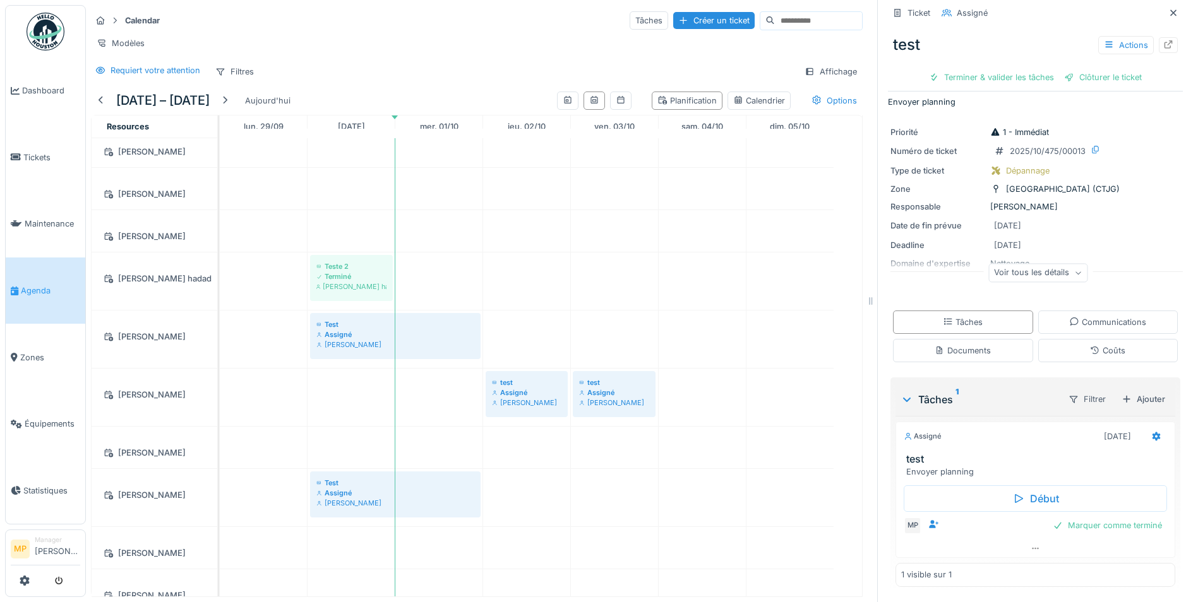
scroll to position [316, 0]
